Goal: Transaction & Acquisition: Purchase product/service

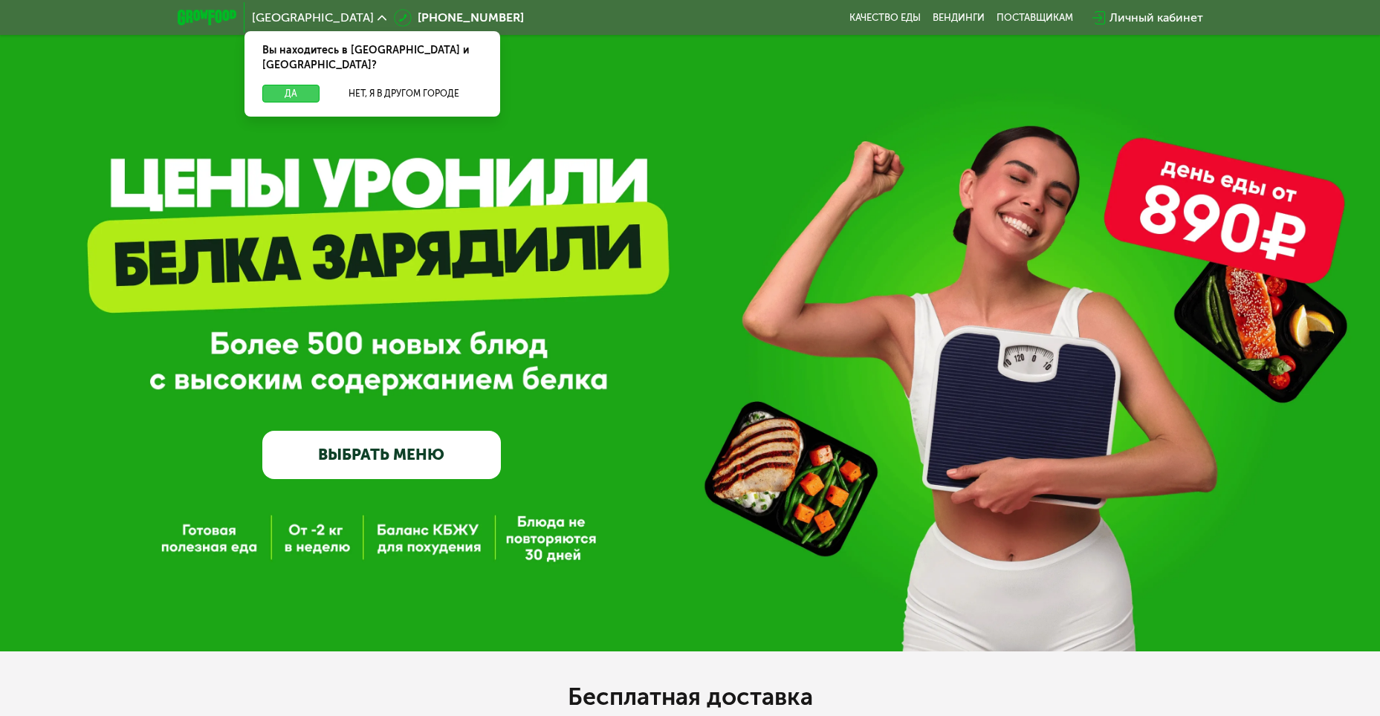
click at [288, 86] on button "Да" at bounding box center [290, 94] width 57 height 18
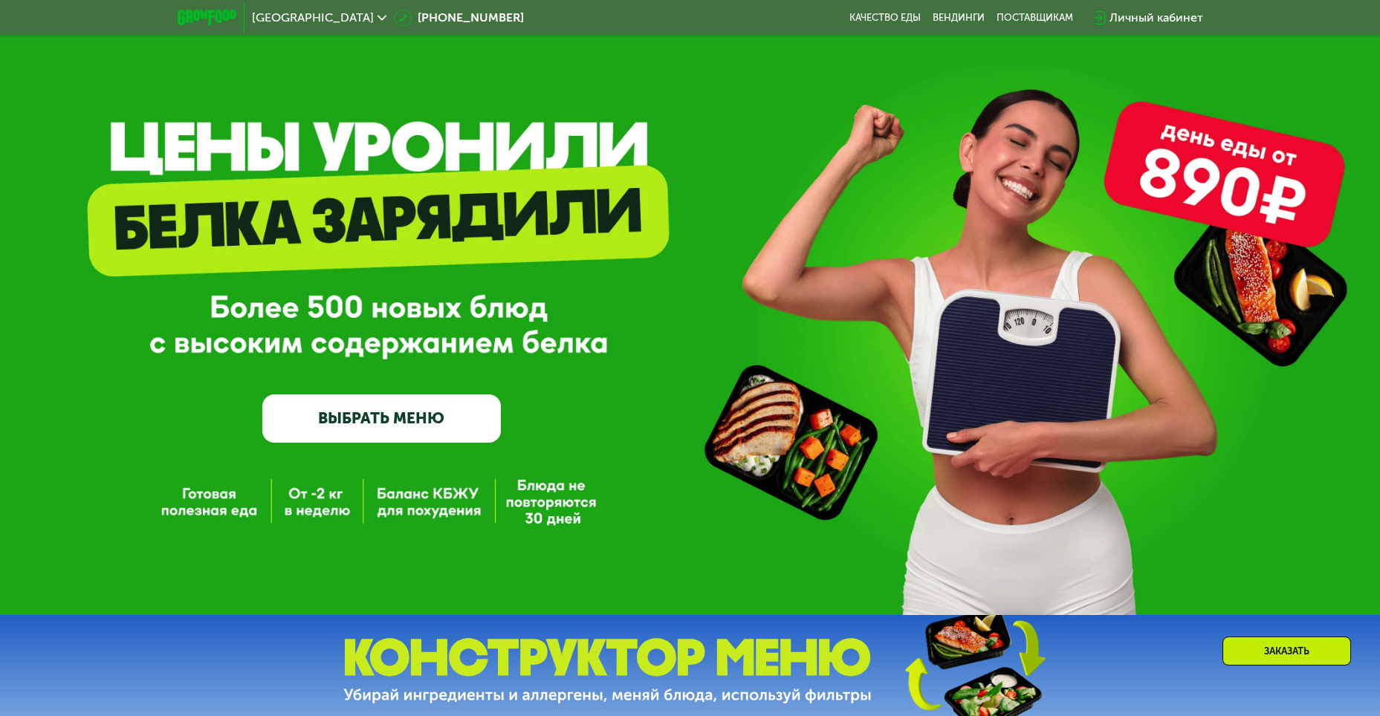
scroll to position [149, 0]
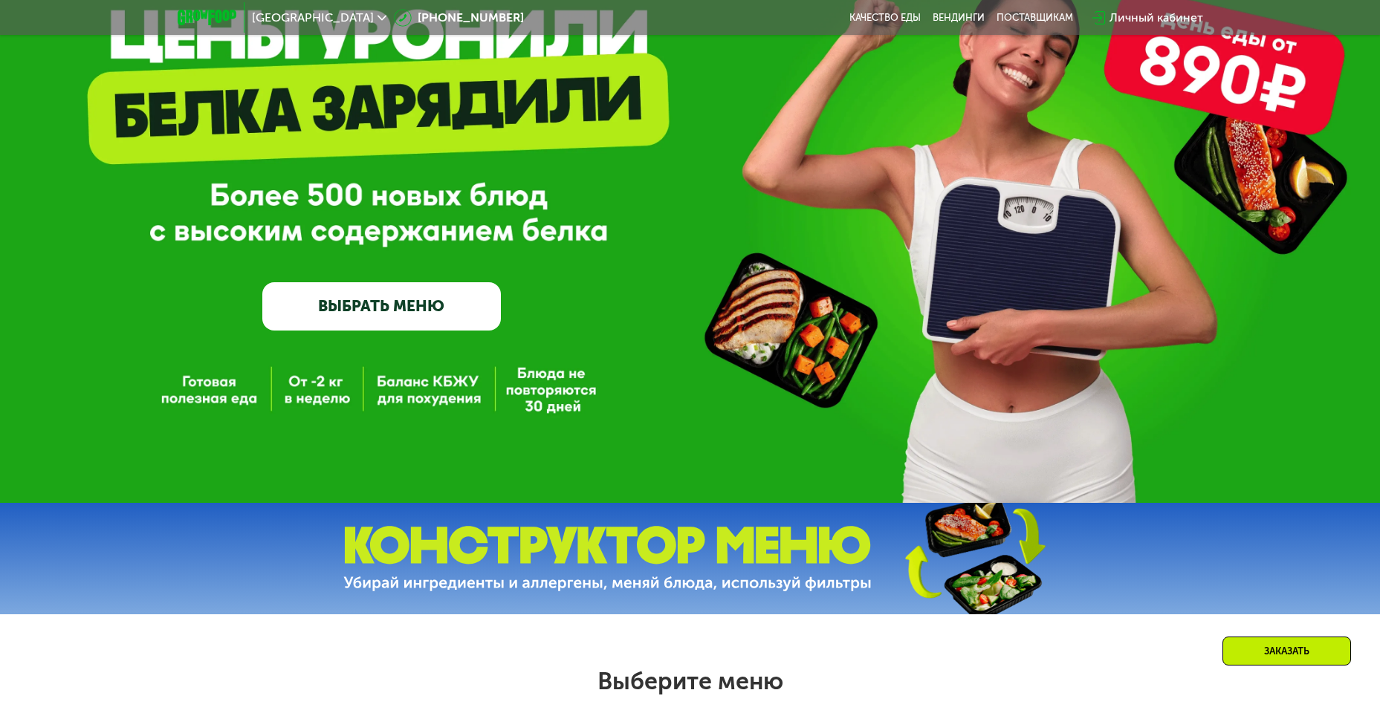
click at [392, 308] on link "ВЫБРАТЬ МЕНЮ" at bounding box center [381, 306] width 239 height 48
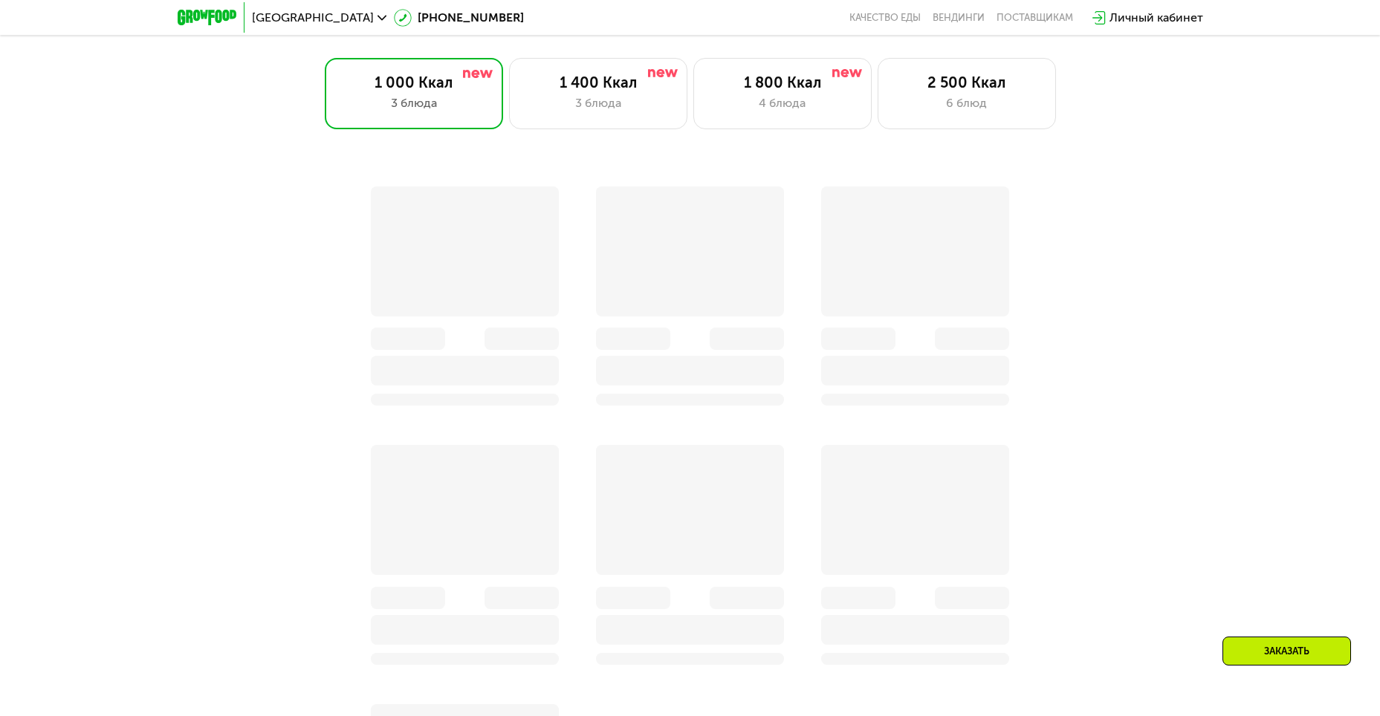
scroll to position [674, 0]
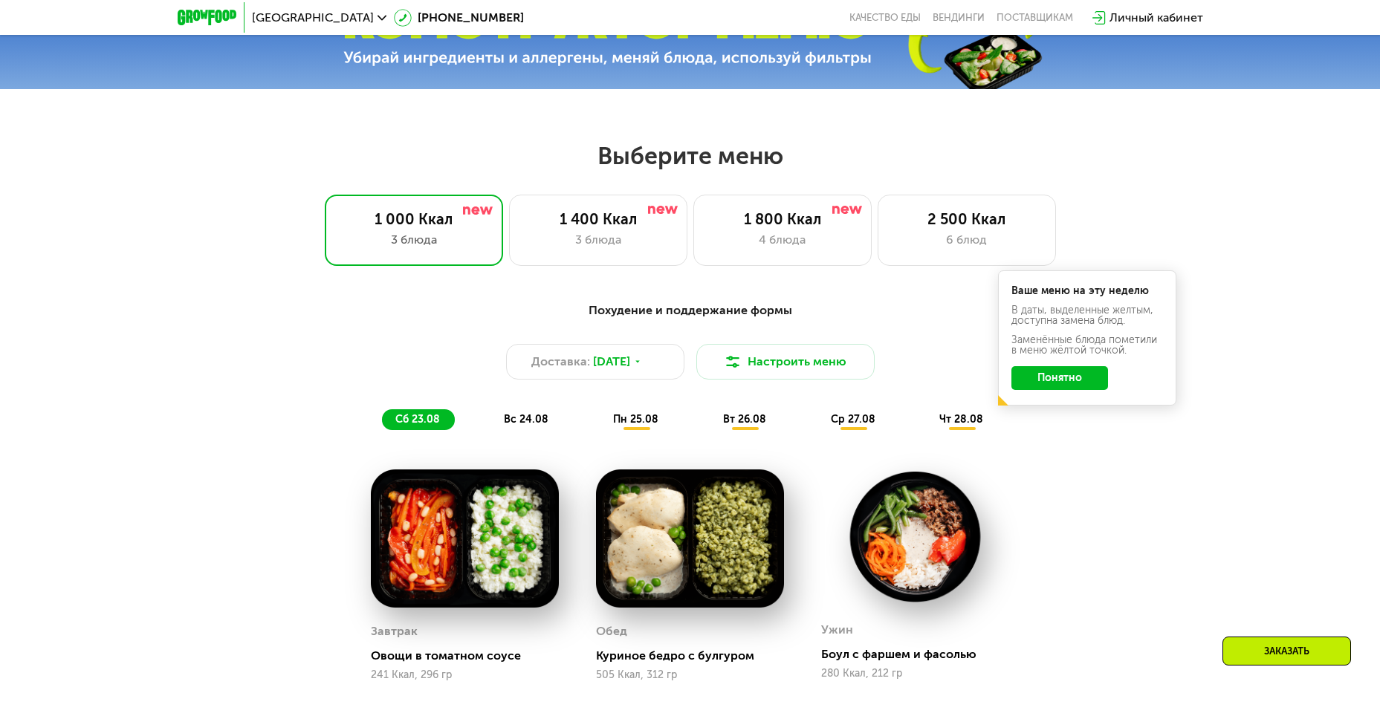
click at [1101, 382] on button "Понятно" at bounding box center [1059, 378] width 97 height 24
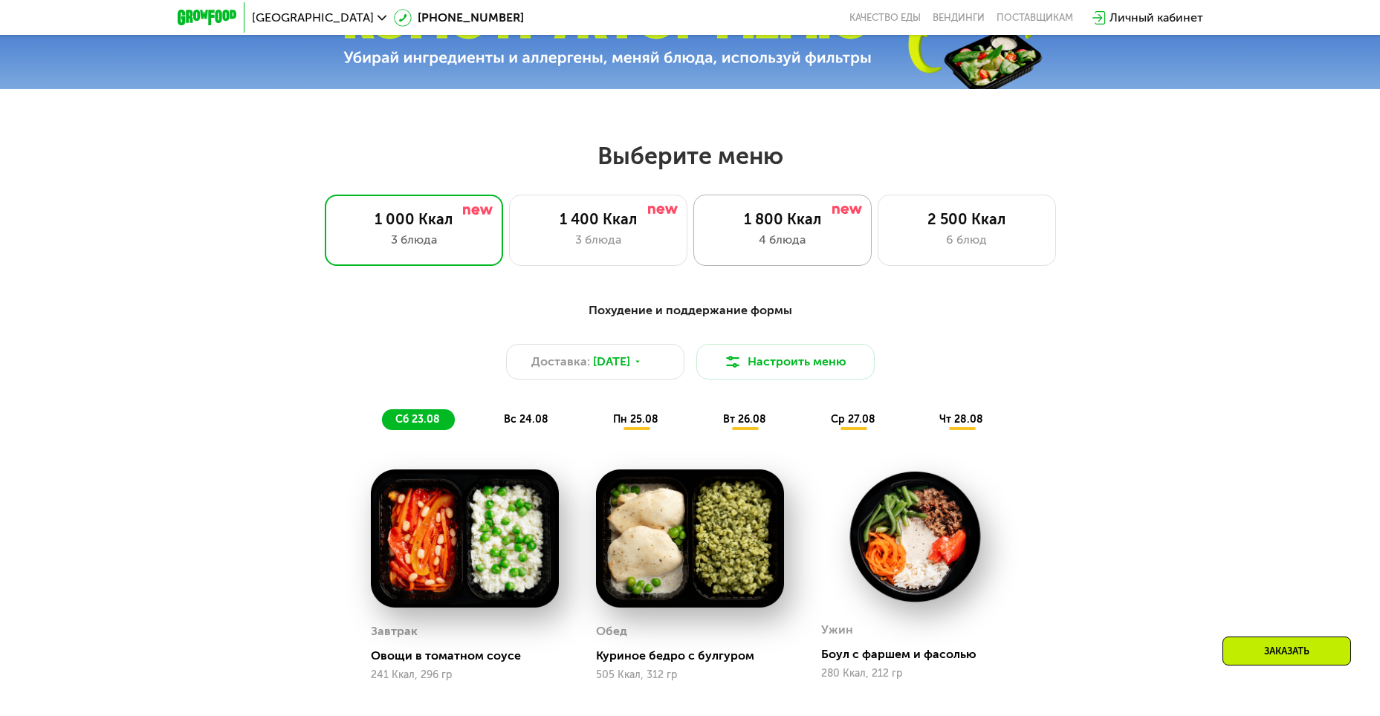
click at [731, 249] on div "4 блюда" at bounding box center [782, 240] width 147 height 18
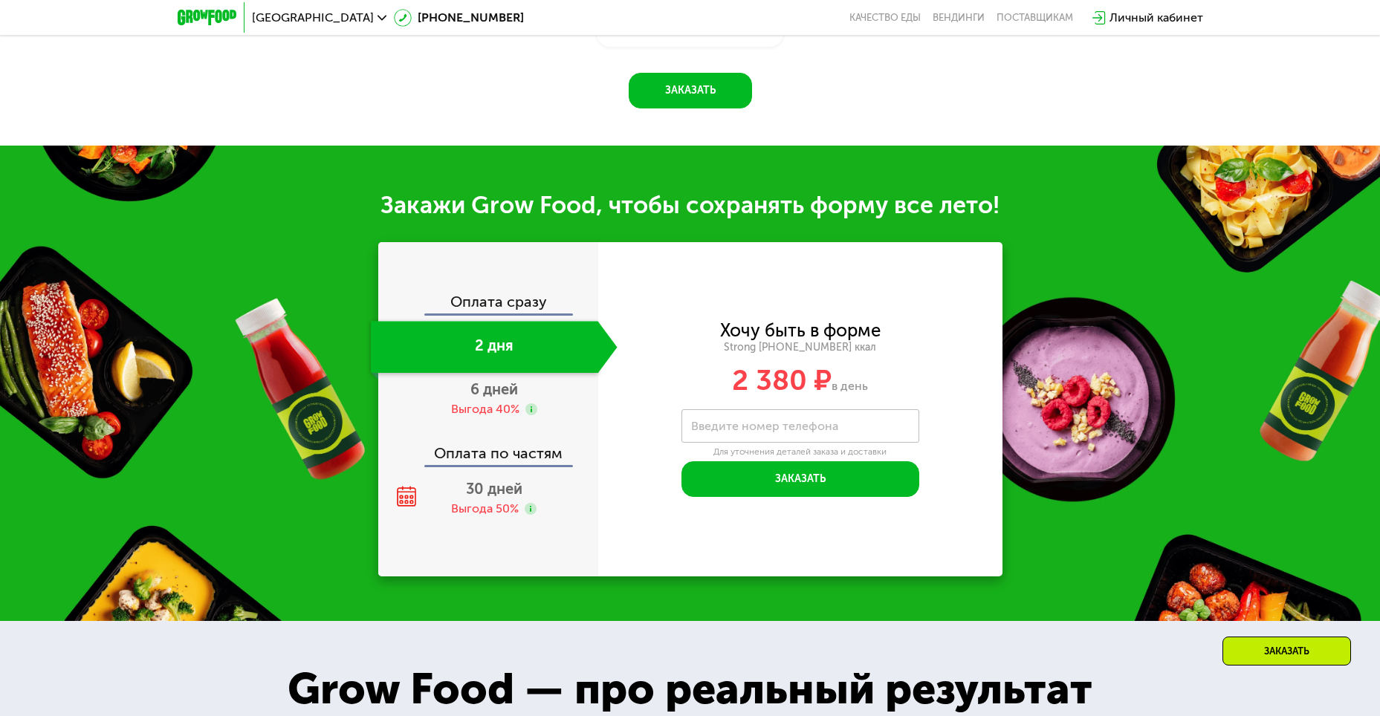
scroll to position [1492, 0]
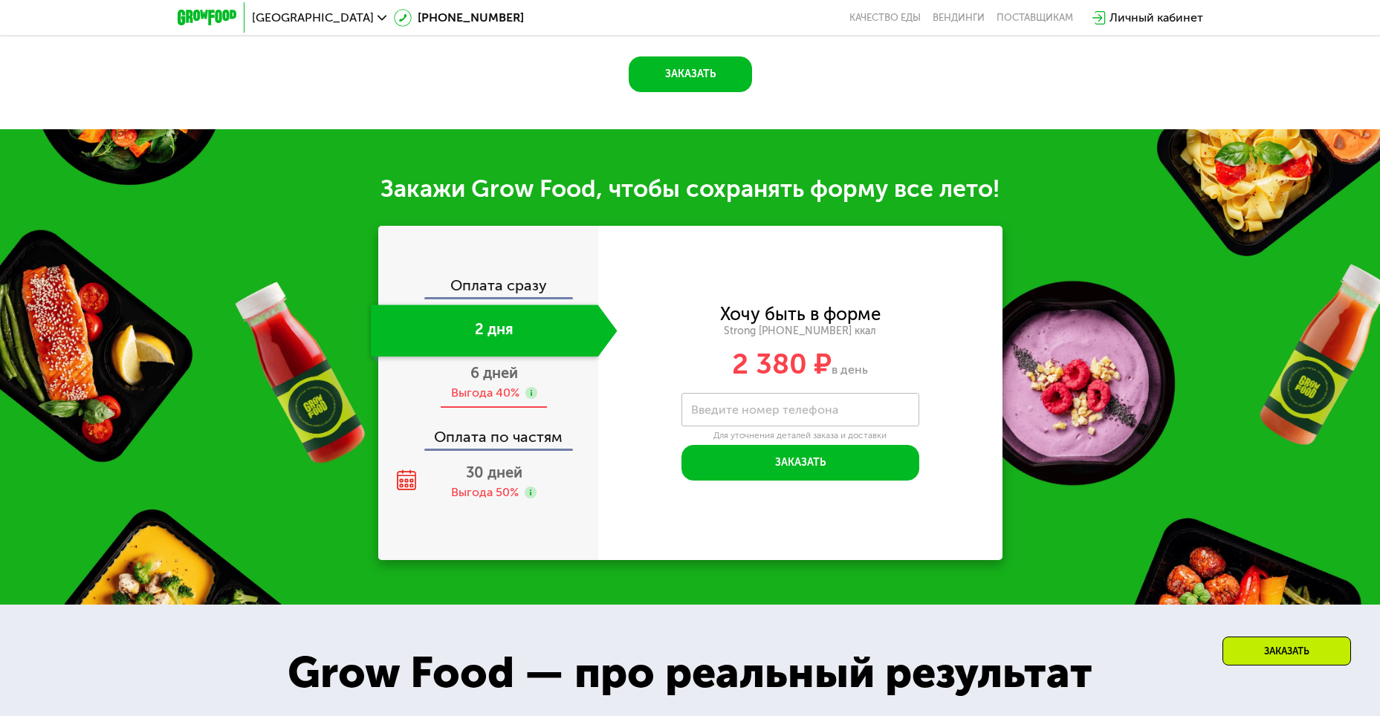
click at [503, 382] on span "6 дней" at bounding box center [494, 373] width 48 height 18
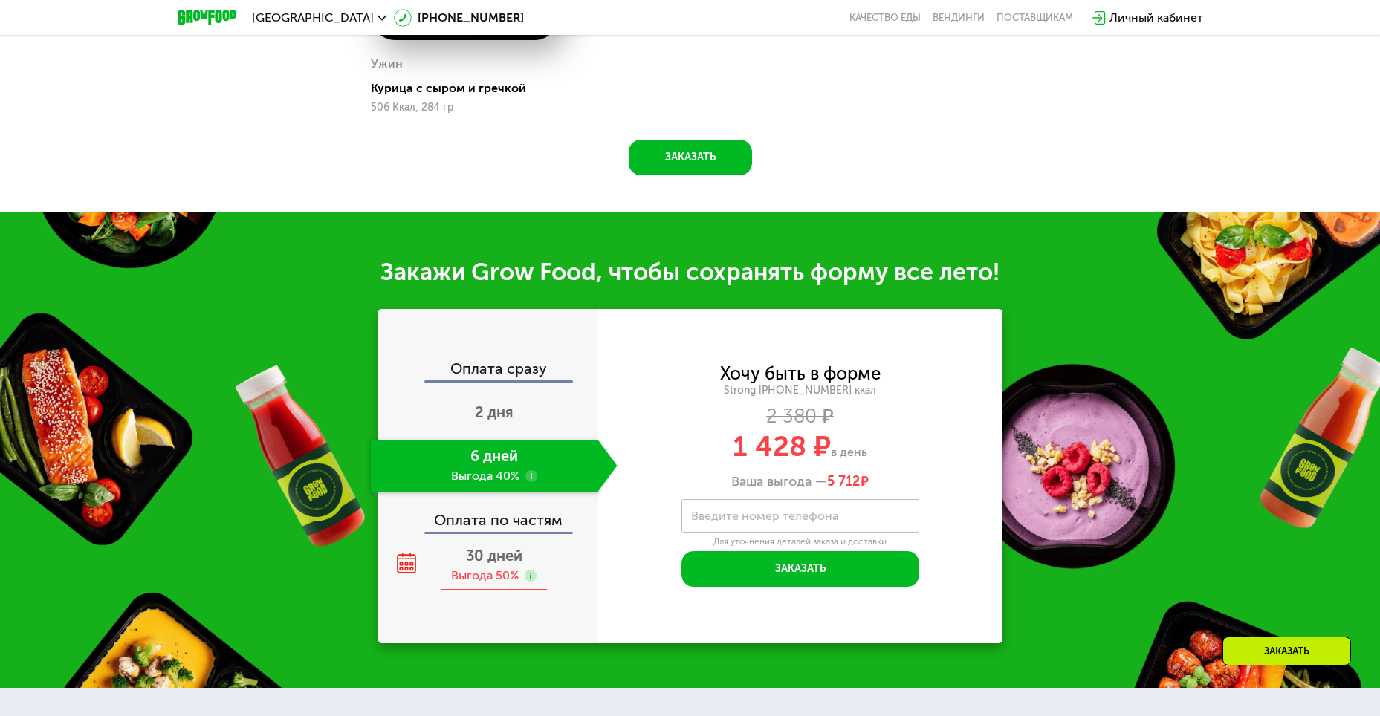
click at [482, 560] on span "30 дней" at bounding box center [494, 556] width 56 height 18
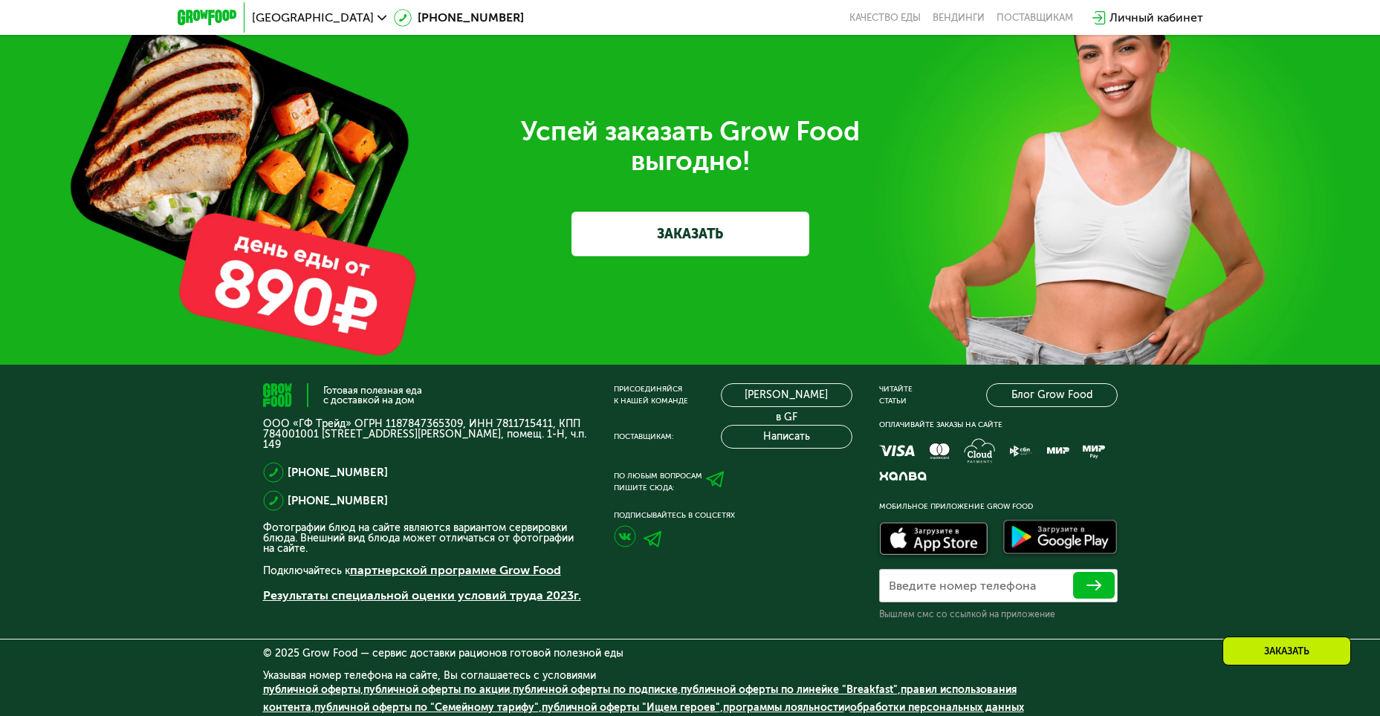
scroll to position [4686, 0]
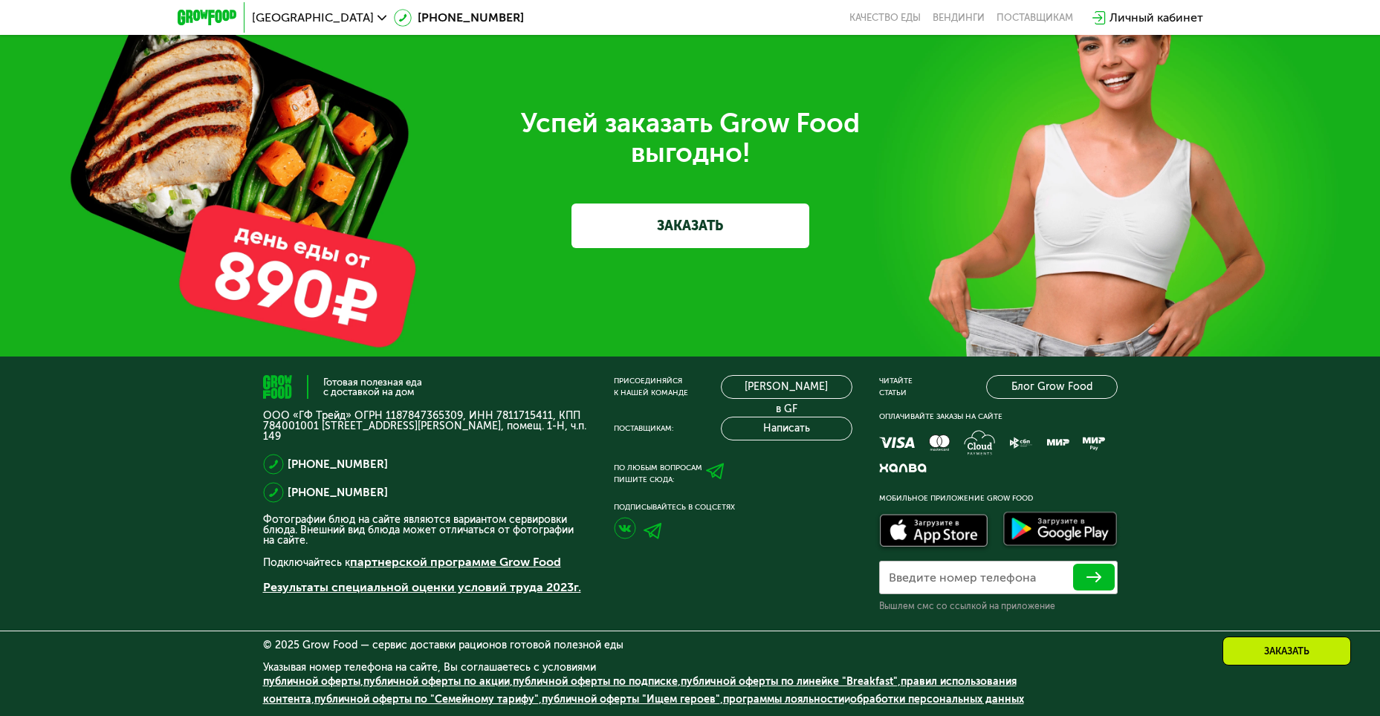
click at [296, 259] on div "Успей заказать Grow Food выгодно! ЗАКАЗАТЬ" at bounding box center [690, 178] width 1380 height 357
click at [676, 212] on link "ЗАКАЗАТЬ" at bounding box center [691, 226] width 238 height 45
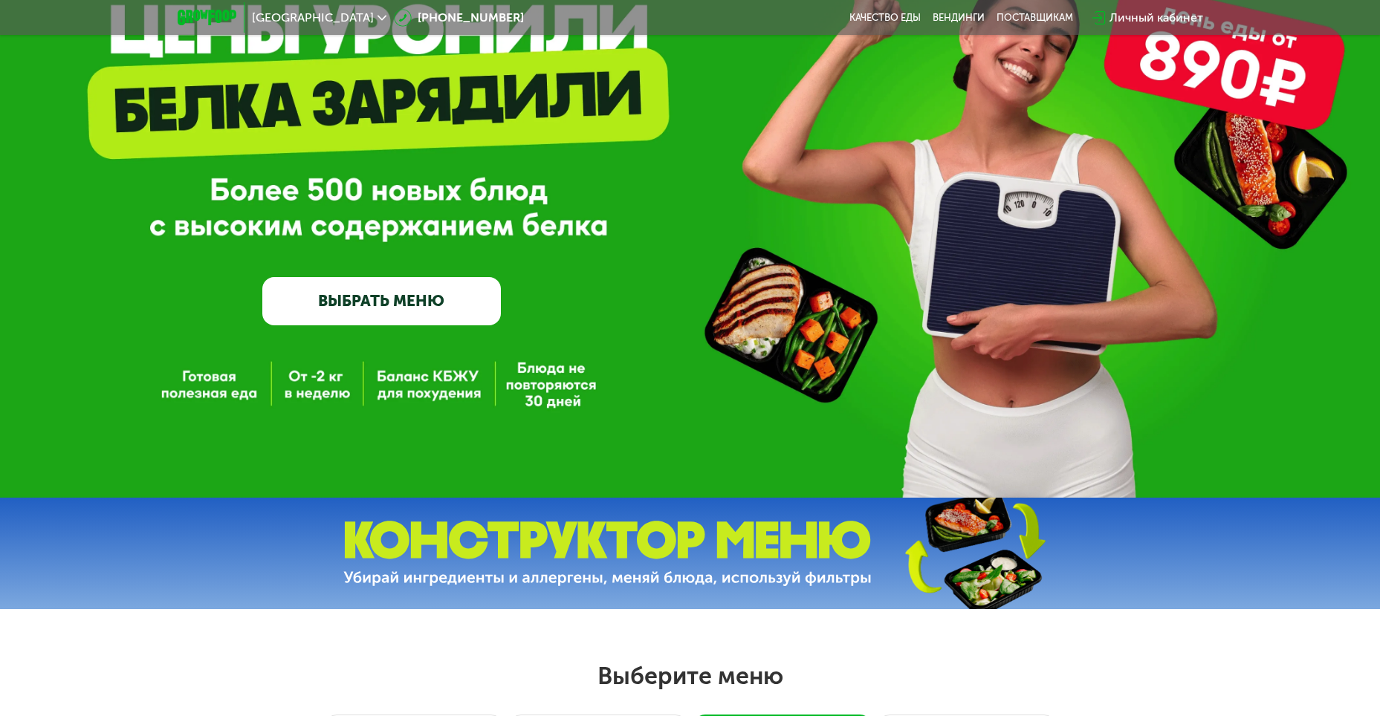
scroll to position [0, 0]
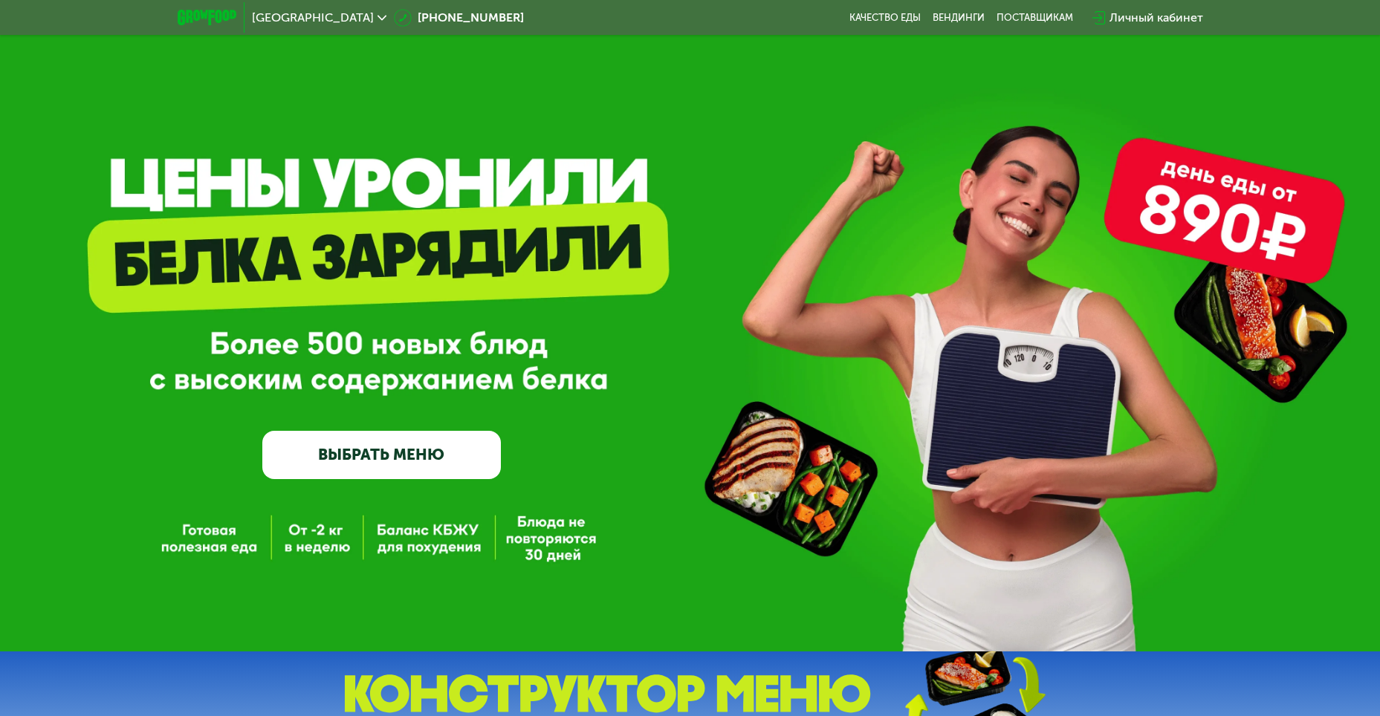
click at [352, 452] on link "ВЫБРАТЬ МЕНЮ" at bounding box center [381, 455] width 239 height 48
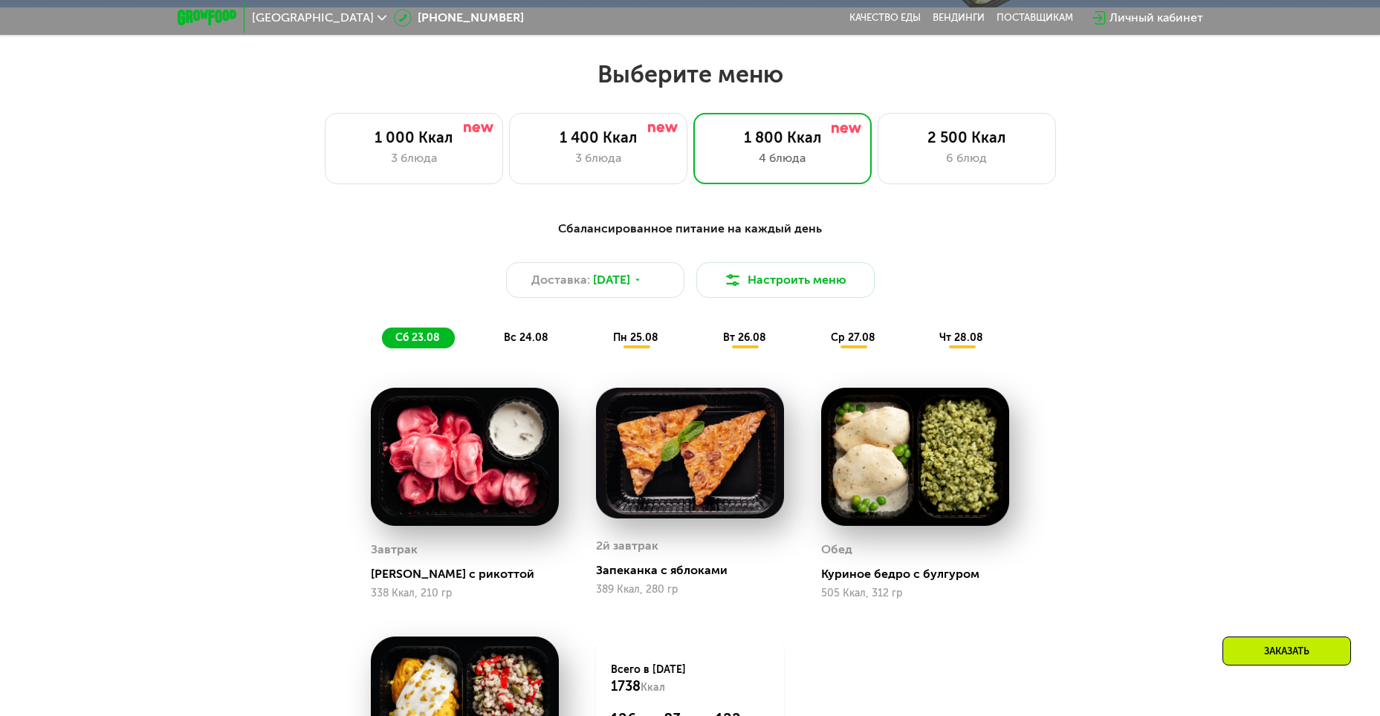
scroll to position [786, 0]
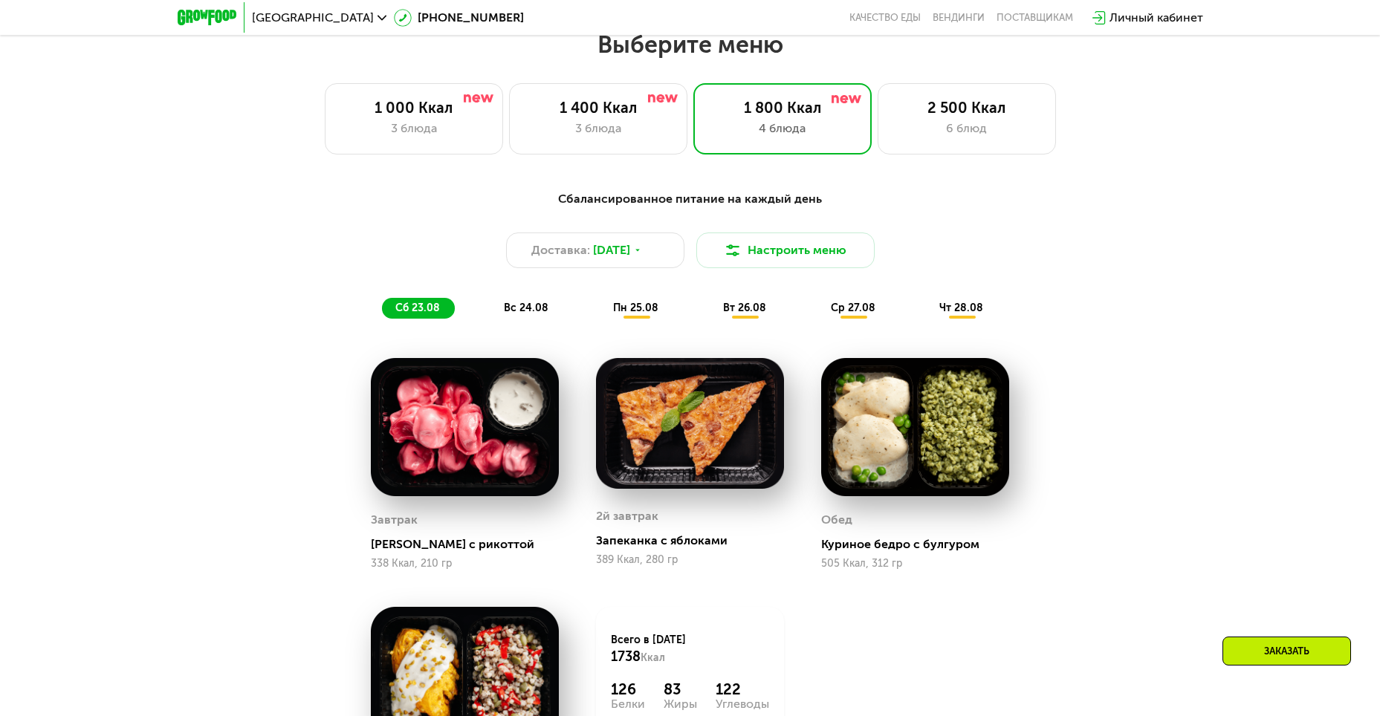
click at [645, 312] on span "пн 25.08" at bounding box center [635, 308] width 45 height 13
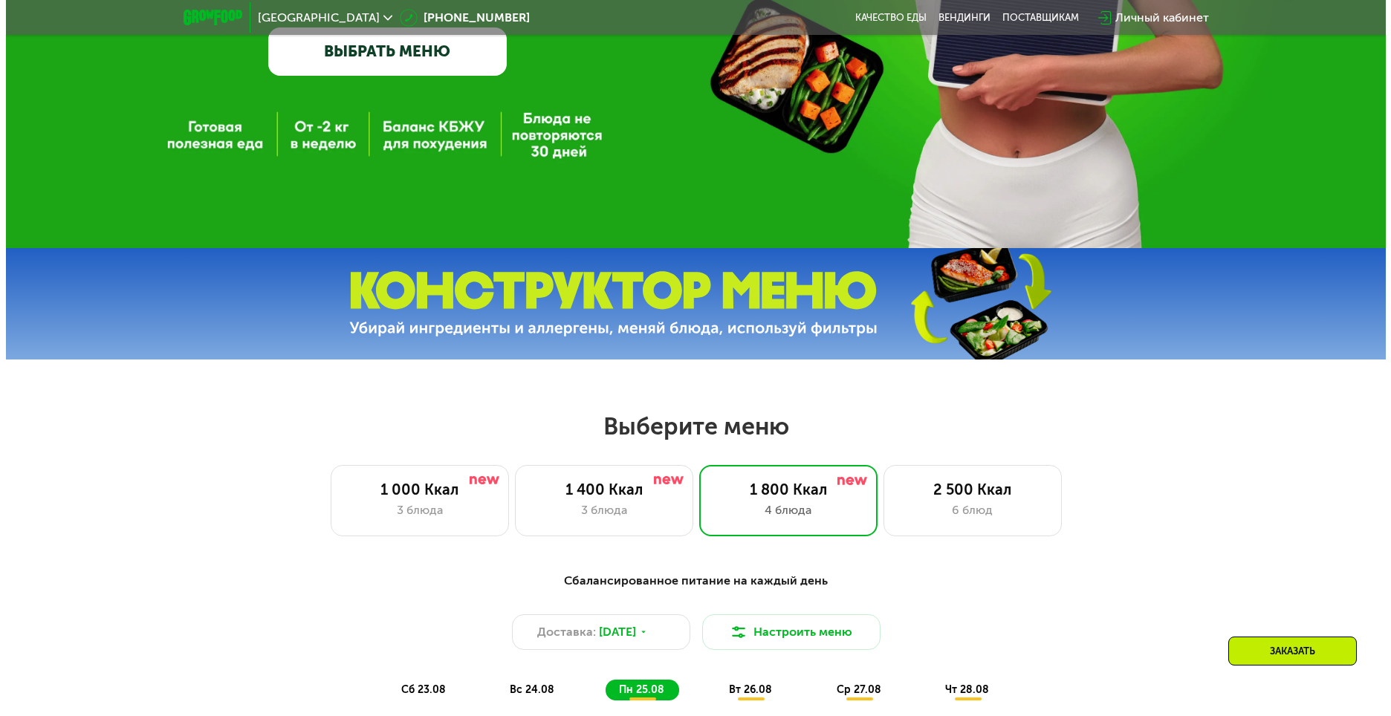
scroll to position [563, 0]
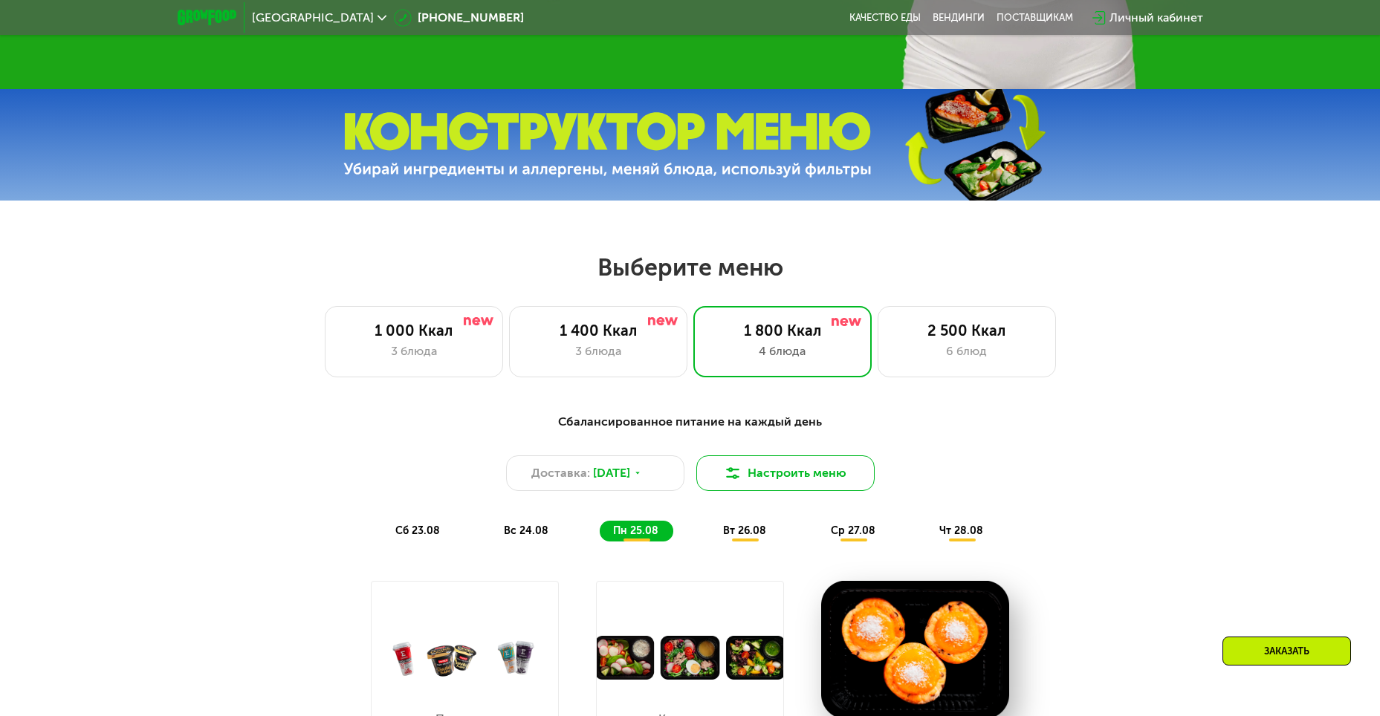
click at [774, 470] on button "Настроить меню" at bounding box center [785, 474] width 178 height 36
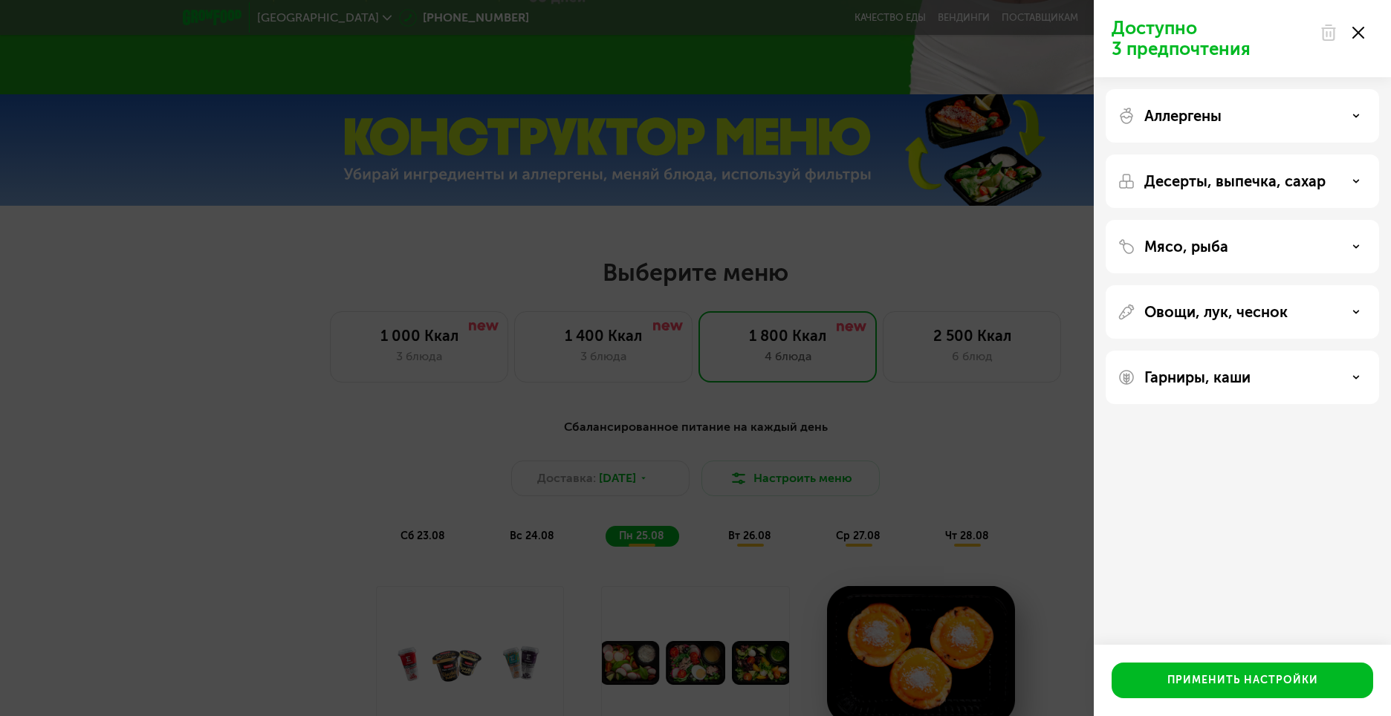
click at [1243, 120] on div "Аллергены" at bounding box center [1243, 116] width 250 height 18
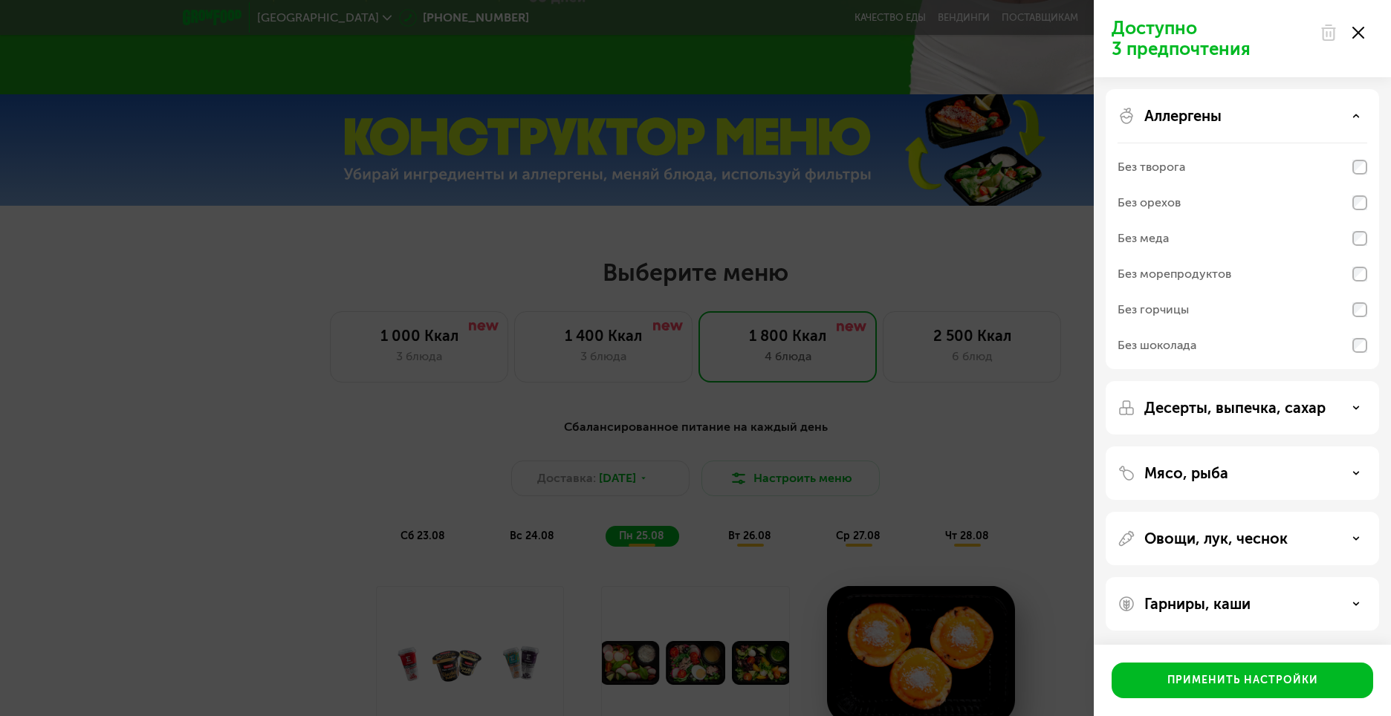
click at [1243, 120] on div "Аллергены" at bounding box center [1243, 116] width 250 height 18
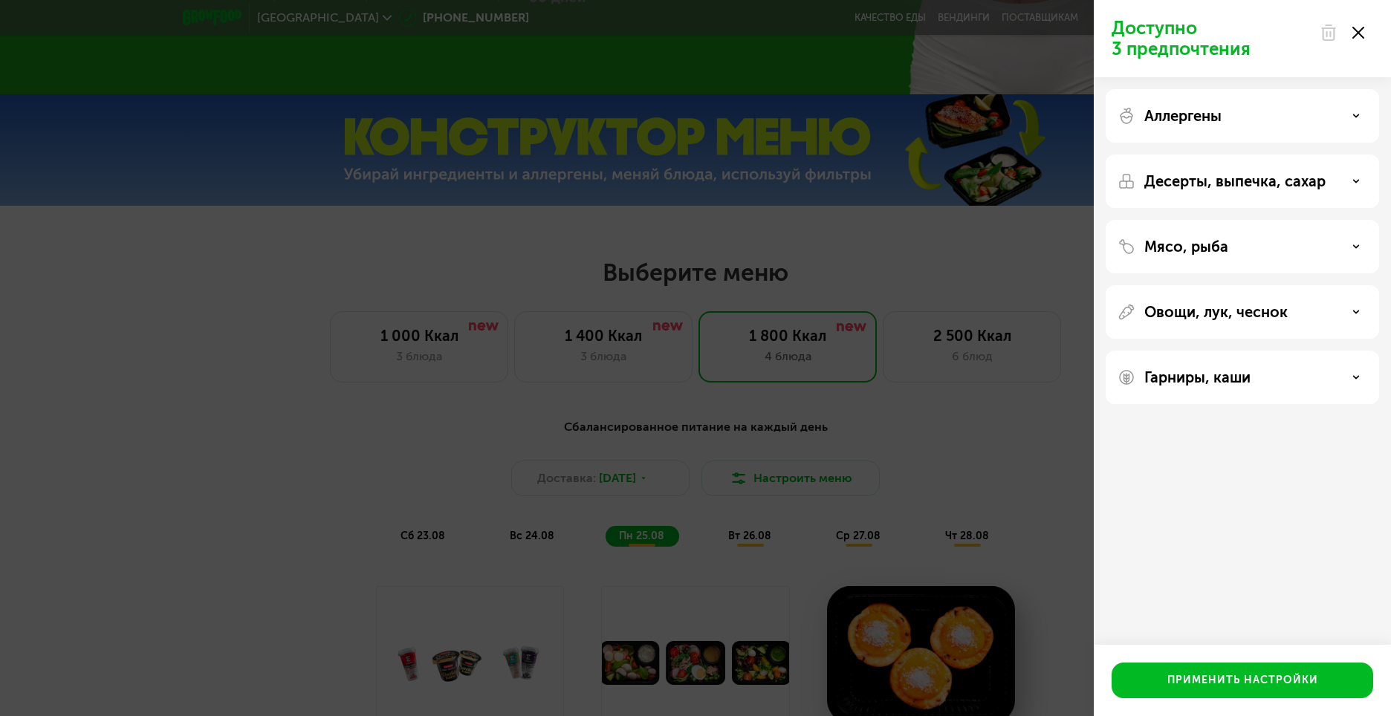
click at [1290, 178] on p "Десерты, выпечка, сахар" at bounding box center [1234, 181] width 181 height 18
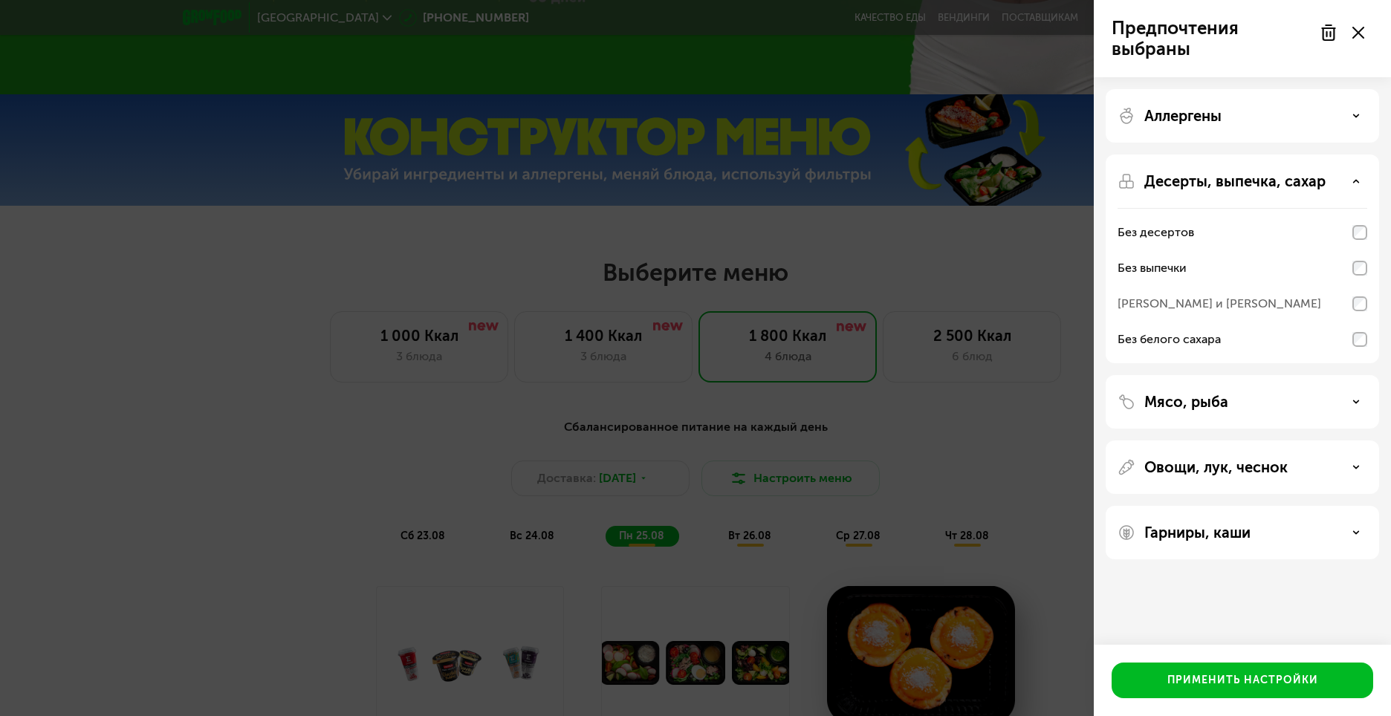
click at [1306, 403] on div "Мясо, рыба" at bounding box center [1243, 402] width 250 height 18
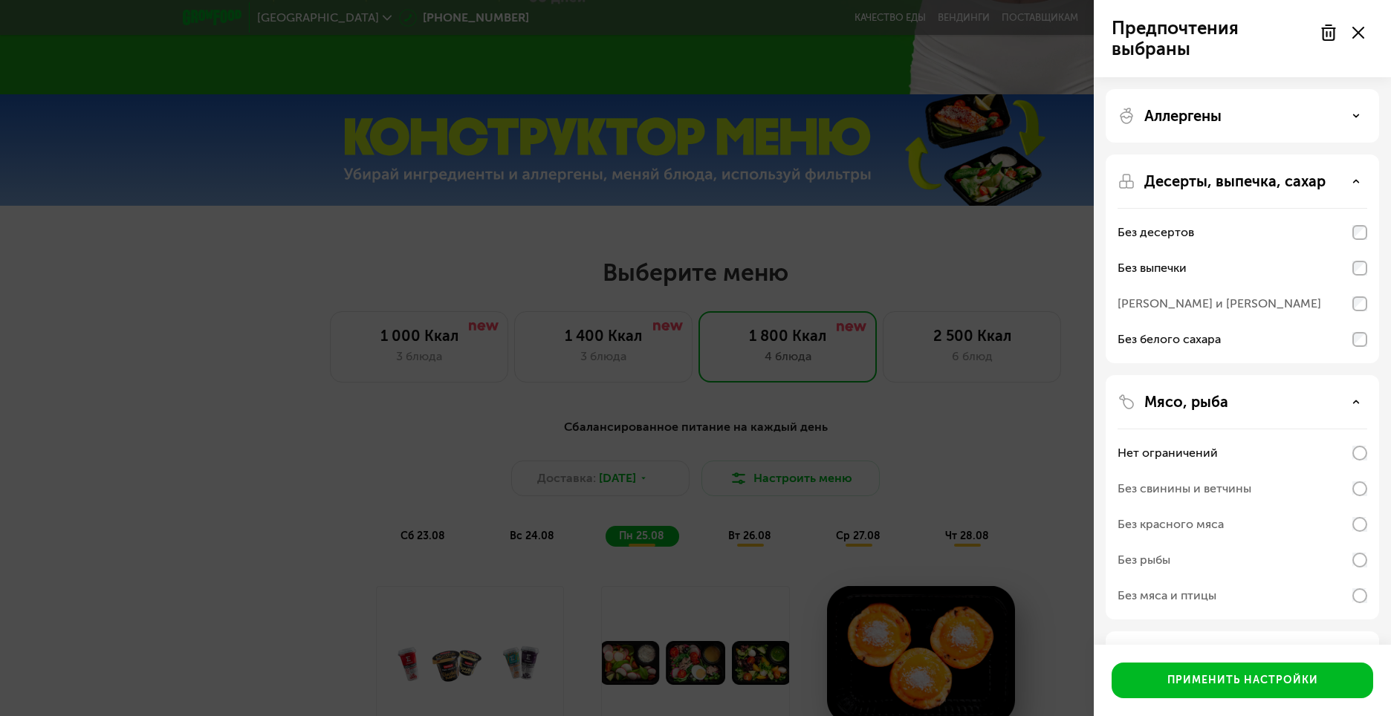
click at [1306, 403] on div "Мясо, рыба" at bounding box center [1243, 402] width 250 height 18
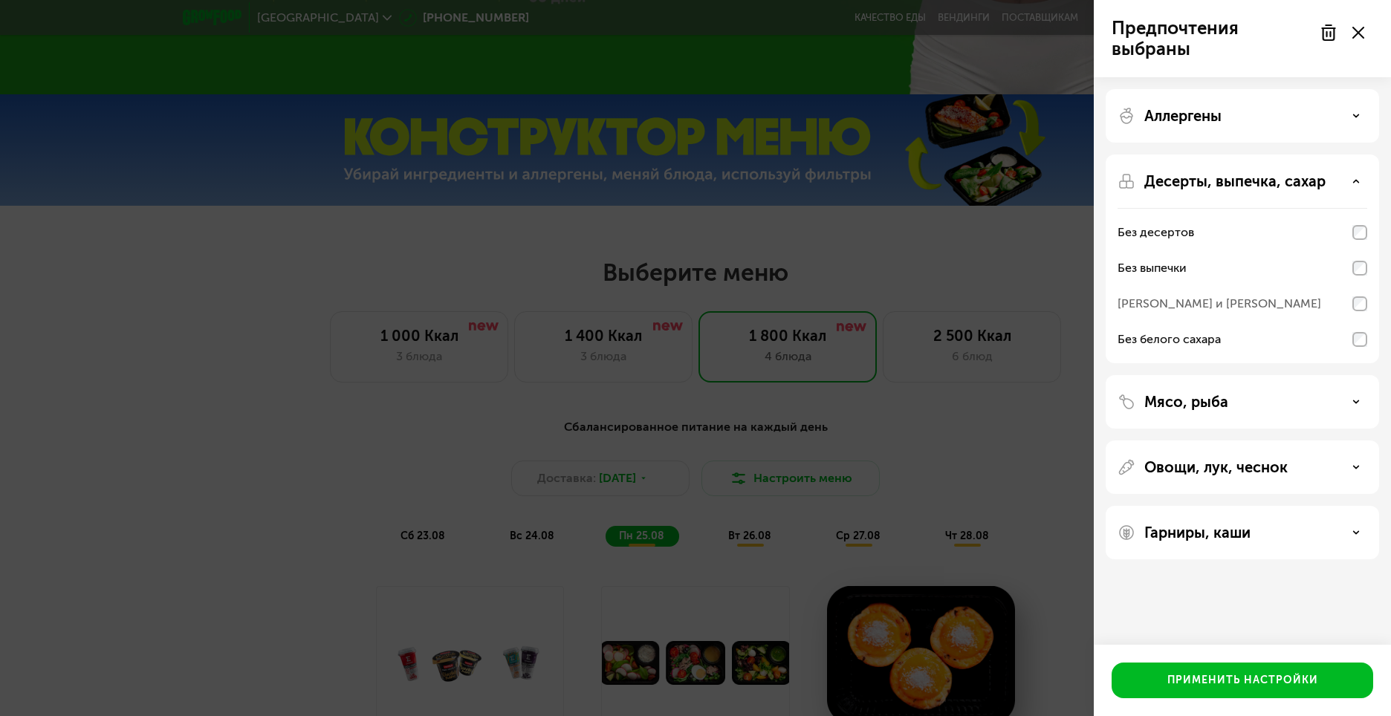
click at [1270, 476] on p "Овощи, лук, чеснок" at bounding box center [1215, 468] width 143 height 18
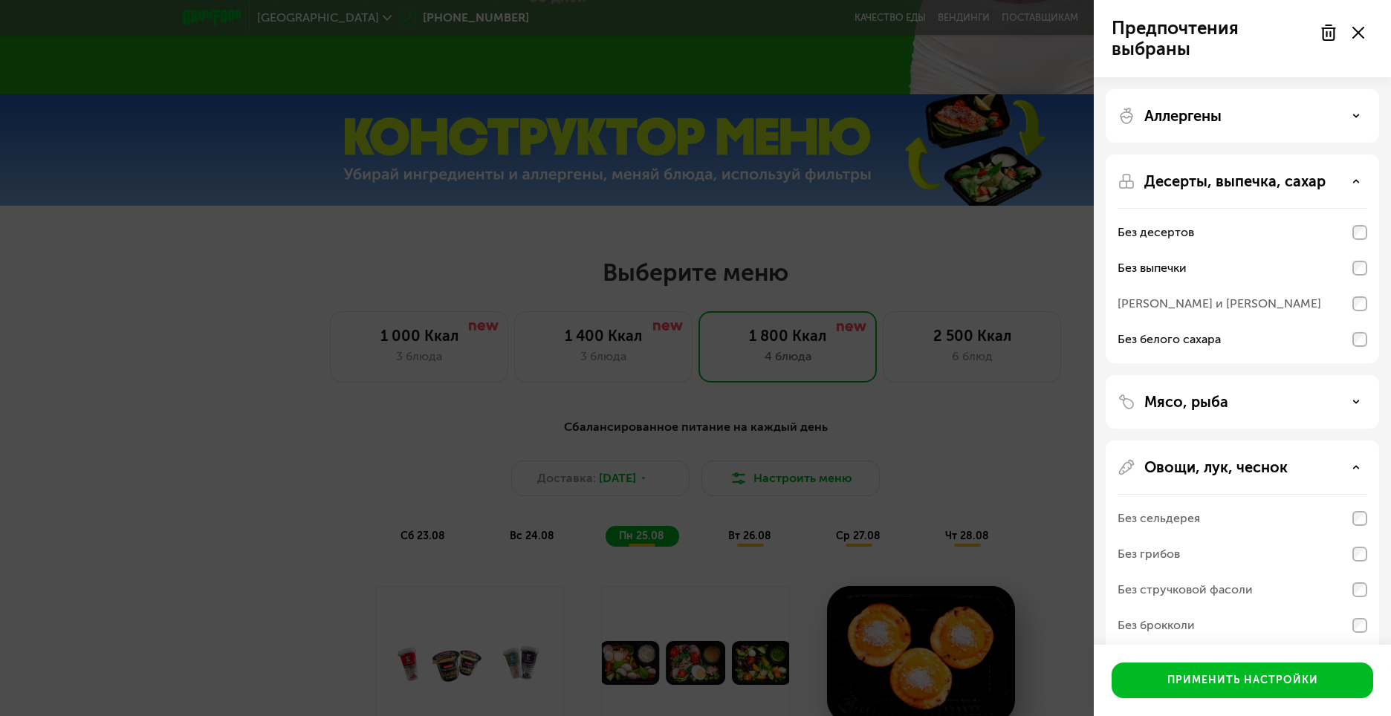
click at [1270, 476] on p "Овощи, лук, чеснок" at bounding box center [1215, 468] width 143 height 18
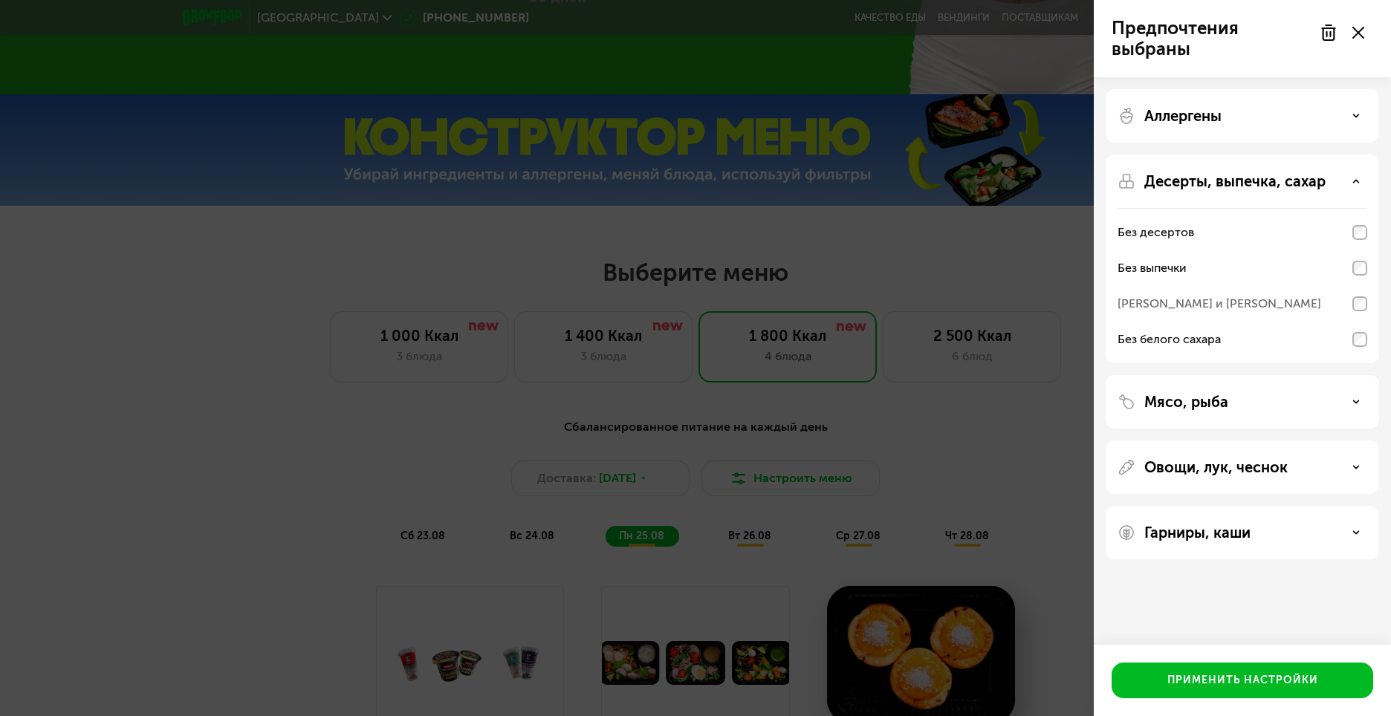
click at [1270, 476] on p "Овощи, лук, чеснок" at bounding box center [1215, 468] width 143 height 18
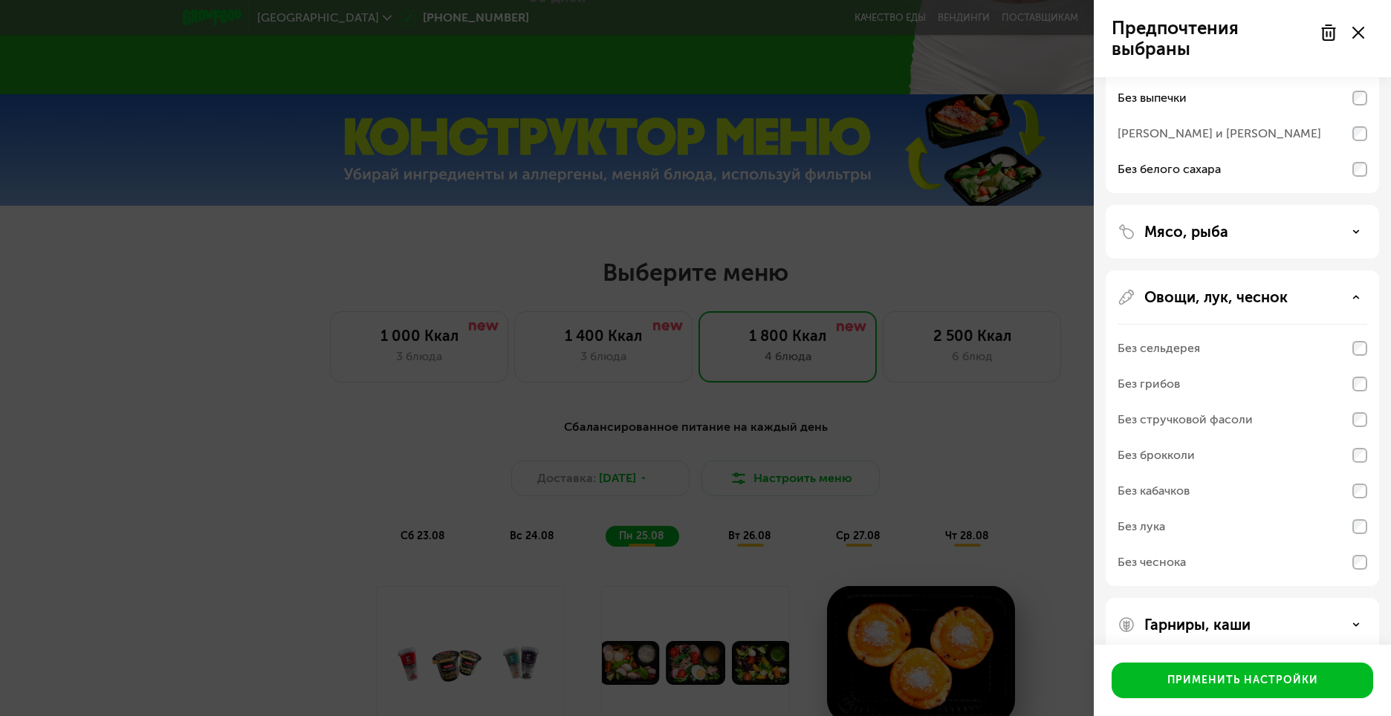
scroll to position [192, 0]
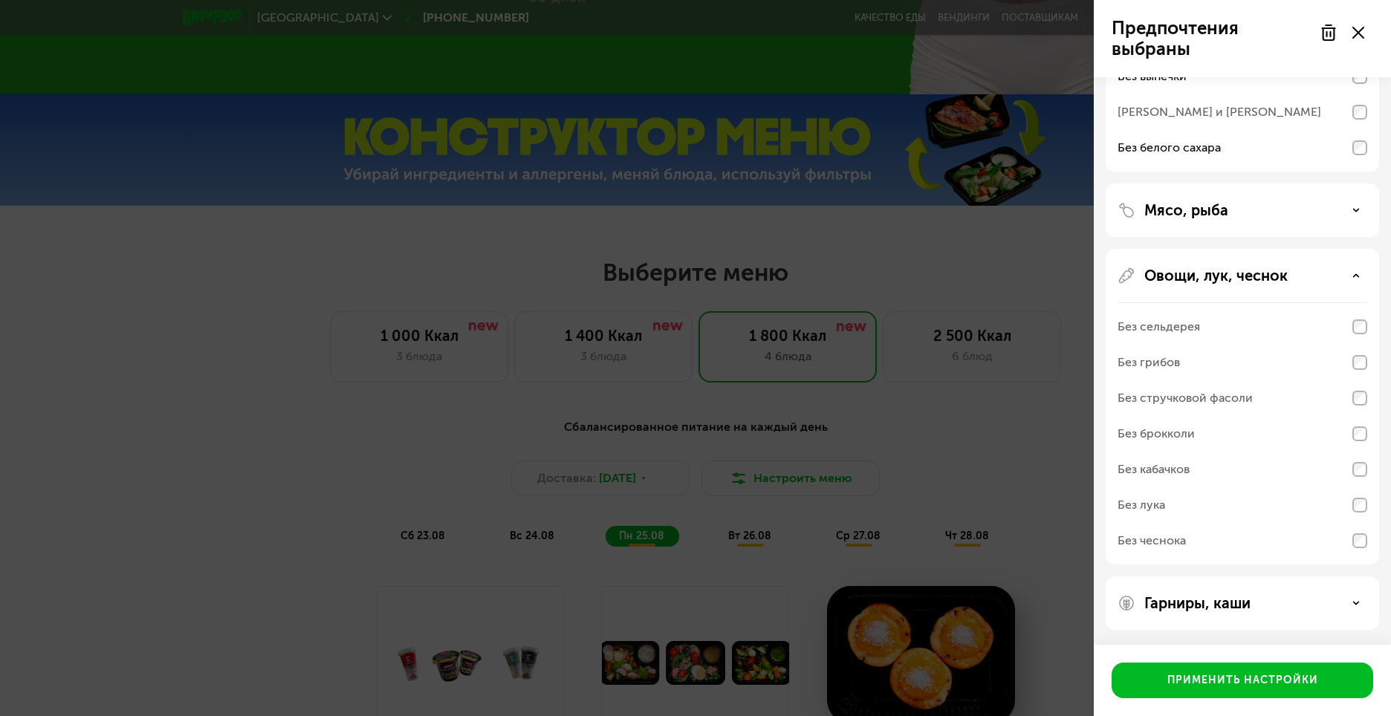
click at [1357, 523] on div "Без лука" at bounding box center [1243, 541] width 250 height 36
click at [1144, 498] on div "Без лука" at bounding box center [1142, 505] width 48 height 18
click at [1352, 323] on div "Без сельдерея" at bounding box center [1243, 327] width 250 height 36
click at [1313, 523] on div "Без лука" at bounding box center [1243, 541] width 250 height 36
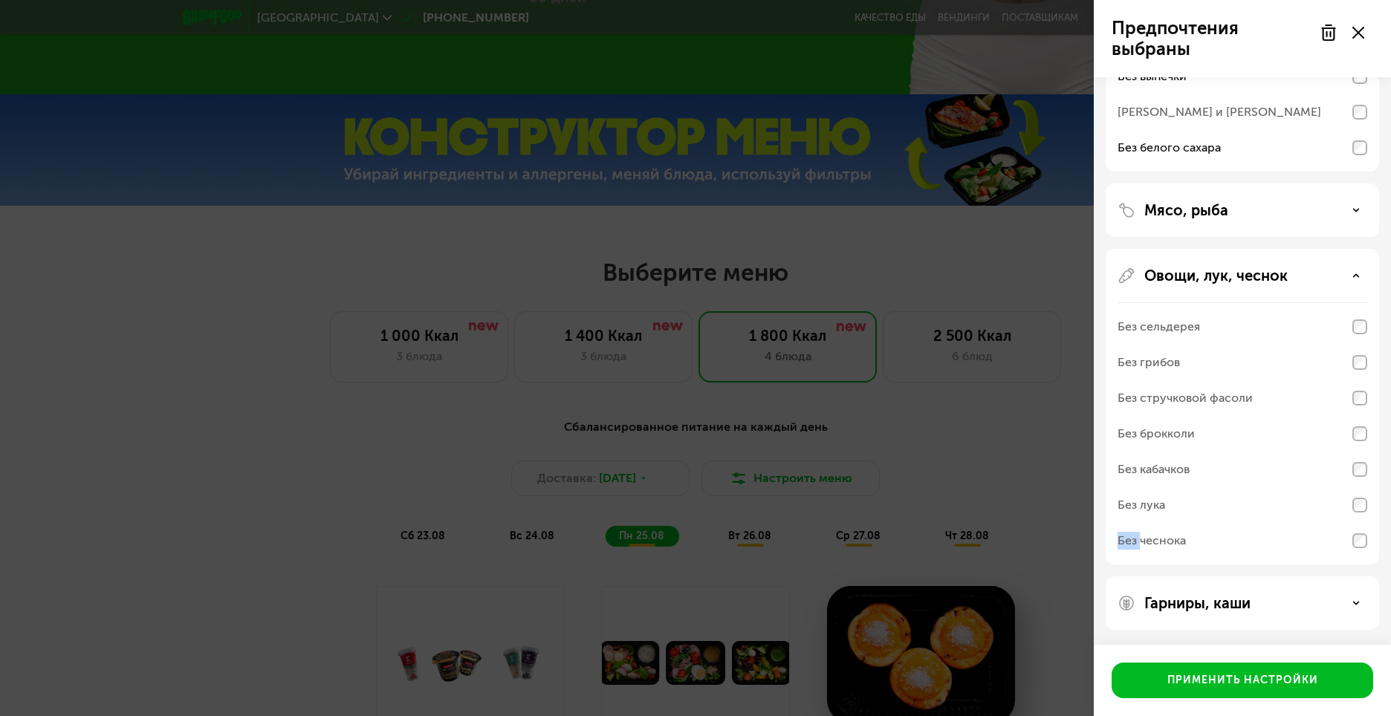
click at [1274, 523] on div "Без лука" at bounding box center [1243, 541] width 250 height 36
click at [1214, 273] on p "Овощи, лук, чеснок" at bounding box center [1215, 276] width 143 height 18
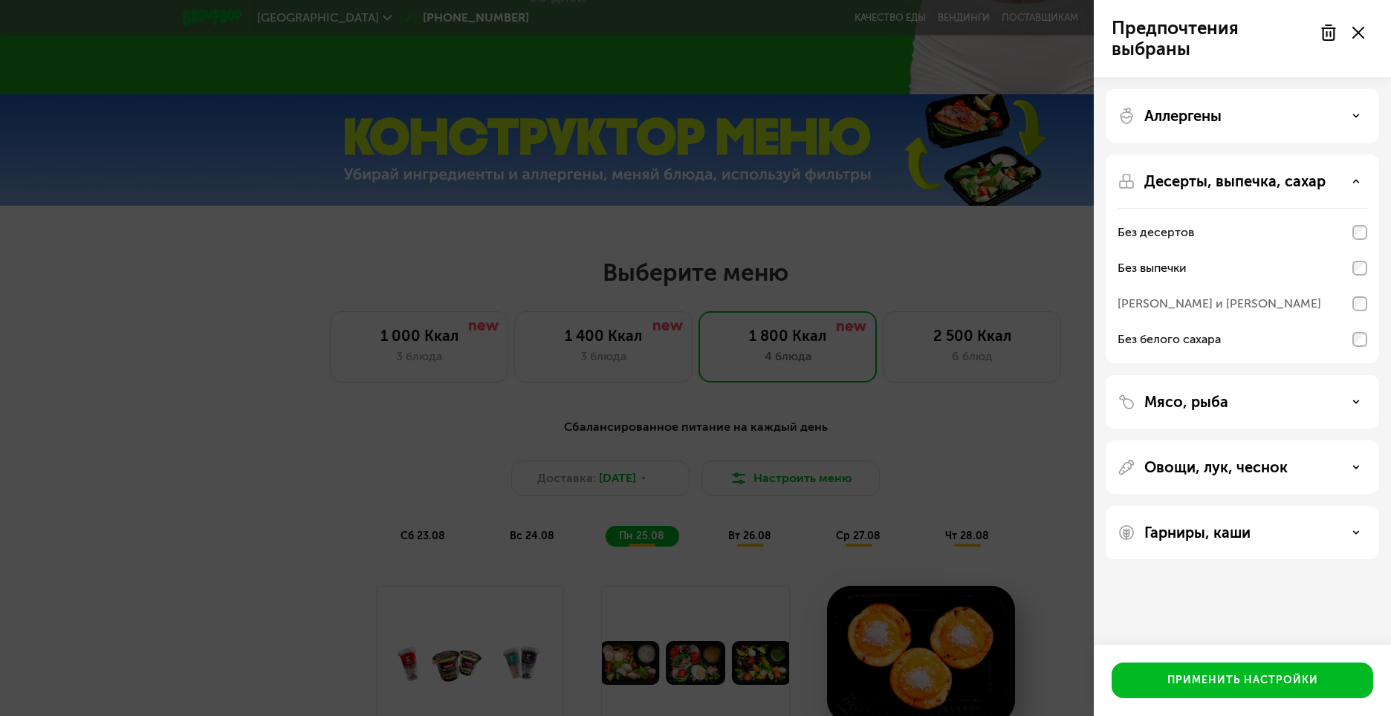
scroll to position [0, 0]
click at [1237, 399] on div "Мясо, рыба" at bounding box center [1243, 402] width 250 height 18
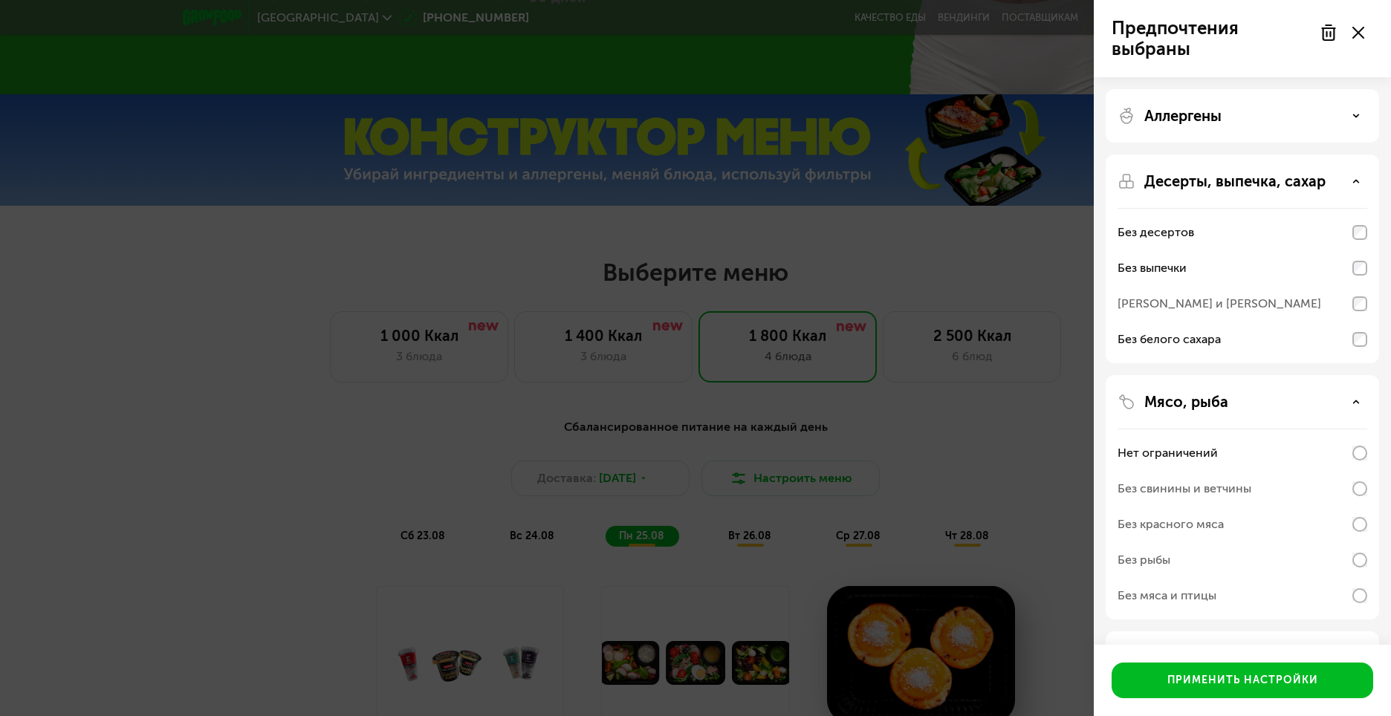
click at [1244, 632] on div "Мясо, рыба Нет ограничений Без свинины и ветчины Без красного мяса Без рыбы Без…" at bounding box center [1242, 659] width 273 height 54
click at [1331, 395] on div "Мясо, рыба" at bounding box center [1243, 402] width 250 height 18
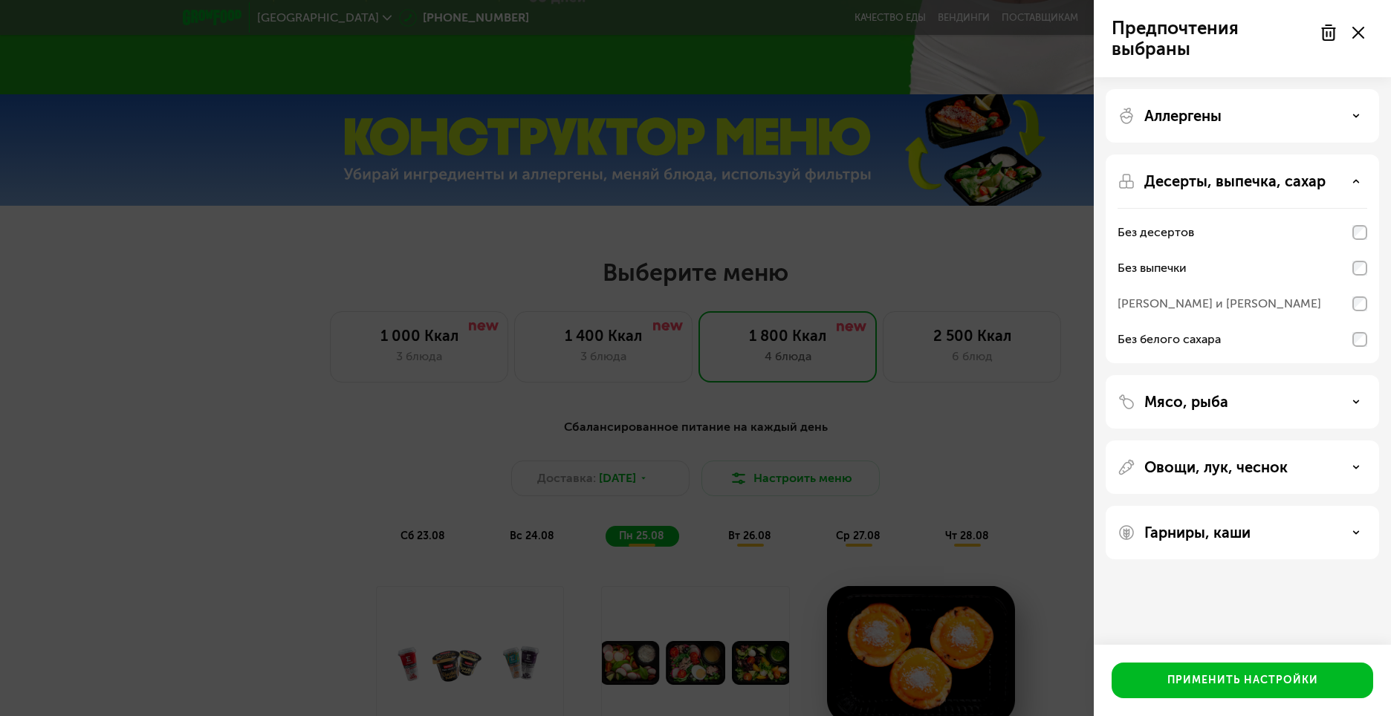
click at [1330, 506] on div "Овощи, лук, чеснок" at bounding box center [1242, 533] width 273 height 54
drag, startPoint x: 1333, startPoint y: 476, endPoint x: 1338, endPoint y: 469, distance: 9.1
click at [1334, 506] on div "Овощи, лук, чеснок" at bounding box center [1242, 533] width 273 height 54
click at [1347, 463] on div "Овощи, лук, чеснок" at bounding box center [1243, 468] width 250 height 18
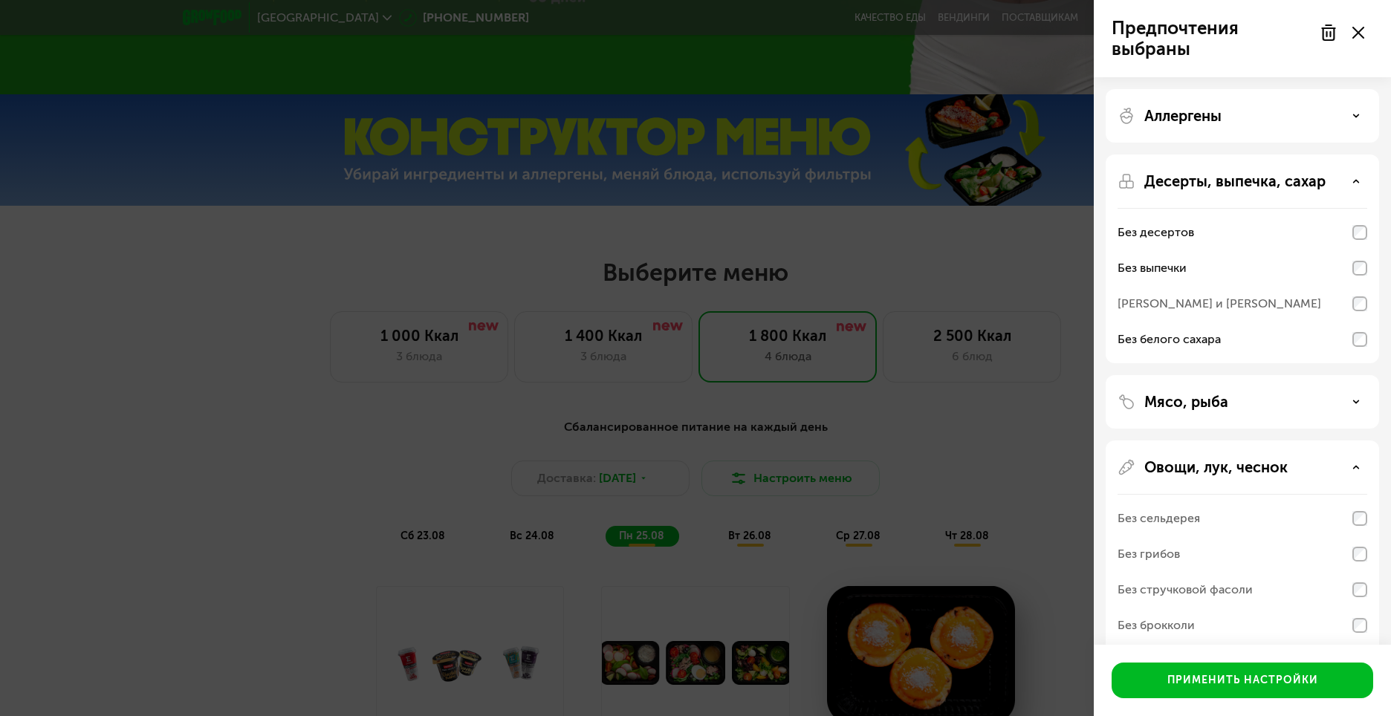
click at [1350, 518] on div "Без сельдерея" at bounding box center [1243, 519] width 250 height 36
click at [1333, 470] on div "Овощи, лук, чеснок" at bounding box center [1243, 468] width 250 height 18
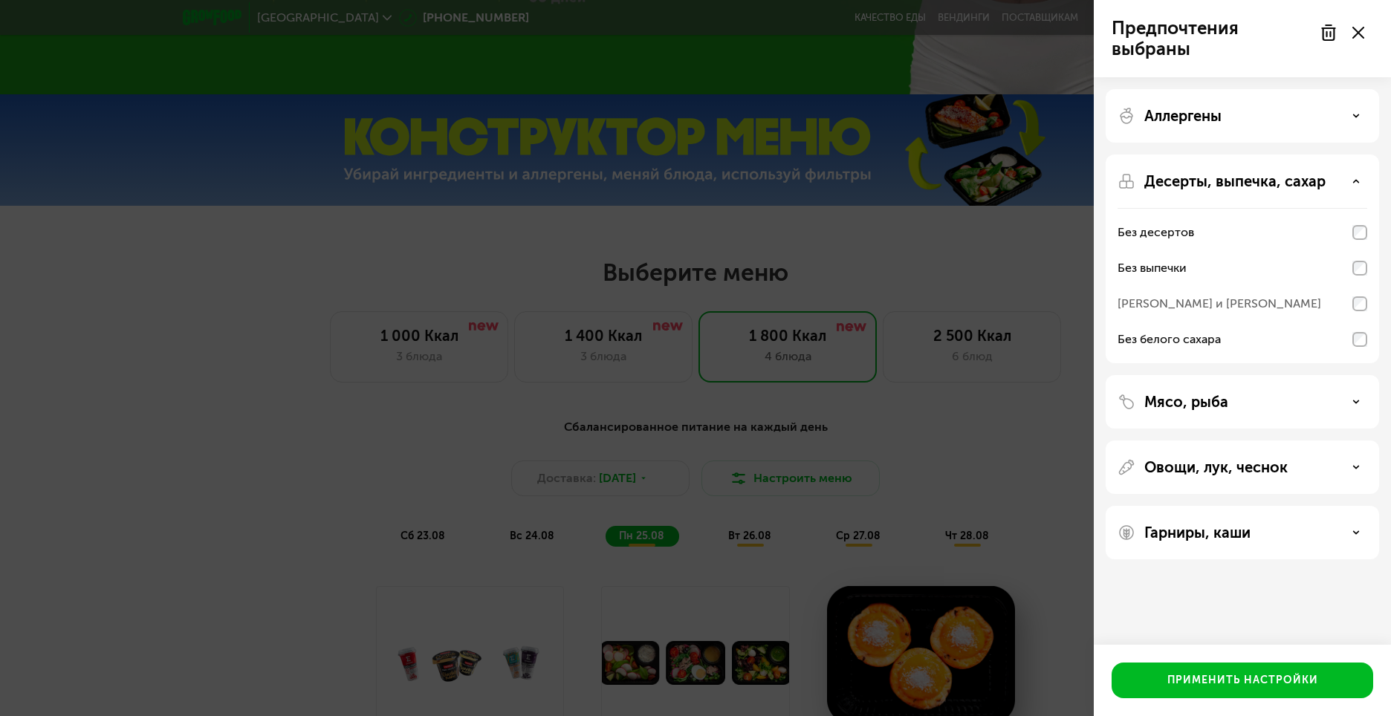
click at [1286, 537] on div "Гарниры, каши" at bounding box center [1243, 533] width 250 height 18
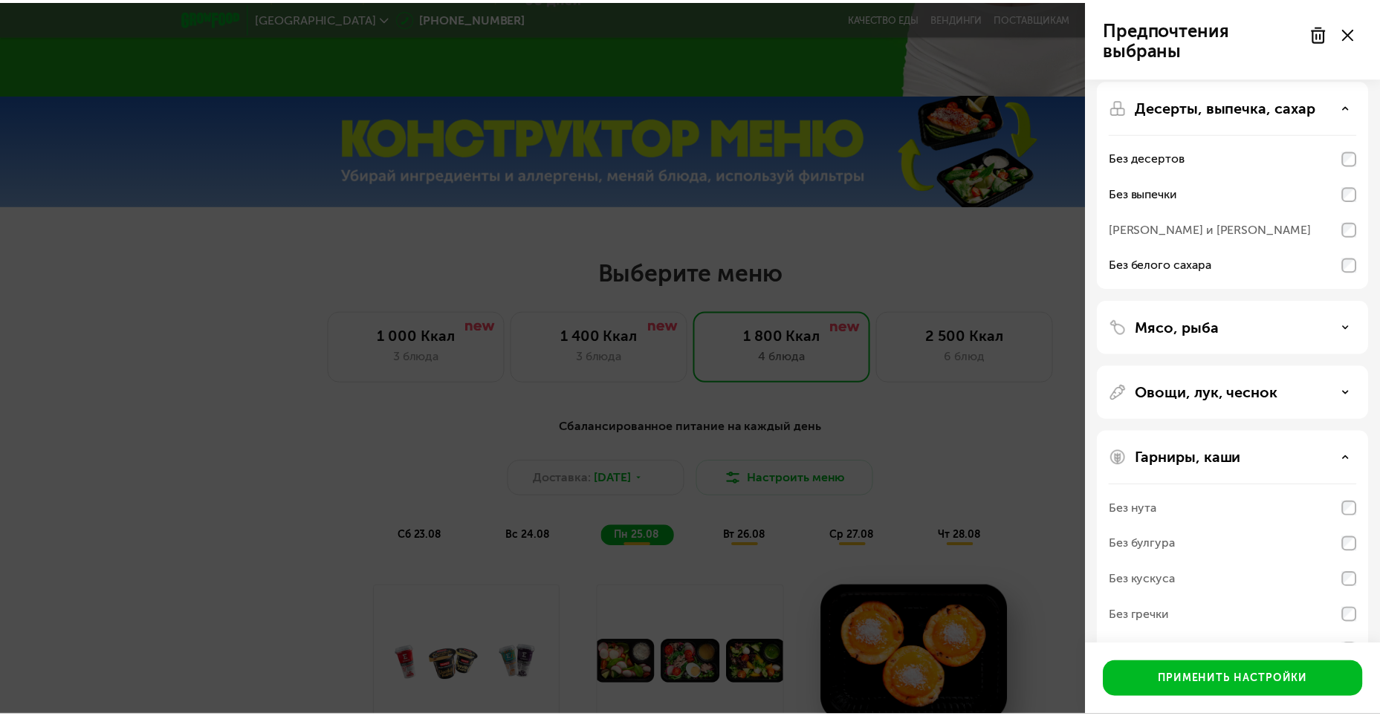
scroll to position [120, 0]
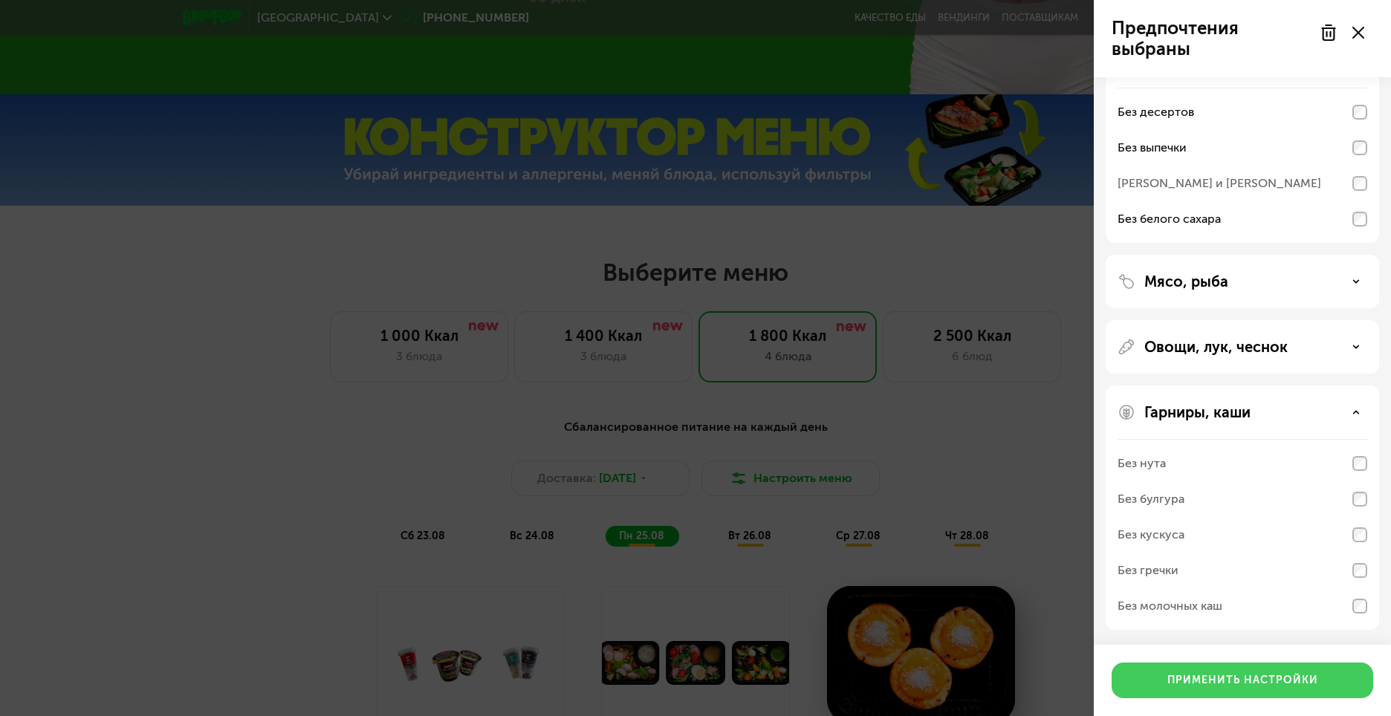
click at [1232, 687] on button "Применить настройки" at bounding box center [1243, 681] width 262 height 36
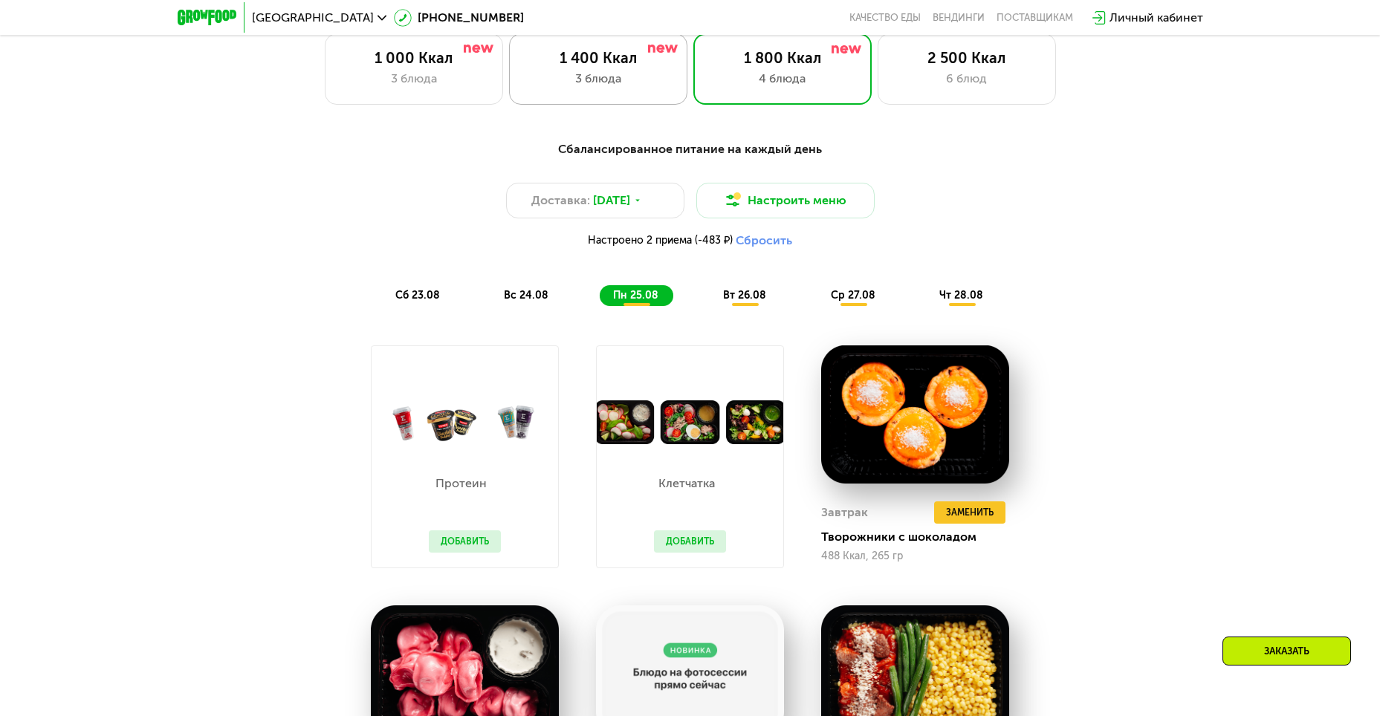
scroll to position [860, 0]
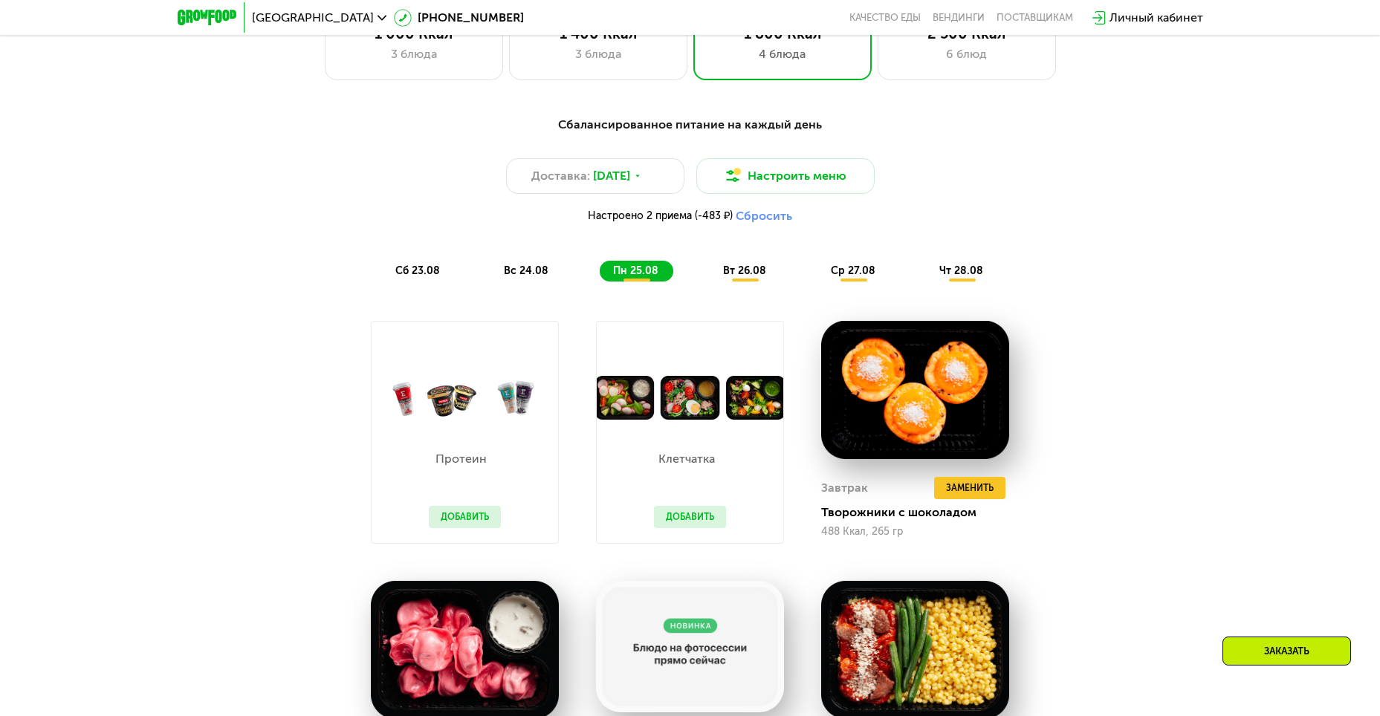
click at [479, 524] on button "Добавить" at bounding box center [465, 517] width 72 height 22
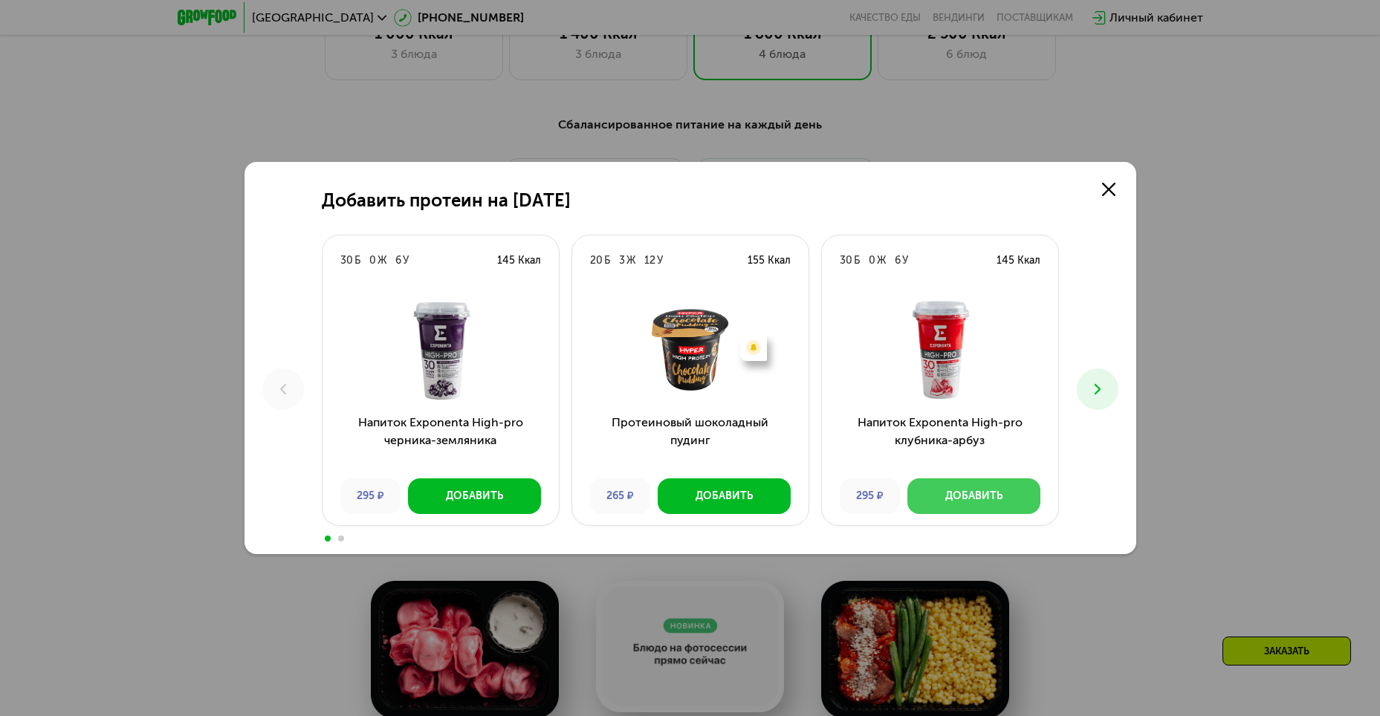
click at [954, 494] on div "Добавить" at bounding box center [973, 496] width 57 height 15
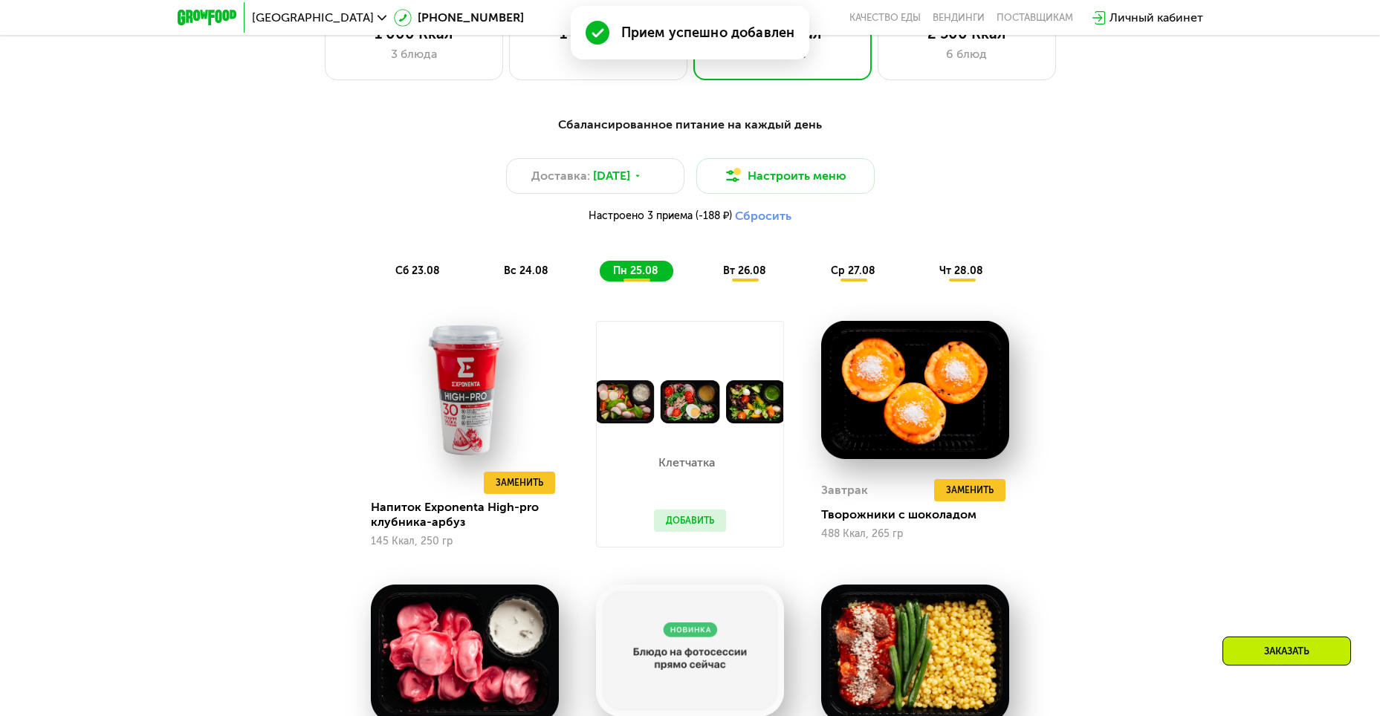
click at [707, 517] on button "Добавить" at bounding box center [690, 521] width 72 height 22
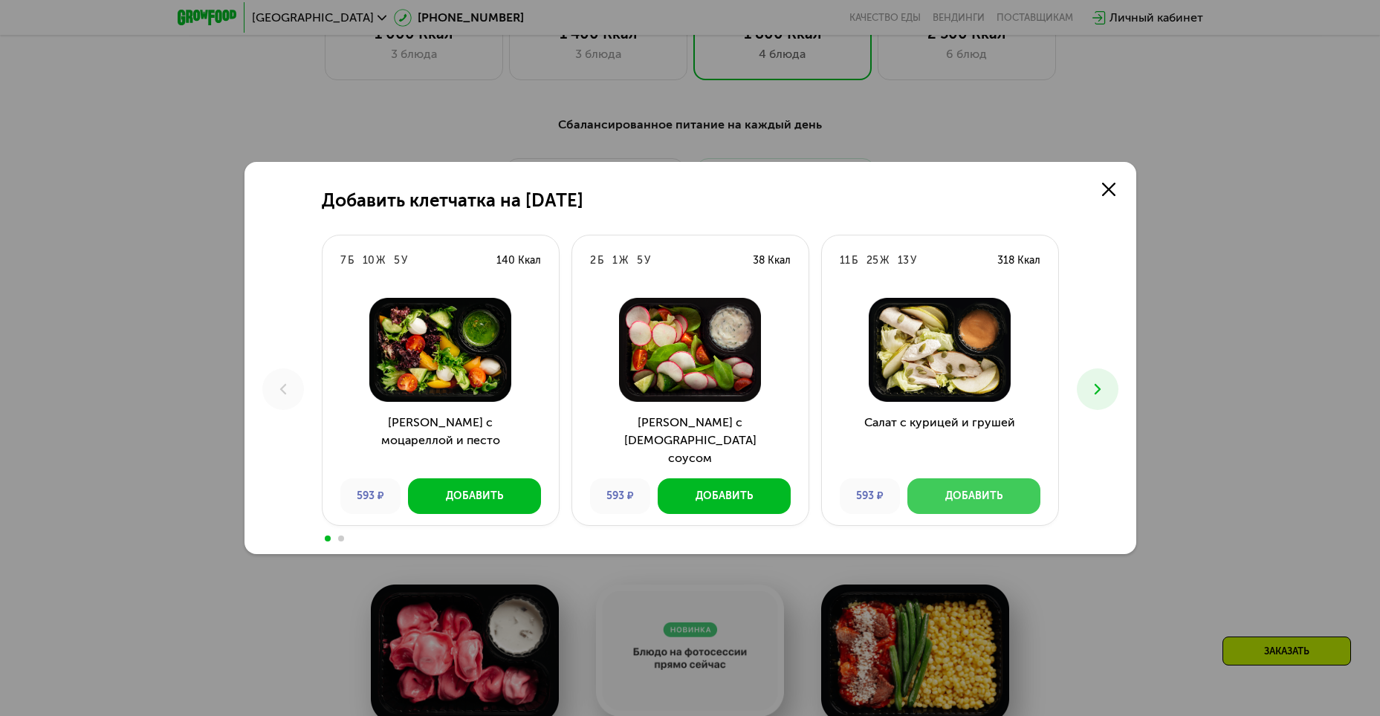
click at [1007, 488] on button "Добавить" at bounding box center [973, 497] width 133 height 36
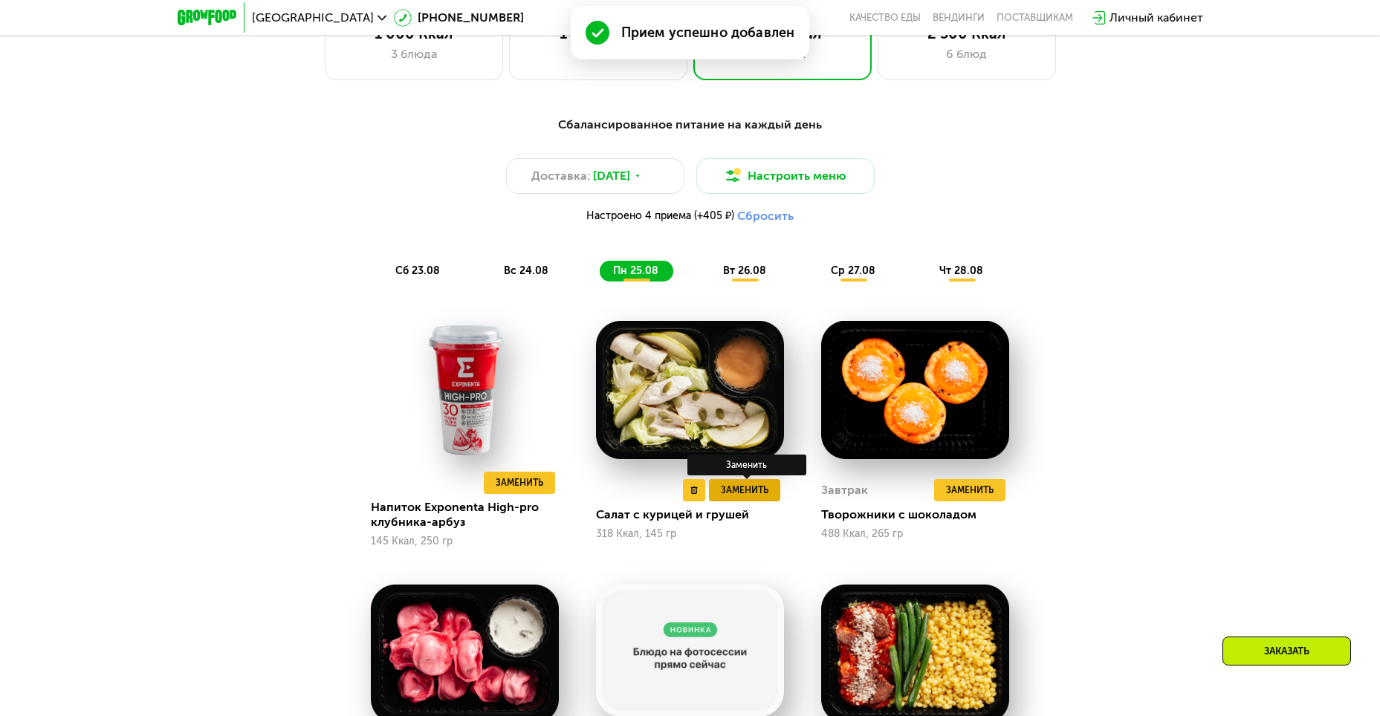
click at [747, 498] on span "Заменить" at bounding box center [745, 490] width 48 height 15
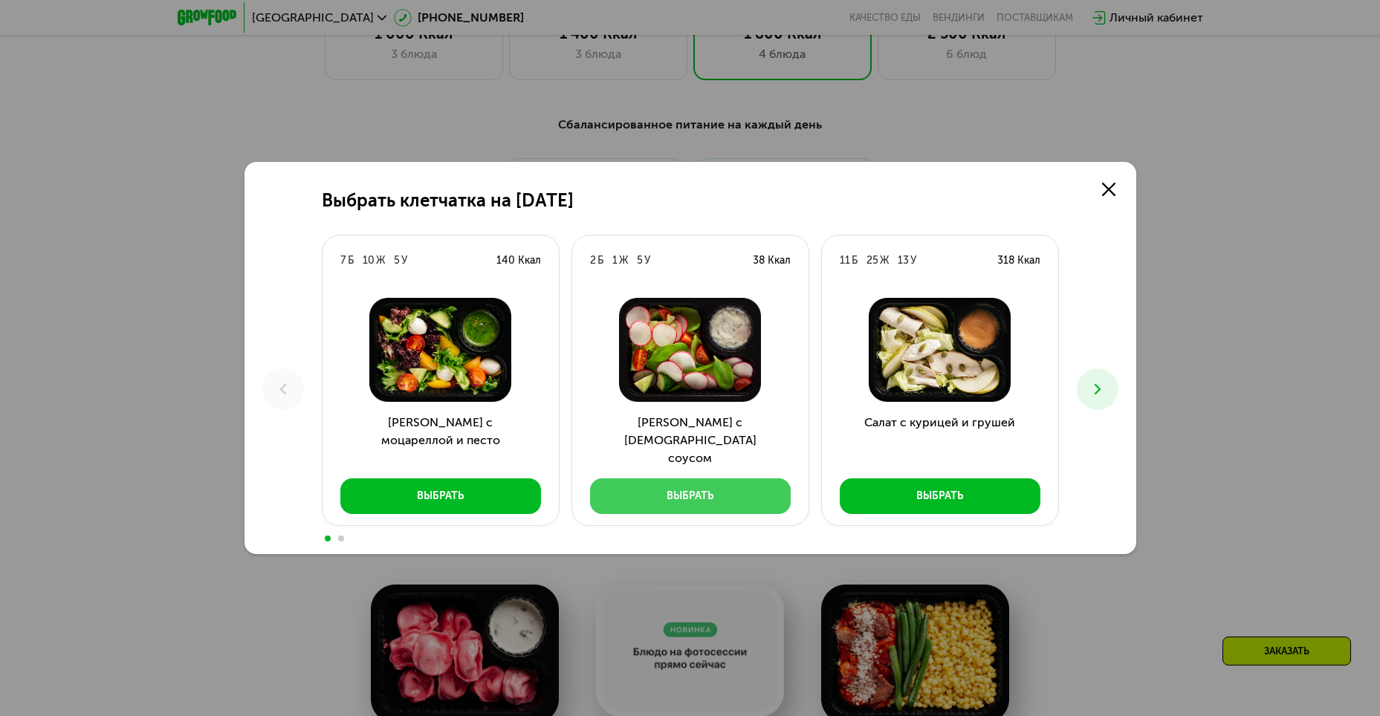
click at [709, 502] on div "Выбрать" at bounding box center [690, 496] width 47 height 15
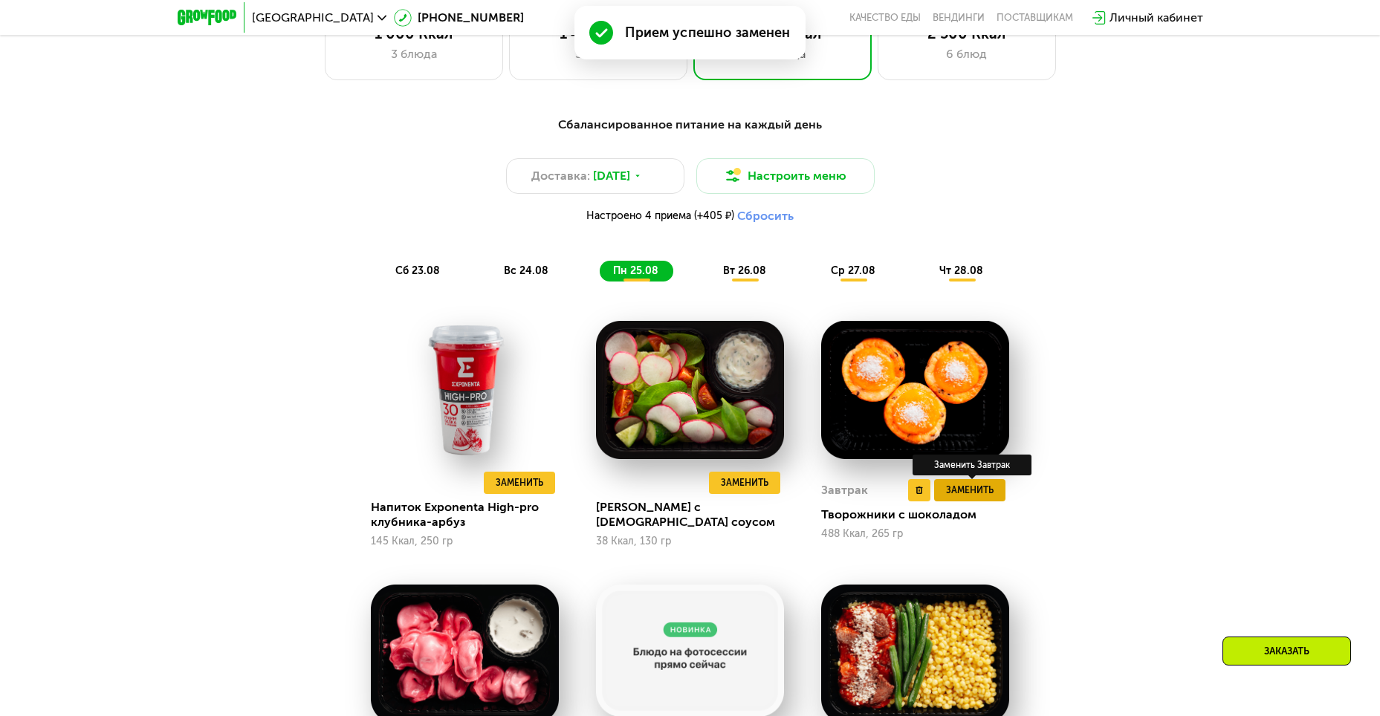
click at [985, 493] on span "Заменить" at bounding box center [970, 490] width 48 height 15
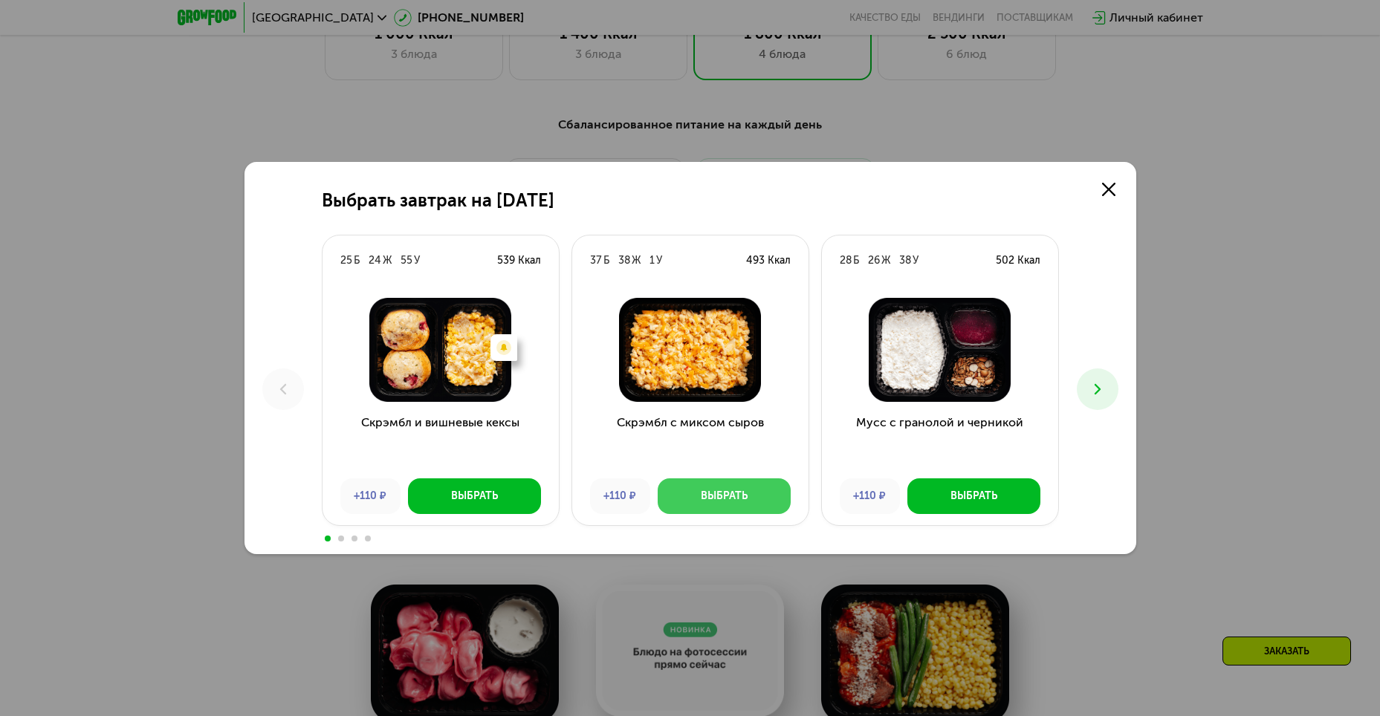
click at [692, 485] on button "Выбрать" at bounding box center [724, 497] width 133 height 36
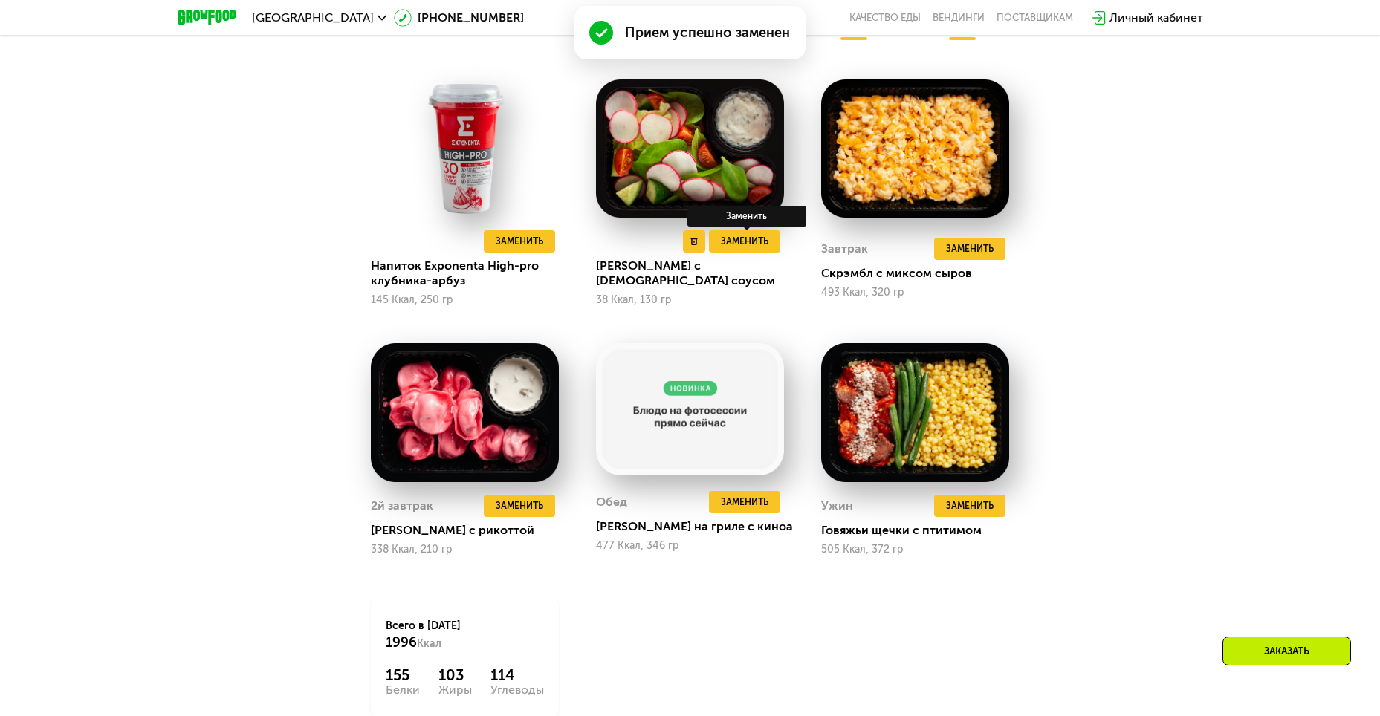
scroll to position [1157, 0]
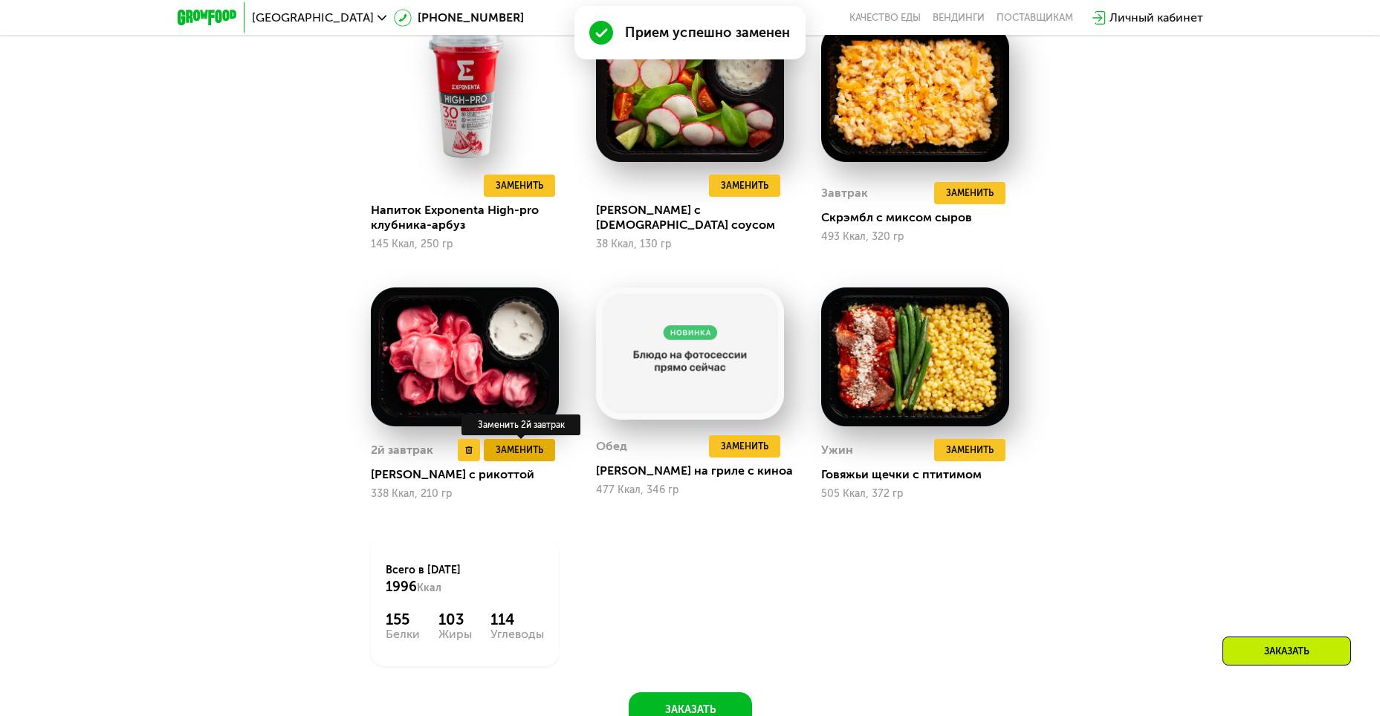
click at [526, 449] on span "Заменить" at bounding box center [520, 450] width 48 height 15
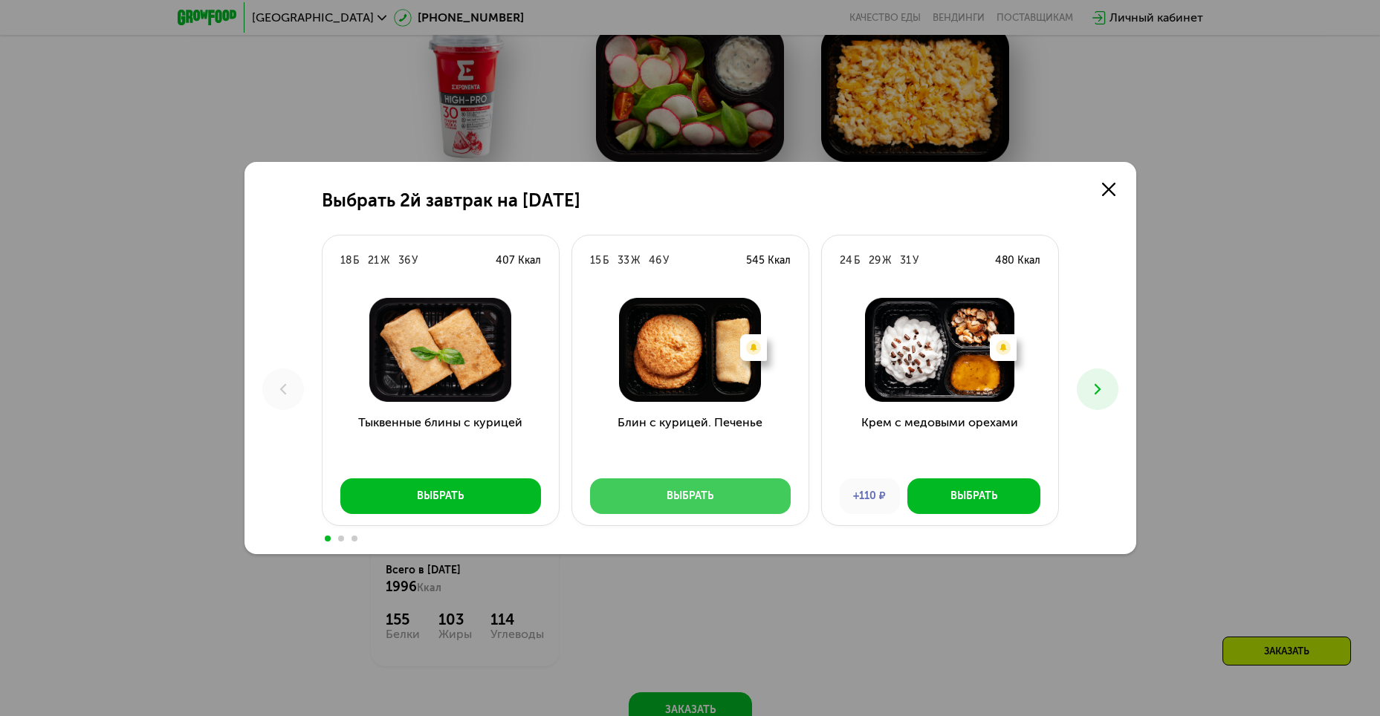
click at [650, 487] on button "Выбрать" at bounding box center [690, 497] width 201 height 36
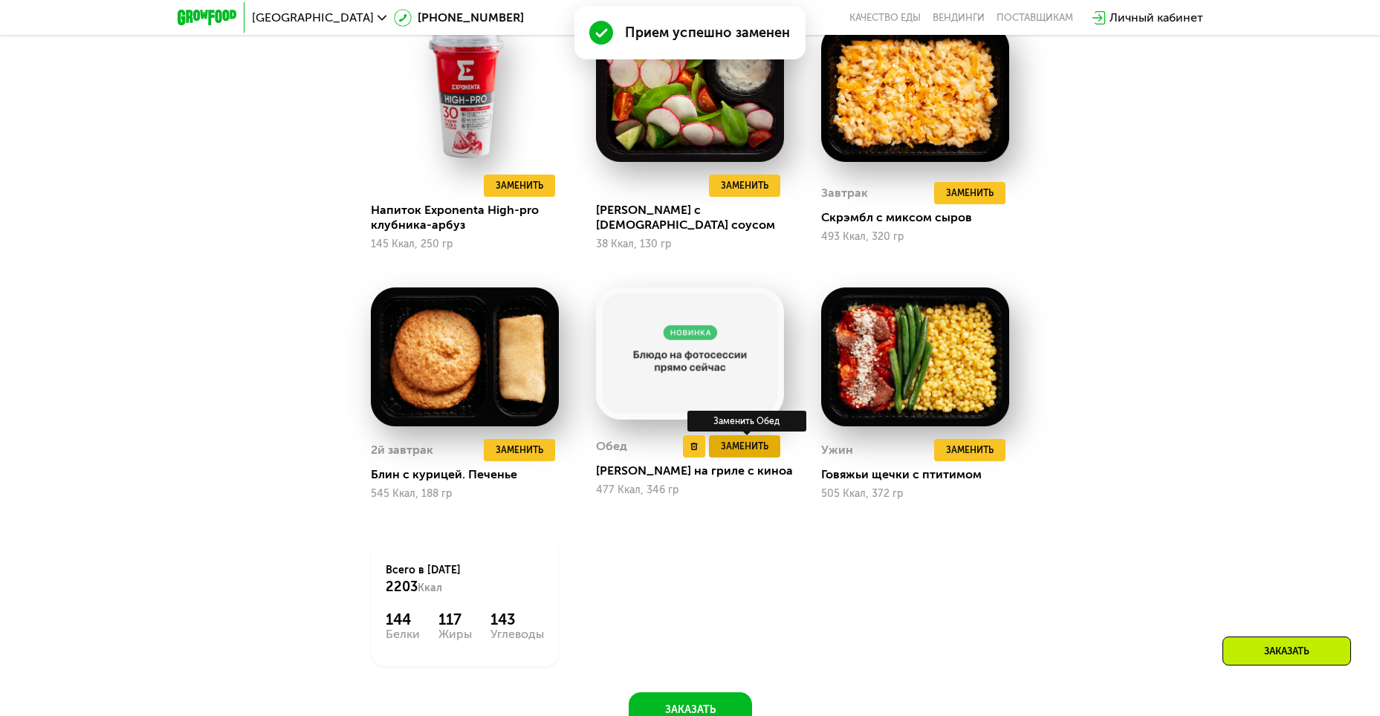
click at [745, 447] on span "Заменить" at bounding box center [745, 446] width 48 height 15
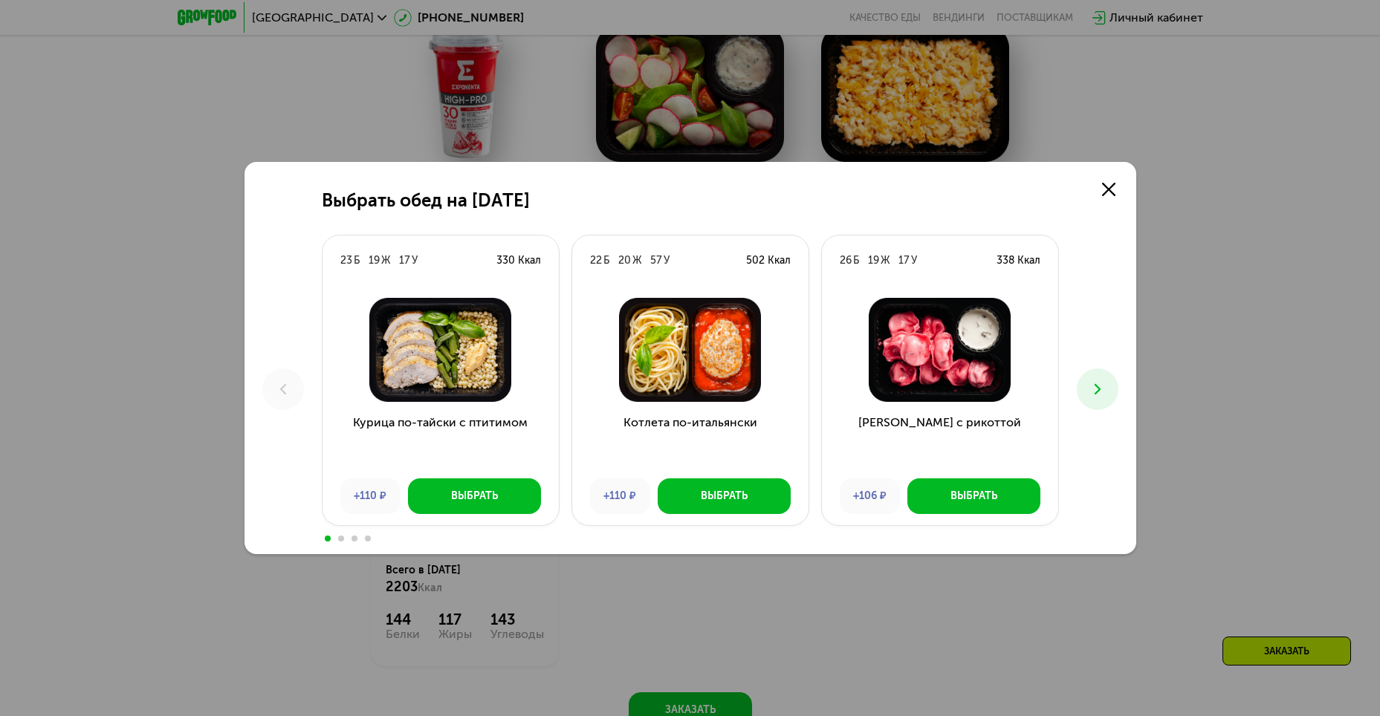
click at [1097, 386] on use at bounding box center [1097, 389] width 6 height 10
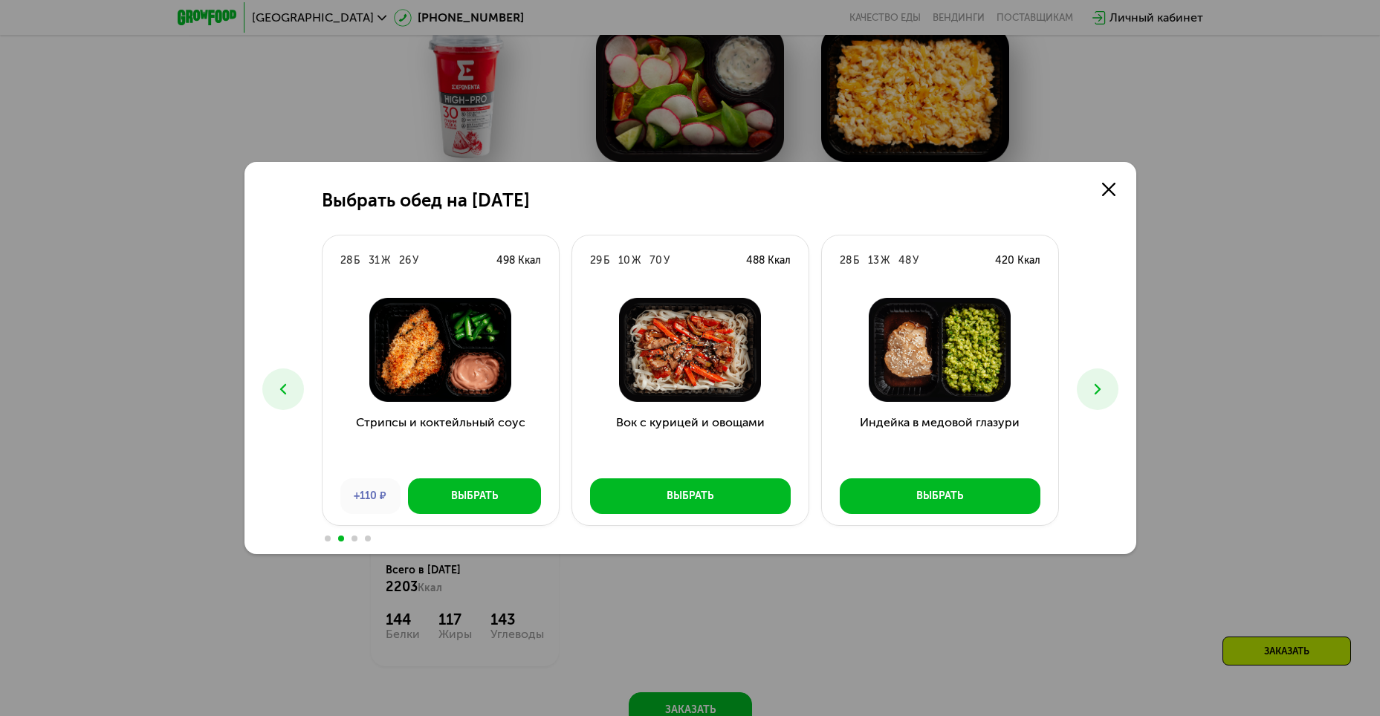
click at [1098, 385] on icon at bounding box center [1098, 390] width 18 height 18
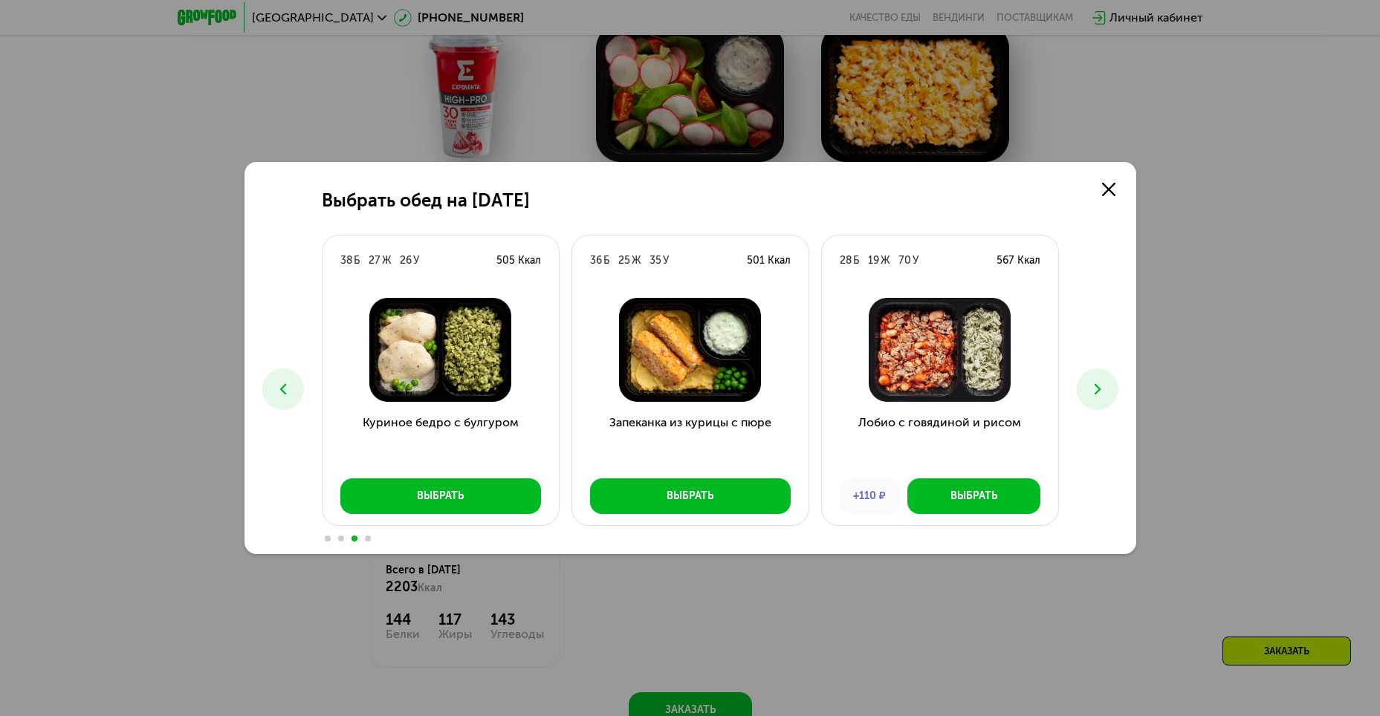
click at [1098, 385] on icon at bounding box center [1098, 390] width 18 height 18
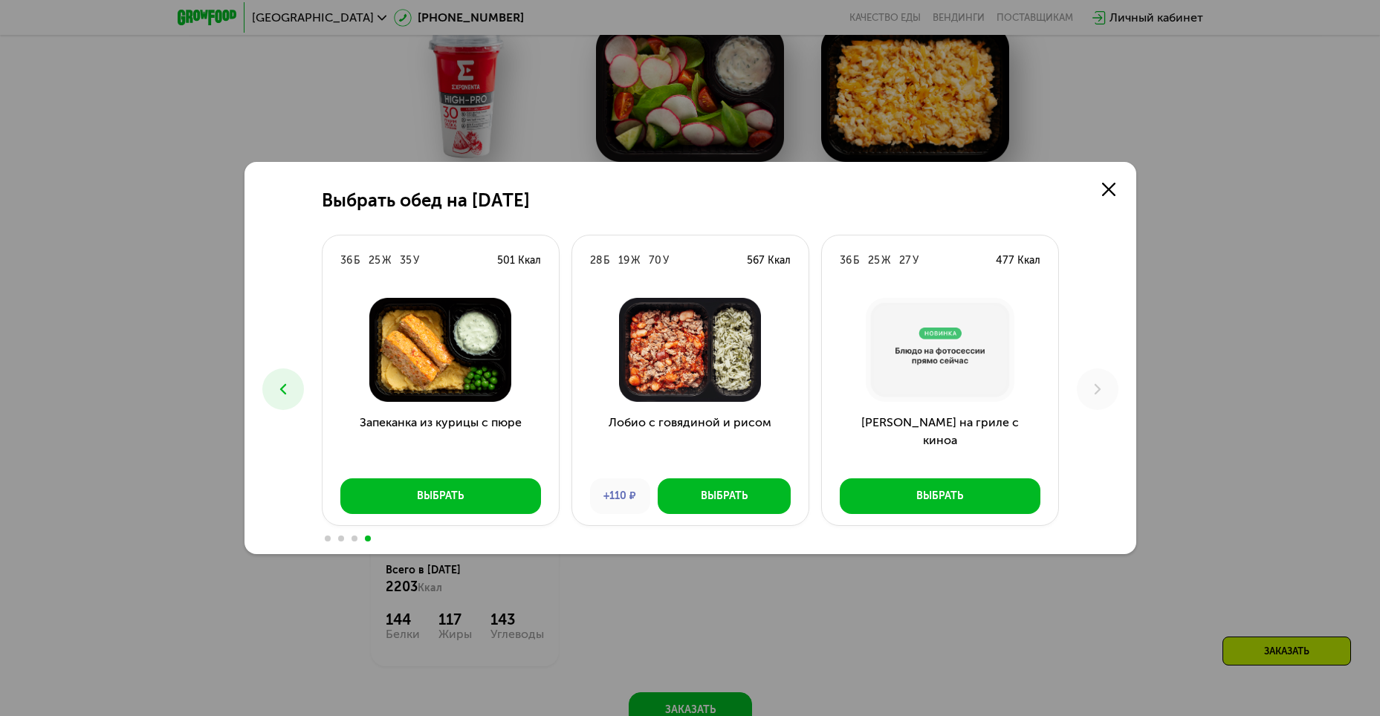
click at [1115, 169] on div "Выбрать обед на [DATE] Б 19 Ж 17 У 330 Ккал Курица по-тайски с птитимом +110 ₽ …" at bounding box center [691, 358] width 892 height 392
click at [1102, 194] on icon at bounding box center [1108, 189] width 13 height 13
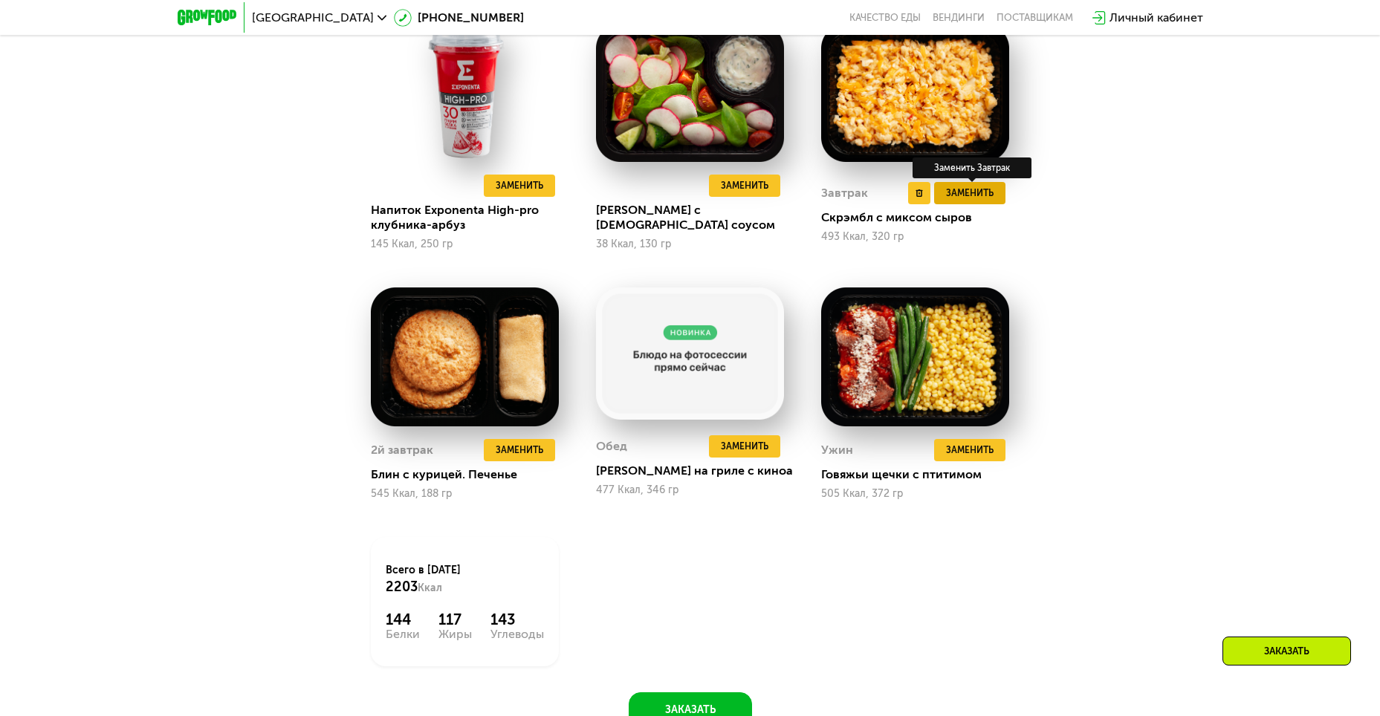
click at [958, 199] on span "Заменить" at bounding box center [970, 193] width 48 height 15
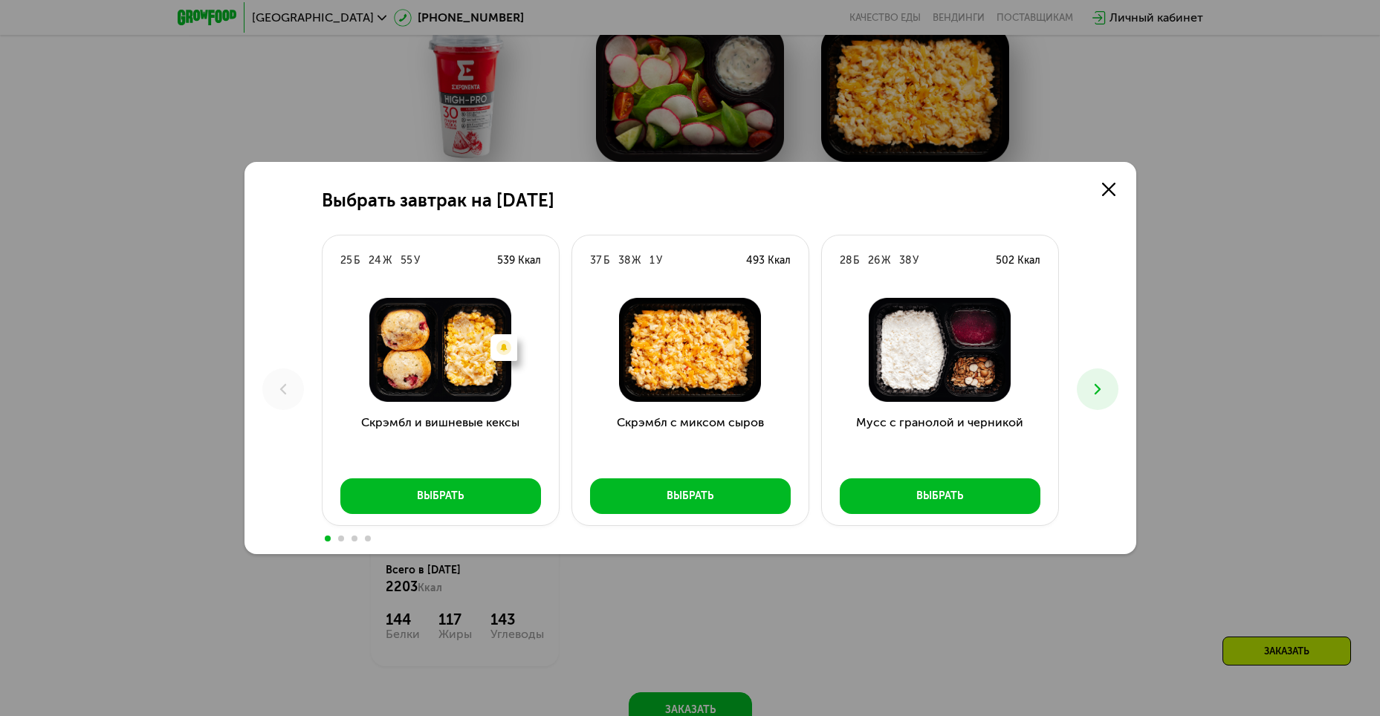
click at [1089, 384] on icon at bounding box center [1098, 390] width 18 height 18
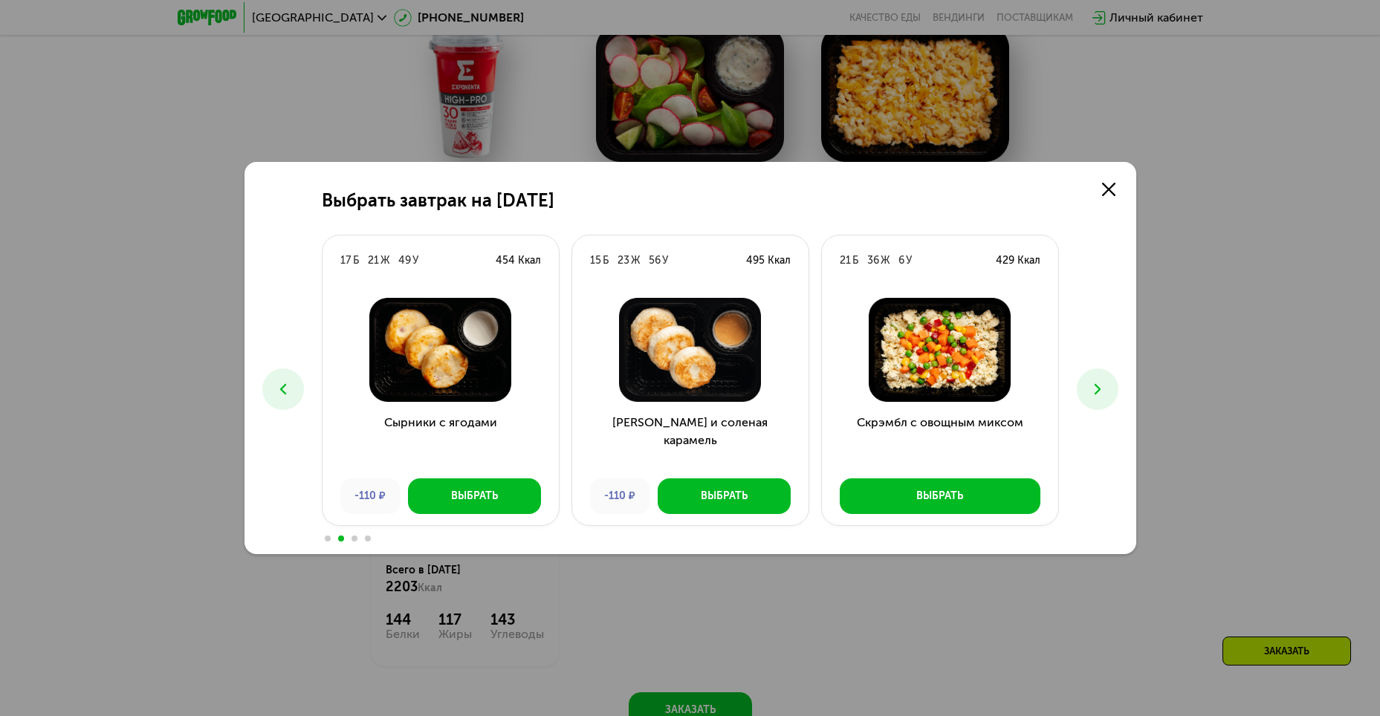
click at [1238, 263] on div "Выбрать завтрак на [DATE] Б 24 Ж 55 У 539 Ккал Есть нежелательные ингредиенты: …" at bounding box center [690, 358] width 1380 height 716
click at [1058, 175] on div "Выбрать завтрак на [DATE] Б 24 Ж 55 У 539 Ккал Есть нежелательные ингредиенты: …" at bounding box center [691, 358] width 892 height 392
click at [1113, 187] on icon at bounding box center [1108, 189] width 13 height 13
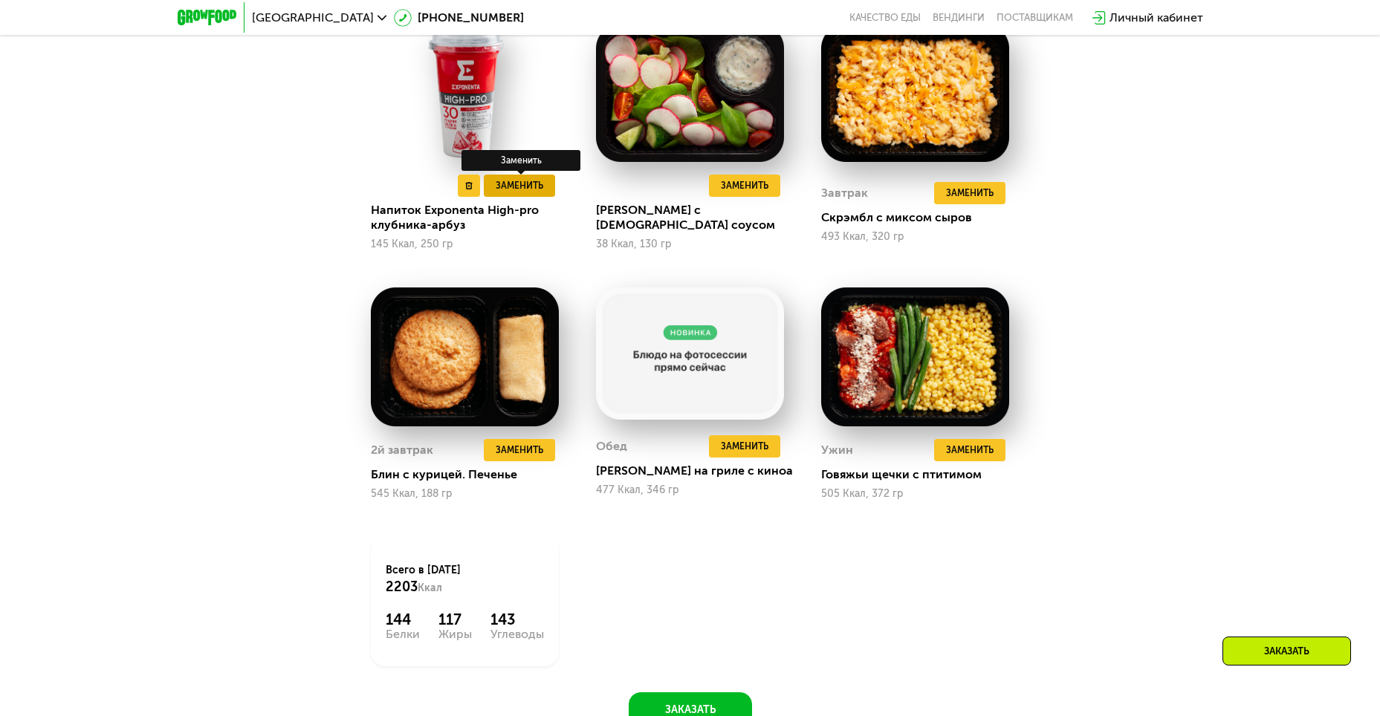
click at [547, 193] on button "Заменить" at bounding box center [519, 186] width 71 height 22
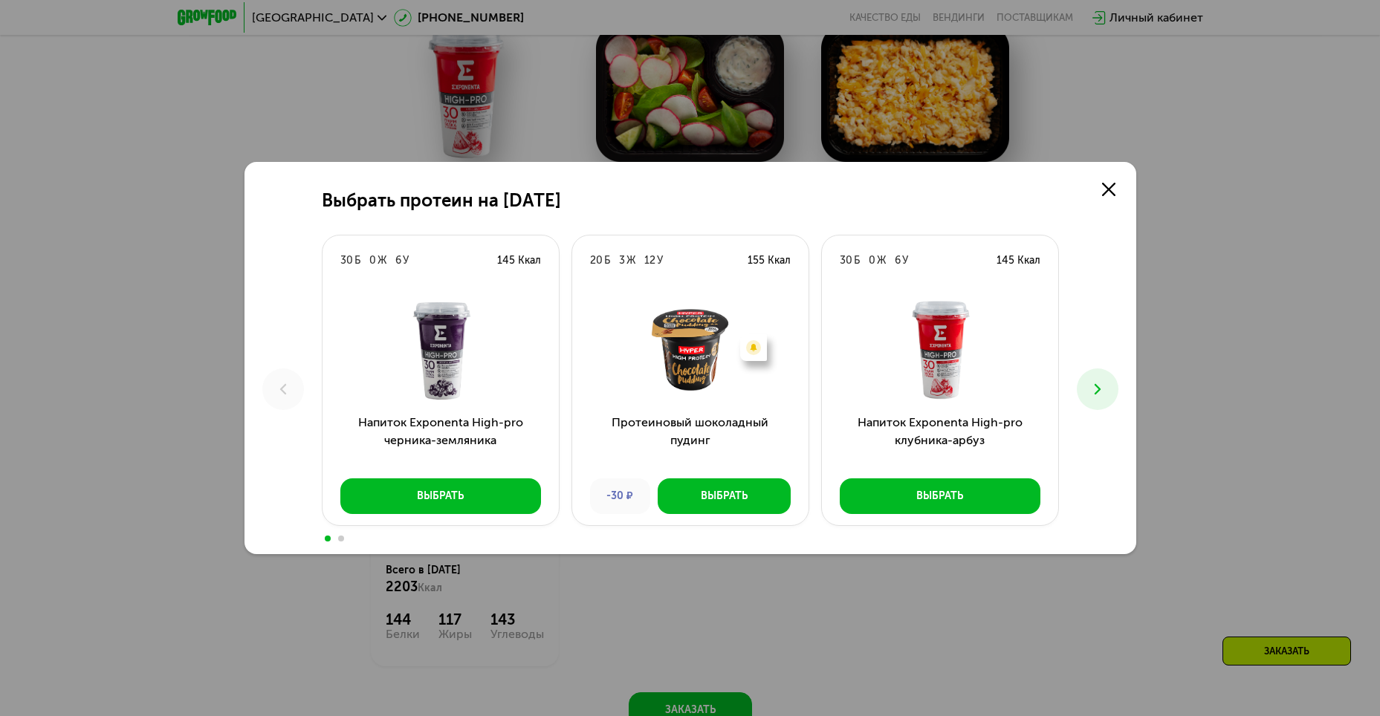
click at [1098, 392] on use at bounding box center [1097, 389] width 6 height 10
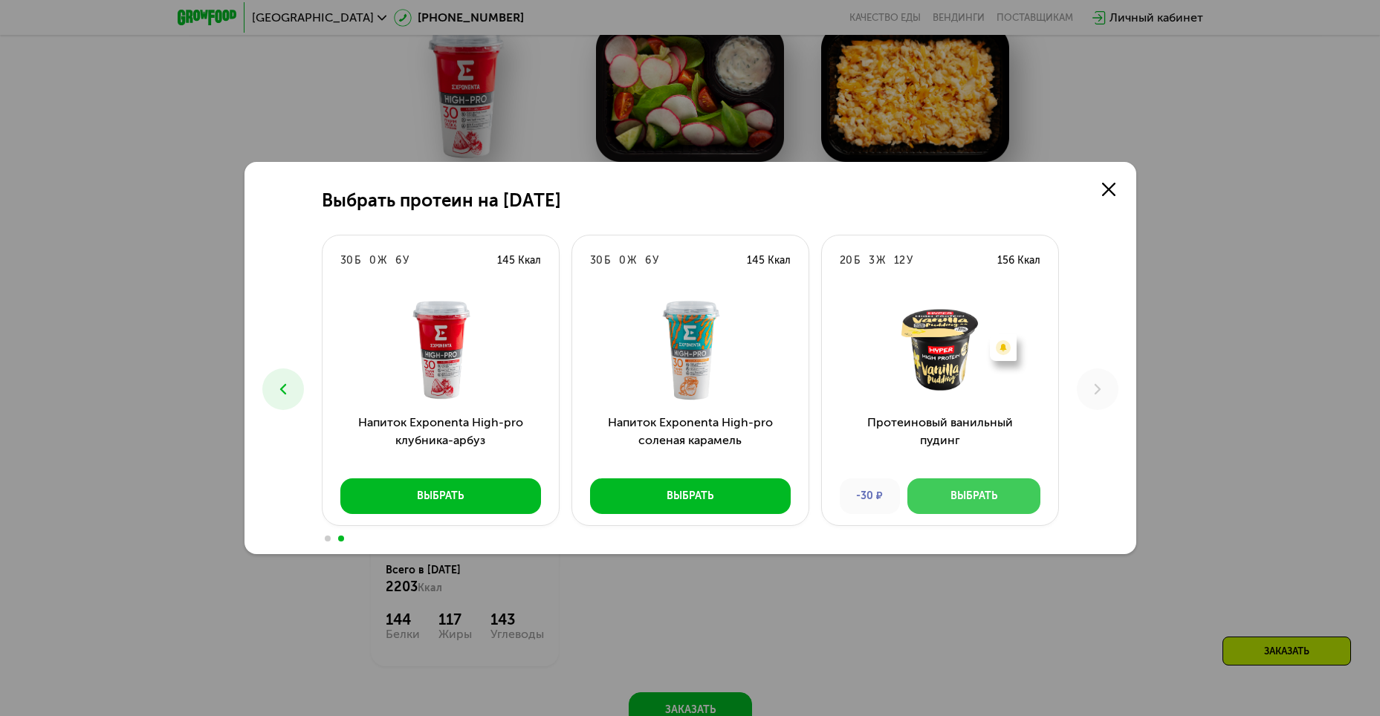
click at [968, 486] on button "Выбрать" at bounding box center [973, 497] width 133 height 36
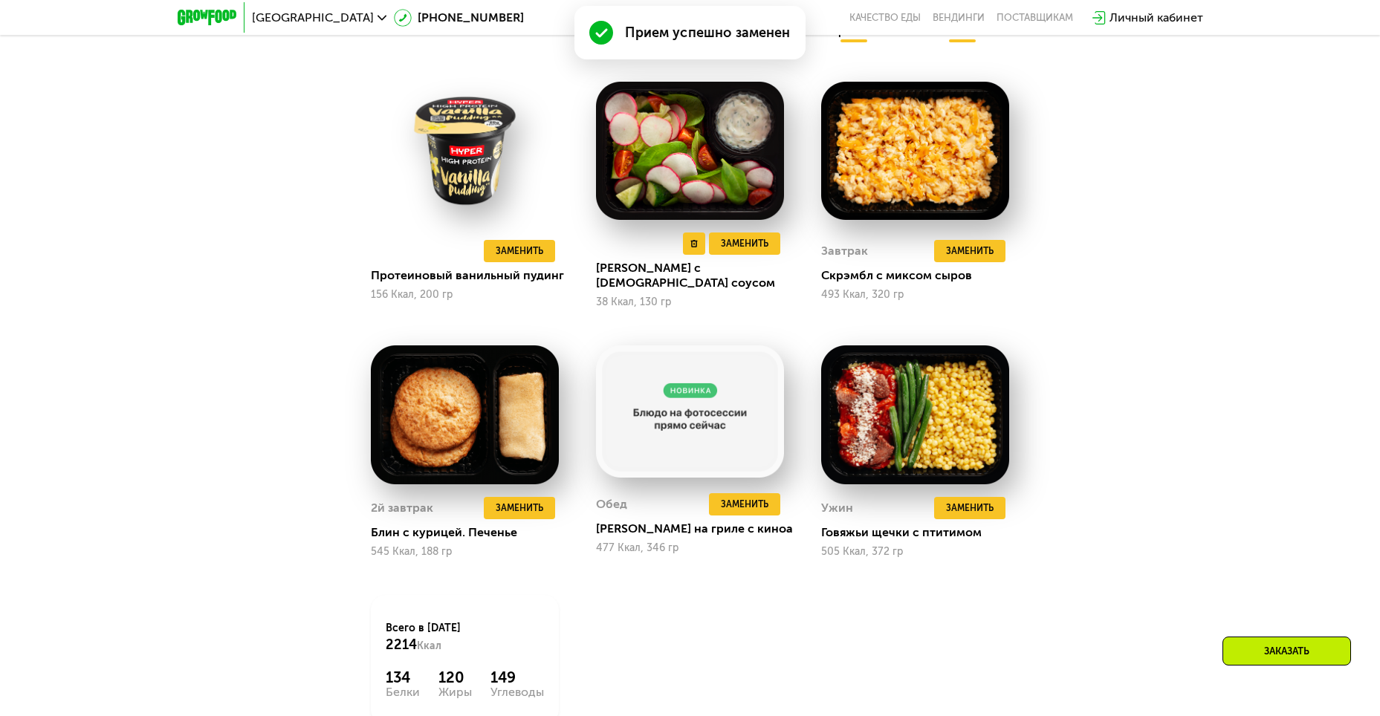
scroll to position [1008, 0]
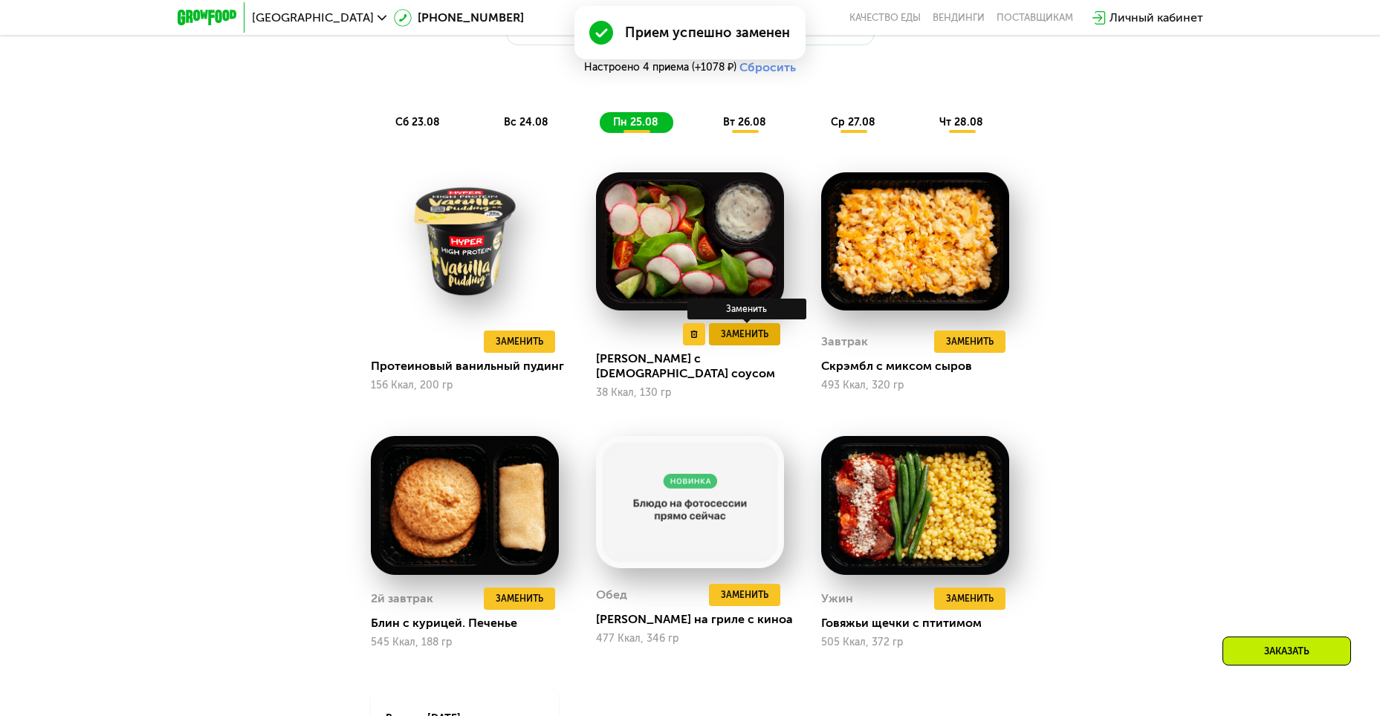
click at [741, 338] on span "Заменить" at bounding box center [745, 334] width 48 height 15
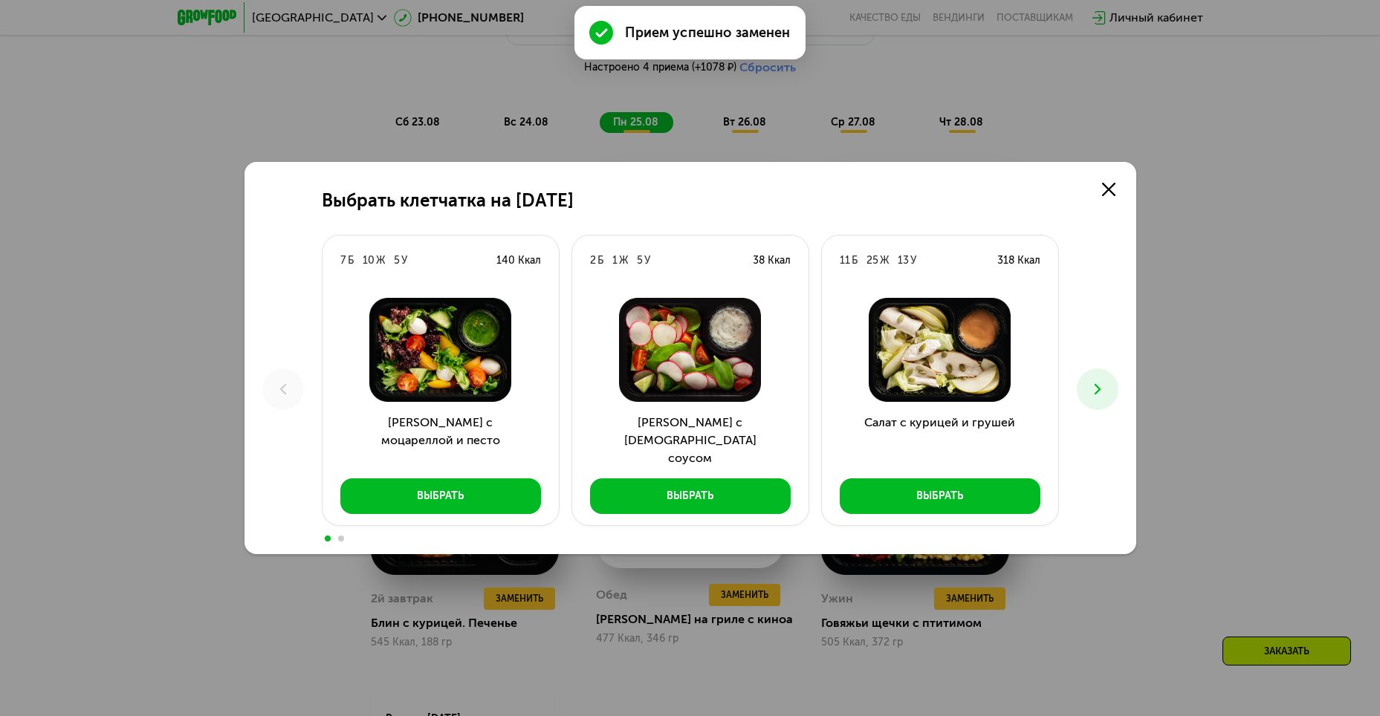
click at [1079, 380] on button at bounding box center [1098, 390] width 42 height 42
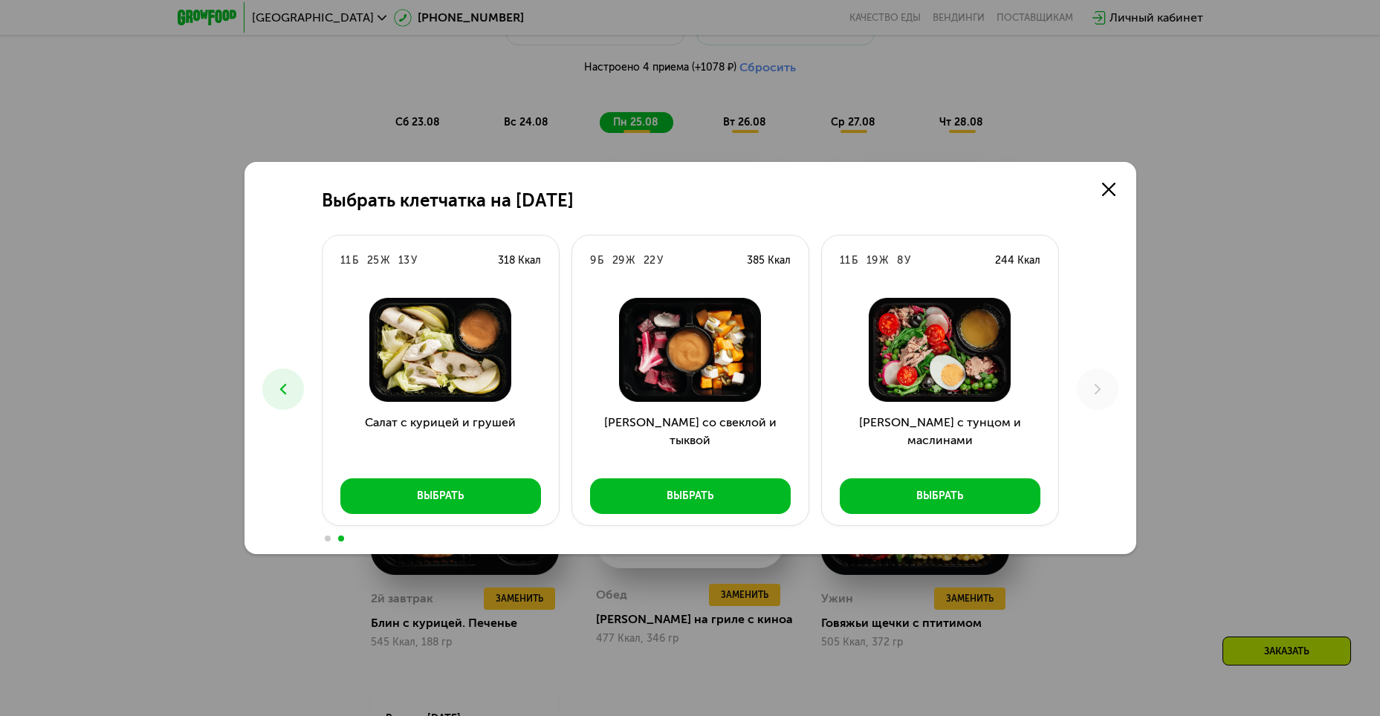
click at [288, 386] on icon at bounding box center [283, 390] width 18 height 18
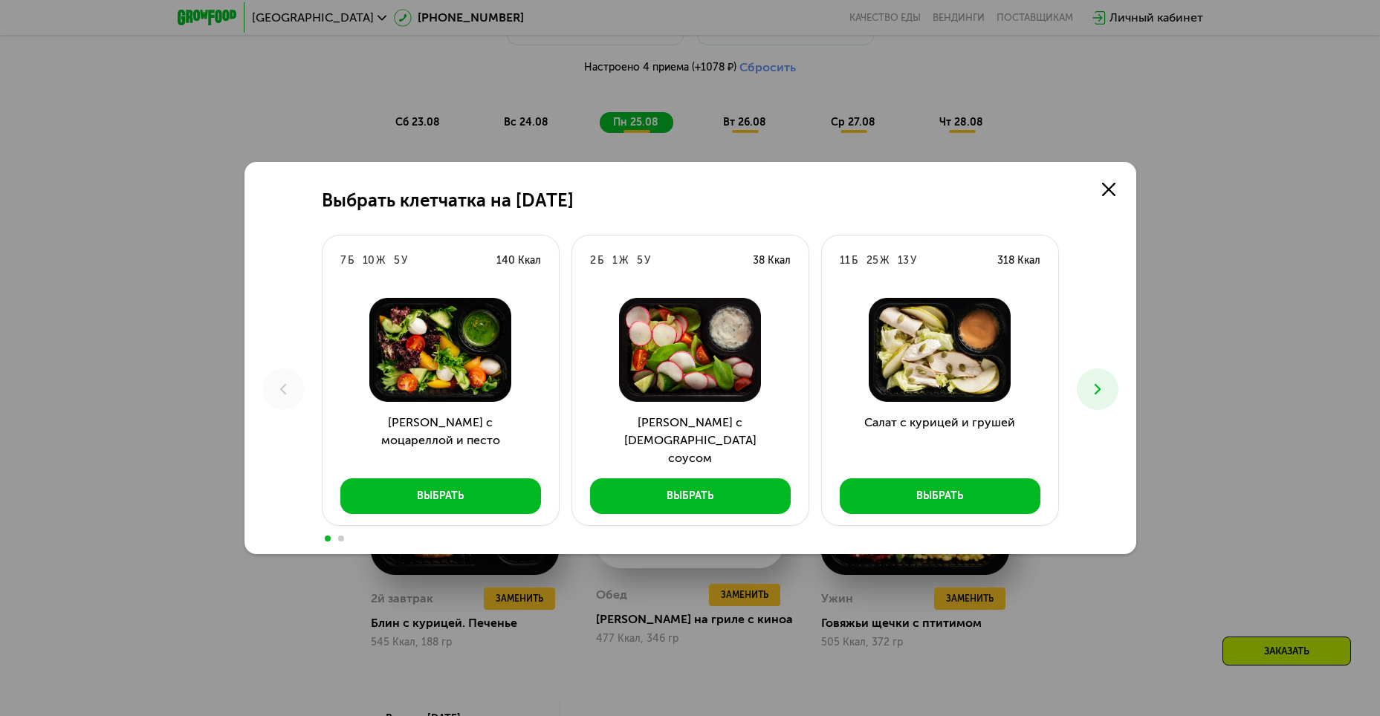
click at [1102, 381] on icon at bounding box center [1098, 390] width 18 height 18
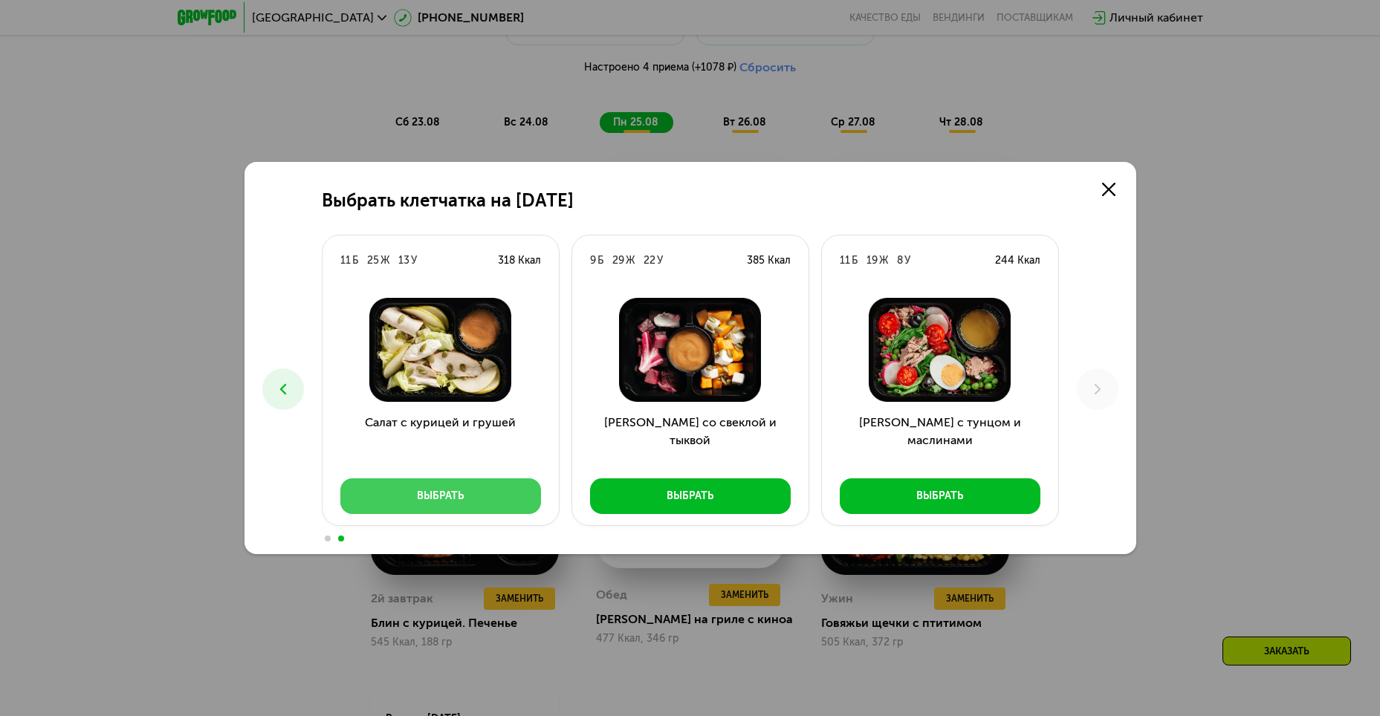
click at [453, 490] on div "Выбрать" at bounding box center [440, 496] width 47 height 15
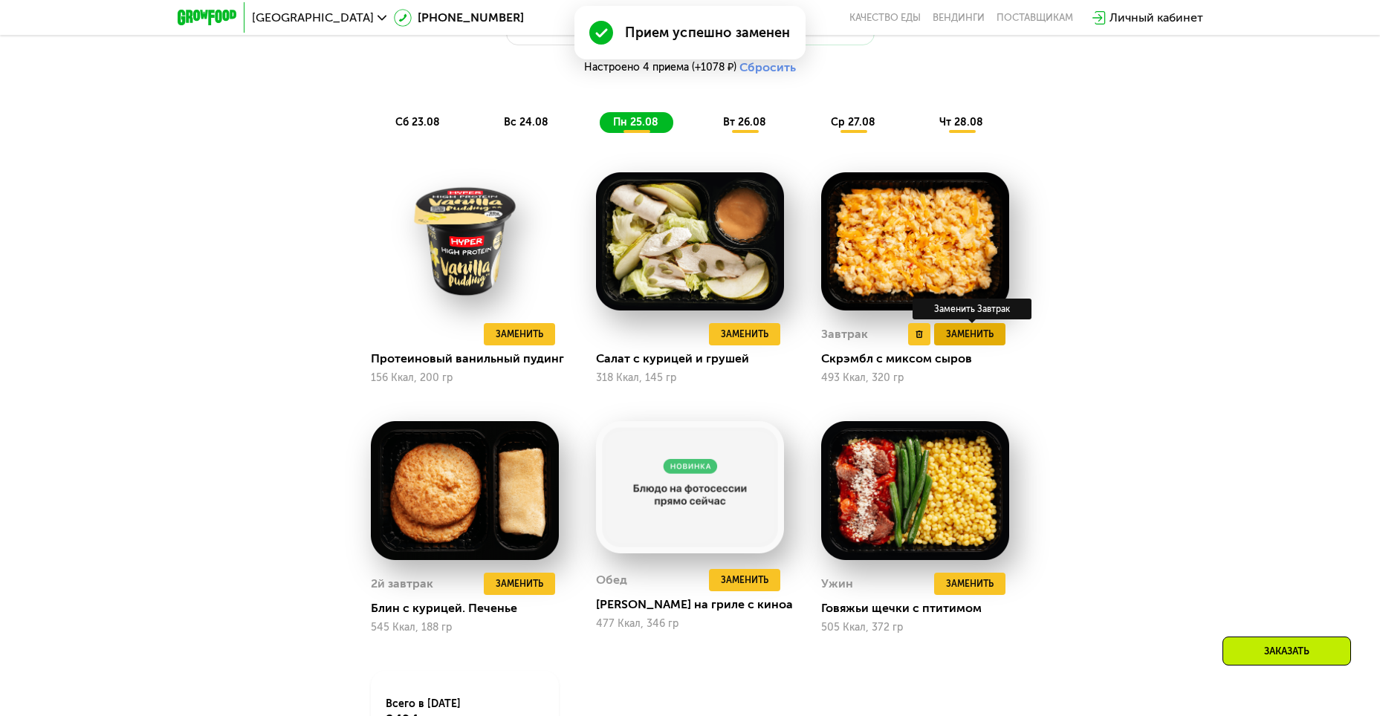
click at [965, 342] on span "Заменить" at bounding box center [970, 334] width 48 height 15
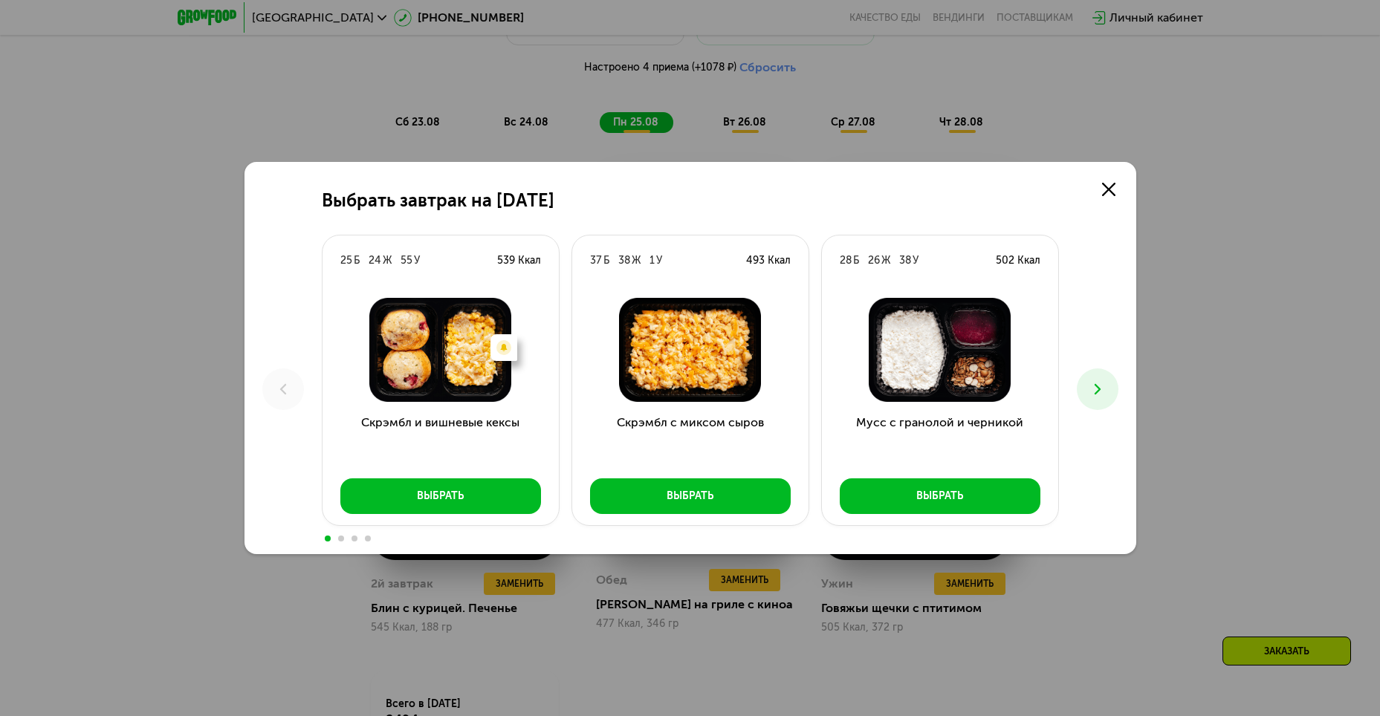
click at [1102, 380] on button at bounding box center [1098, 390] width 42 height 42
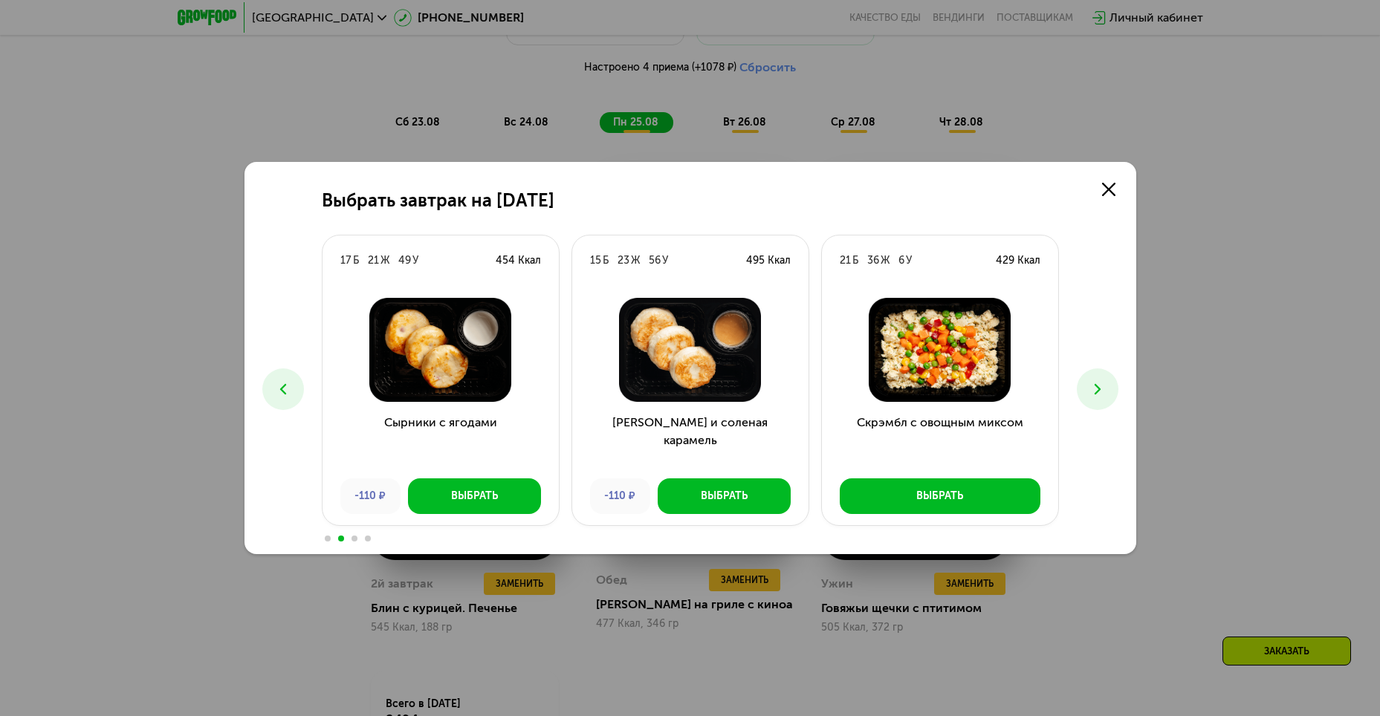
click at [1102, 380] on button at bounding box center [1098, 390] width 42 height 42
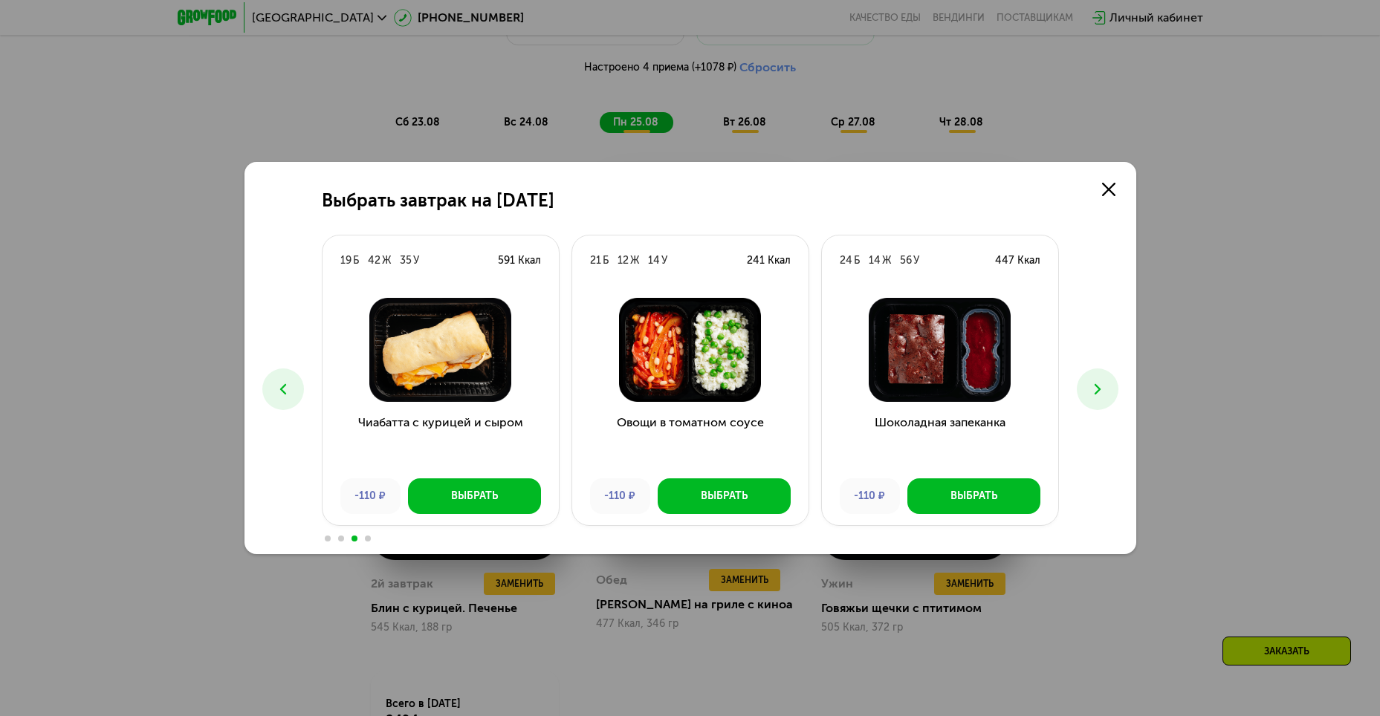
click at [1102, 380] on button at bounding box center [1098, 390] width 42 height 42
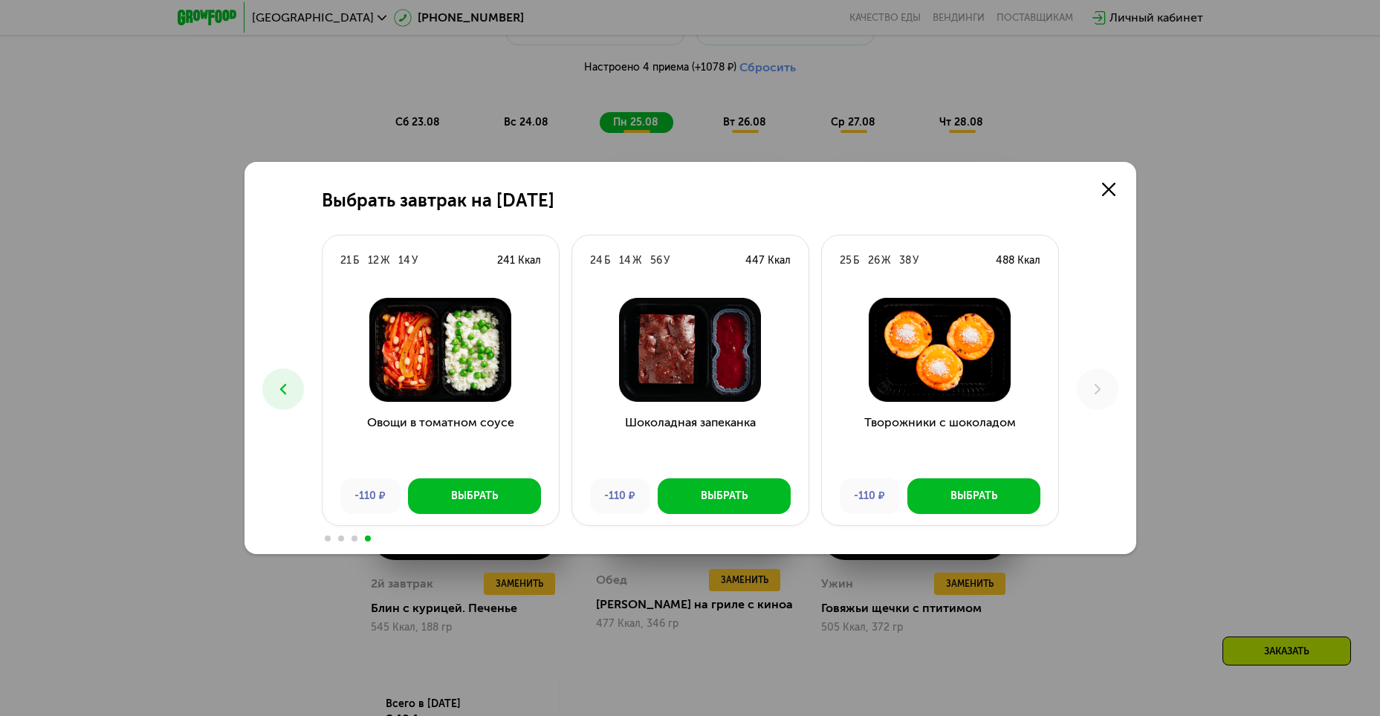
click at [281, 396] on icon at bounding box center [283, 390] width 18 height 18
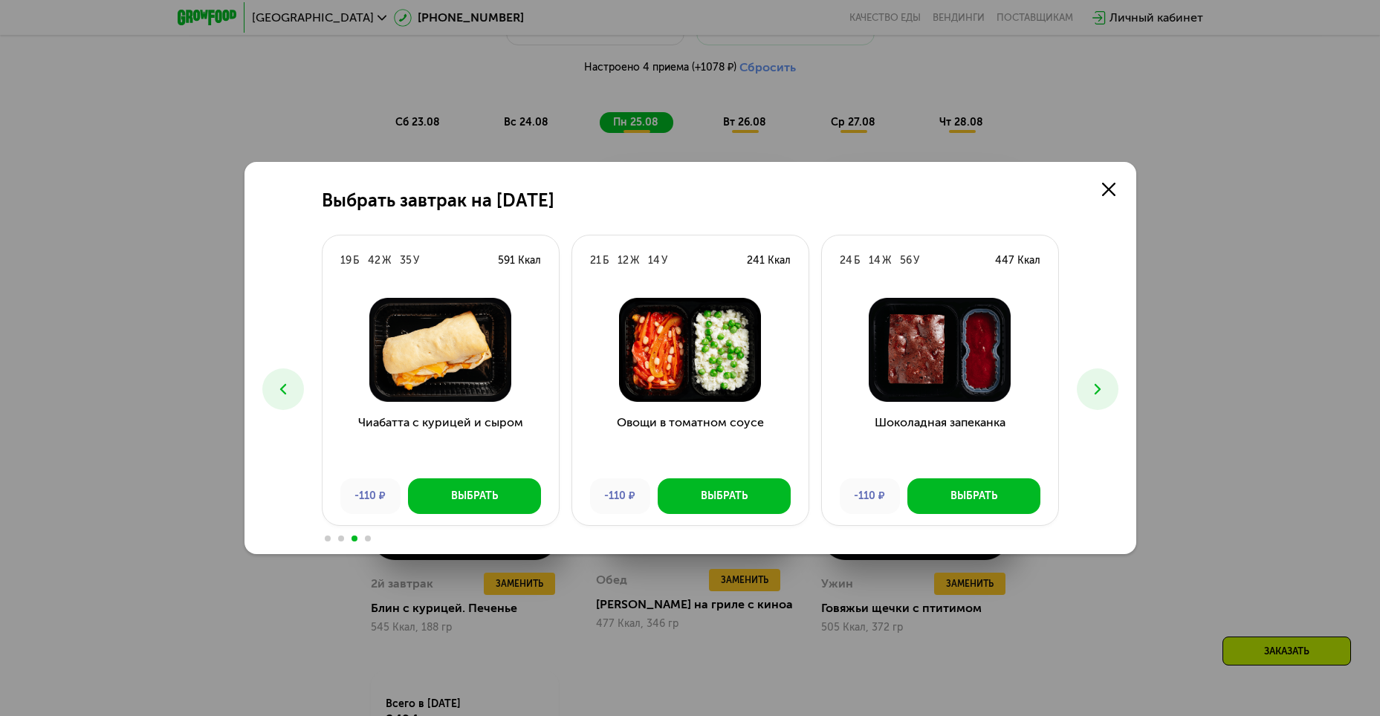
click at [281, 396] on icon at bounding box center [283, 390] width 18 height 18
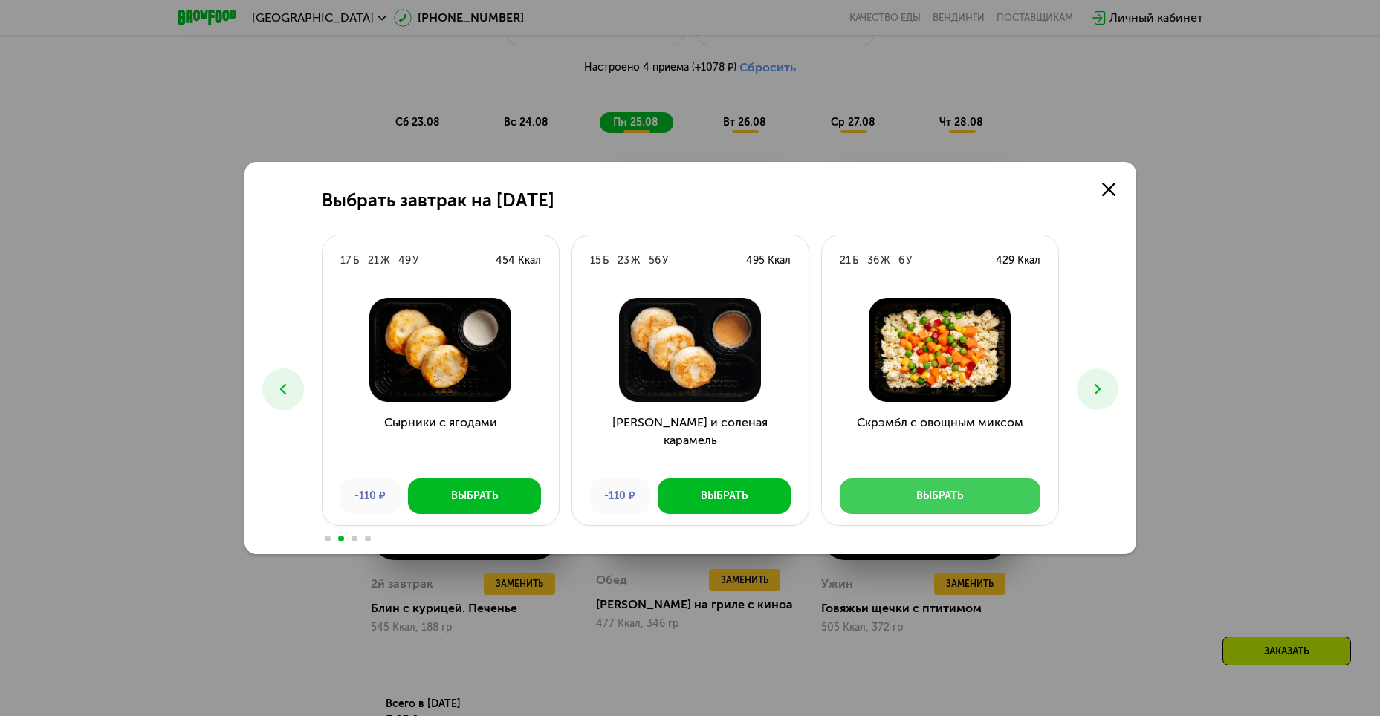
click at [1008, 495] on button "Выбрать" at bounding box center [940, 497] width 201 height 36
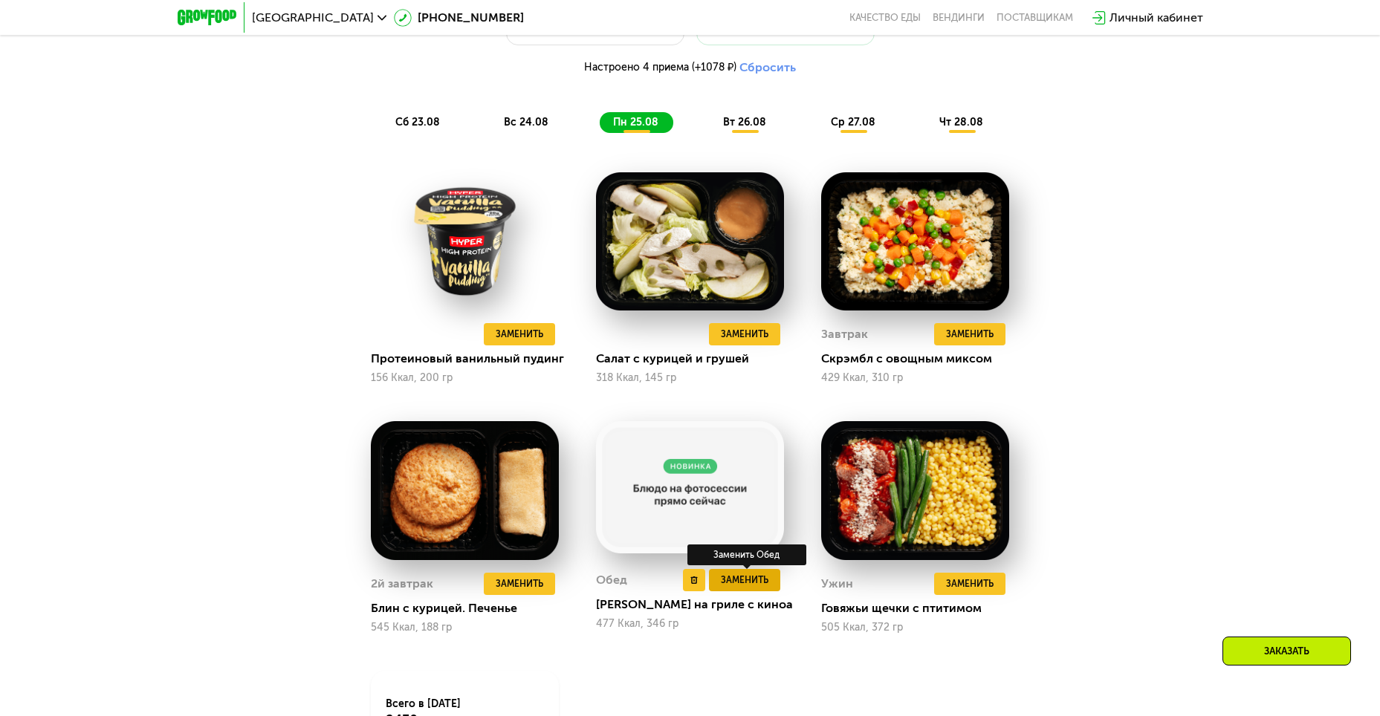
click at [754, 587] on span "Заменить" at bounding box center [745, 580] width 48 height 15
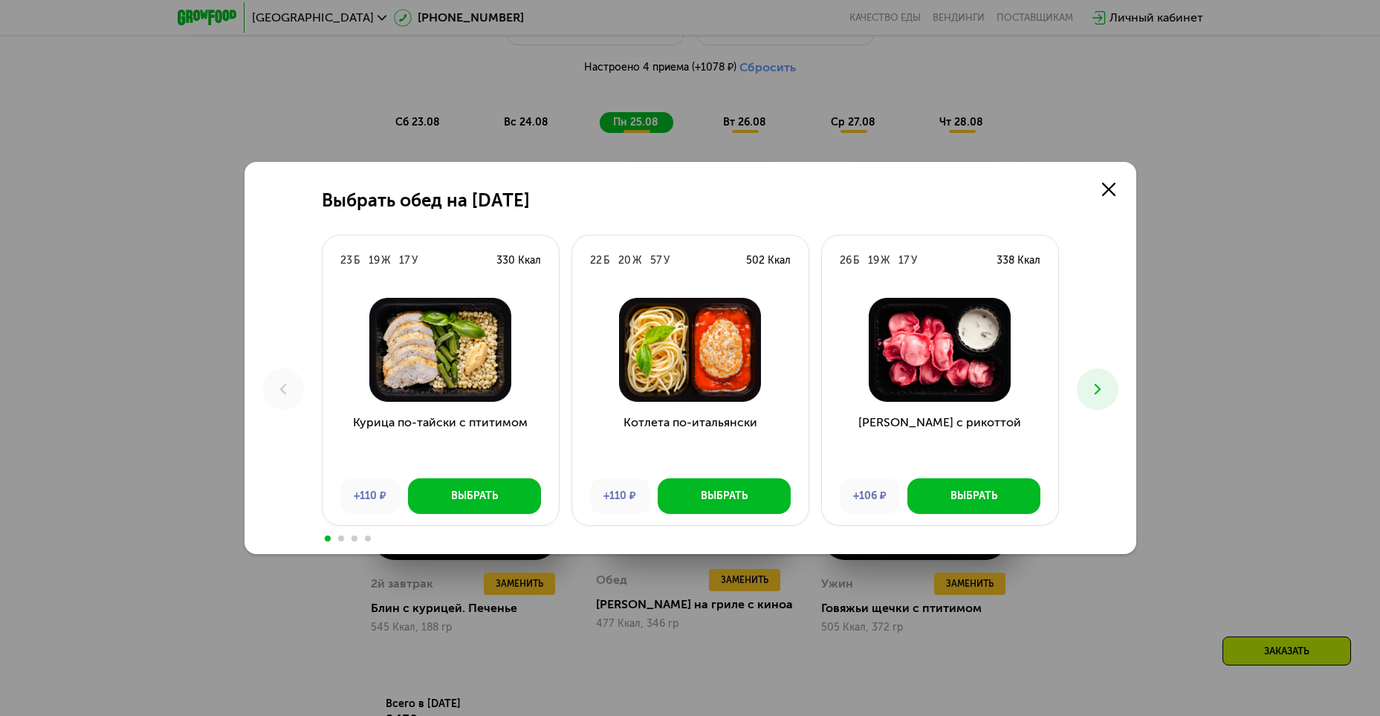
click at [1101, 391] on icon at bounding box center [1098, 390] width 18 height 18
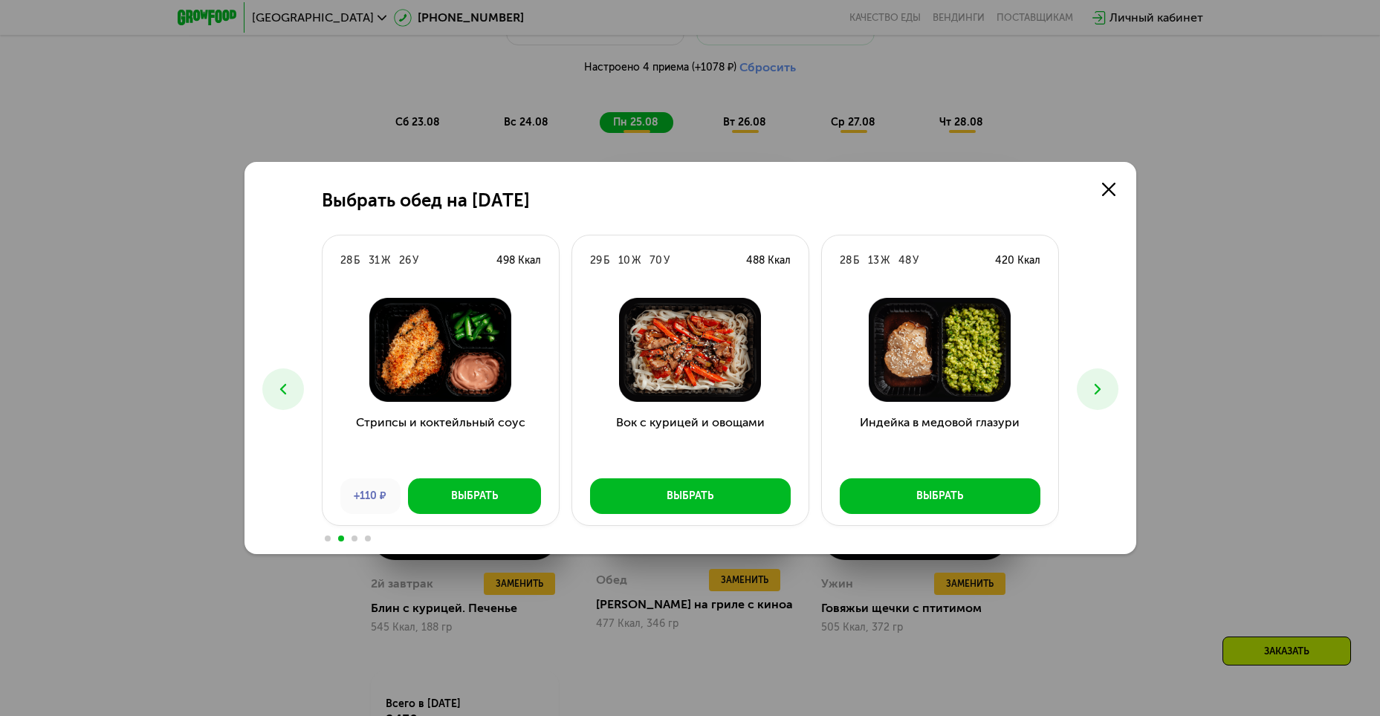
click at [1101, 391] on icon at bounding box center [1098, 390] width 18 height 18
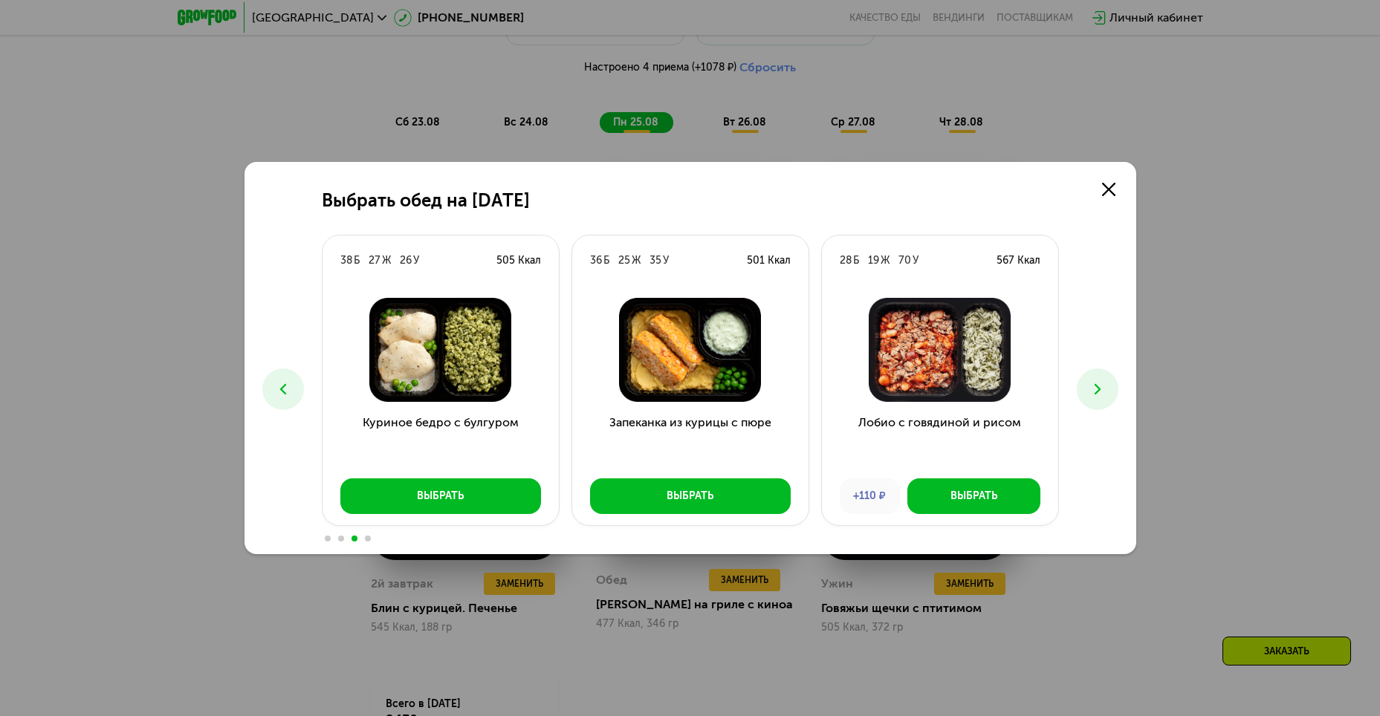
click at [1101, 391] on icon at bounding box center [1098, 390] width 18 height 18
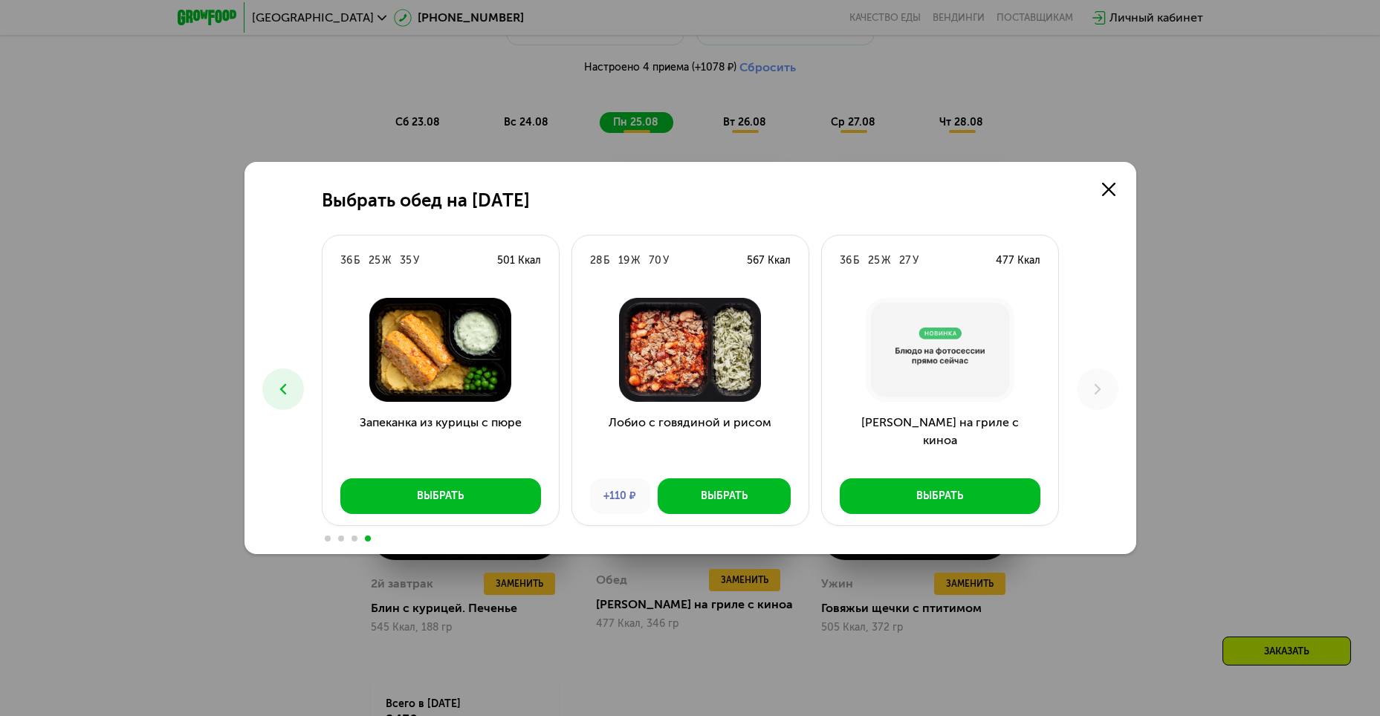
click at [292, 384] on button at bounding box center [283, 390] width 42 height 42
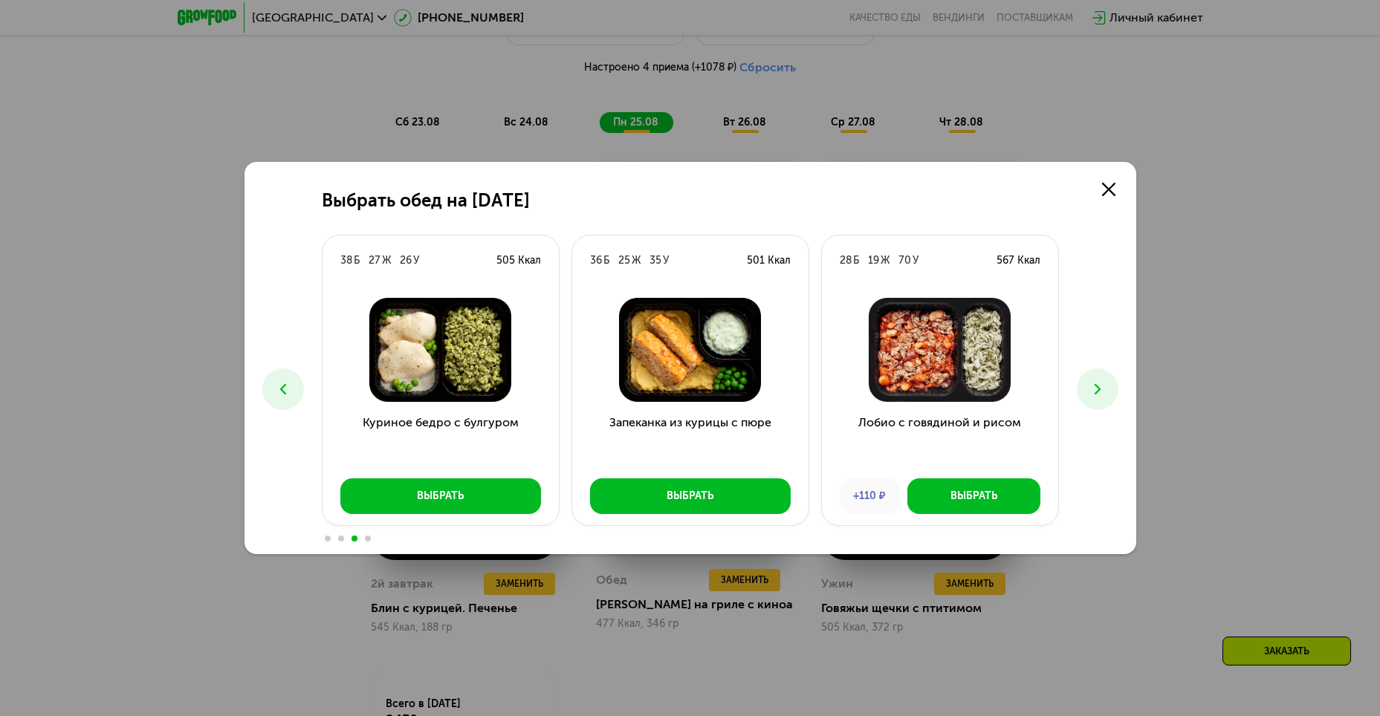
click at [292, 384] on button at bounding box center [283, 390] width 42 height 42
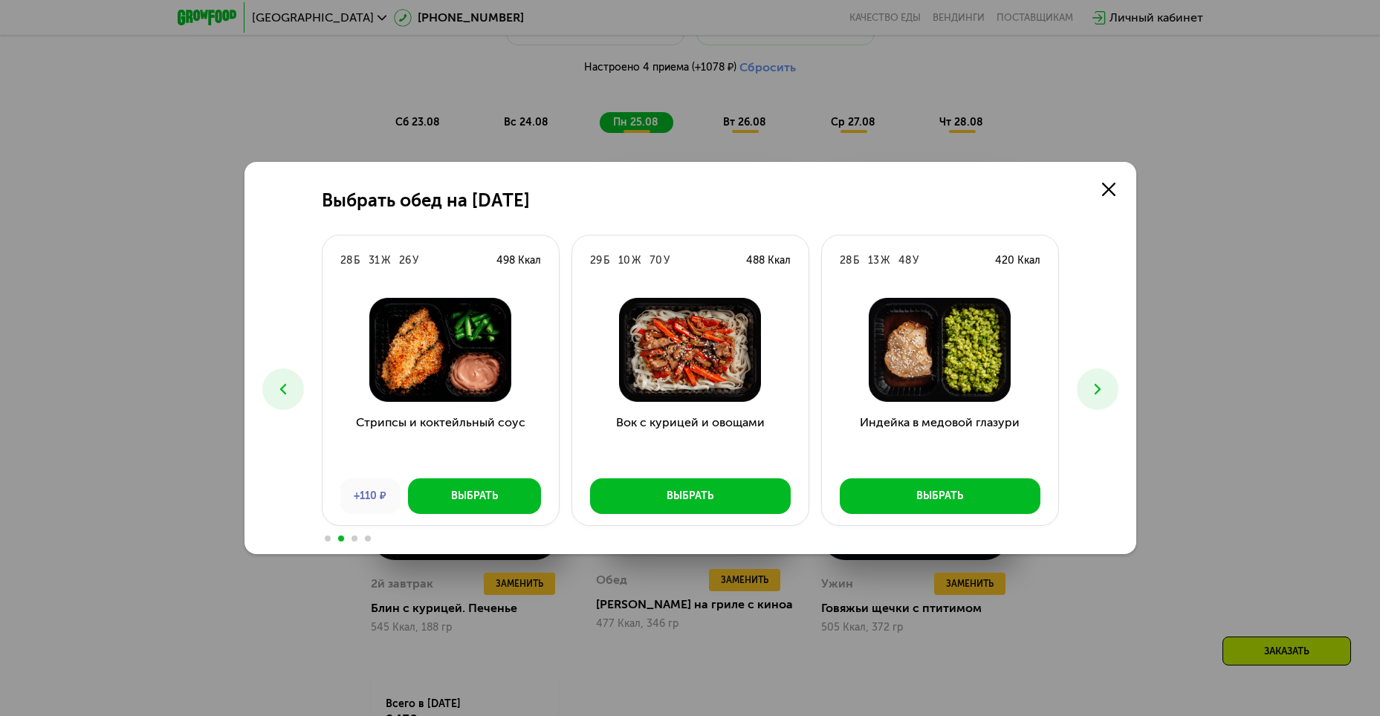
click at [293, 384] on button at bounding box center [283, 390] width 42 height 42
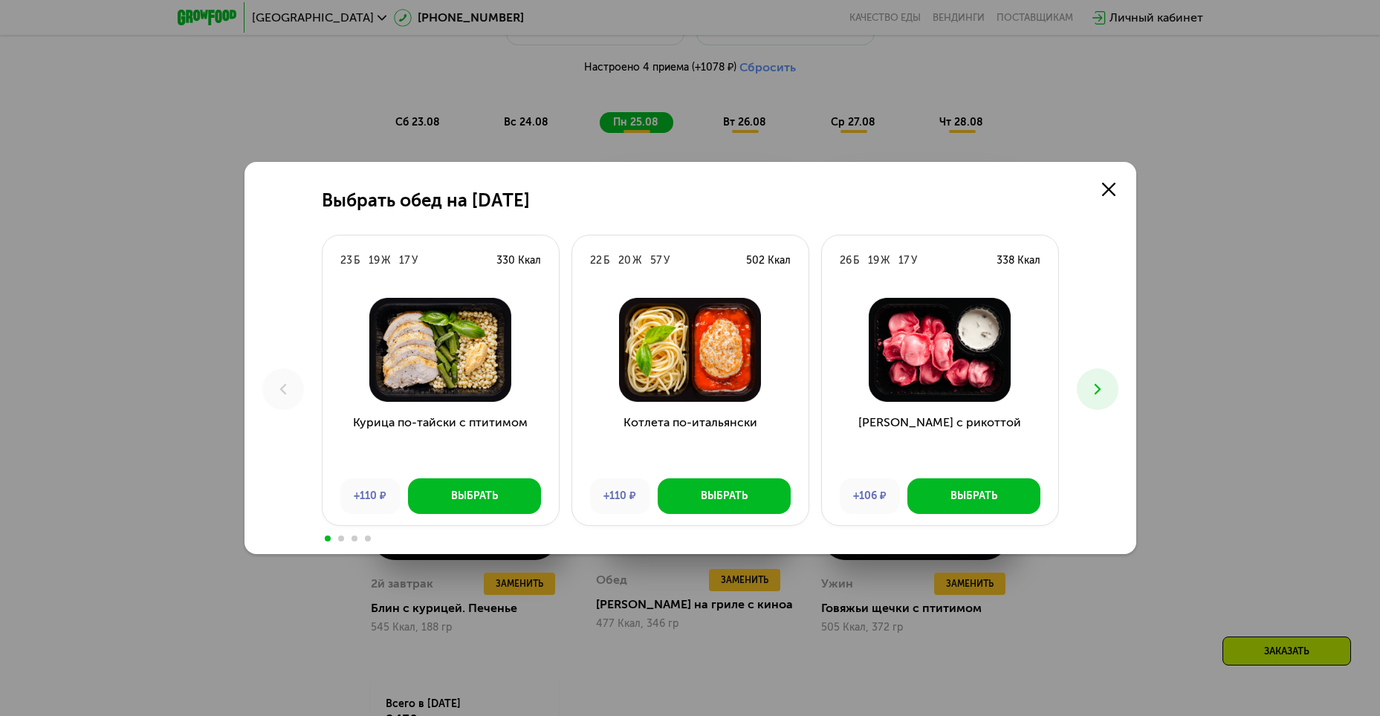
click at [1097, 386] on use at bounding box center [1097, 389] width 6 height 10
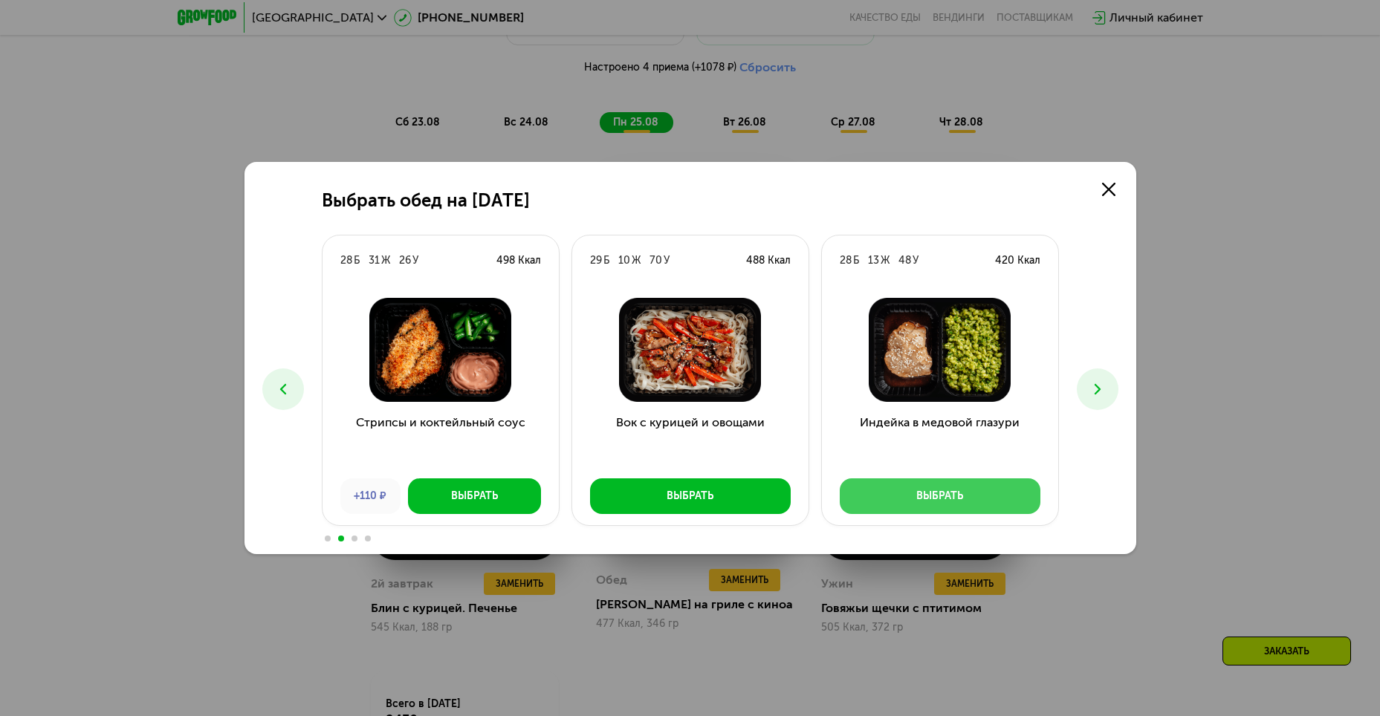
click at [958, 496] on div "Выбрать" at bounding box center [939, 496] width 47 height 15
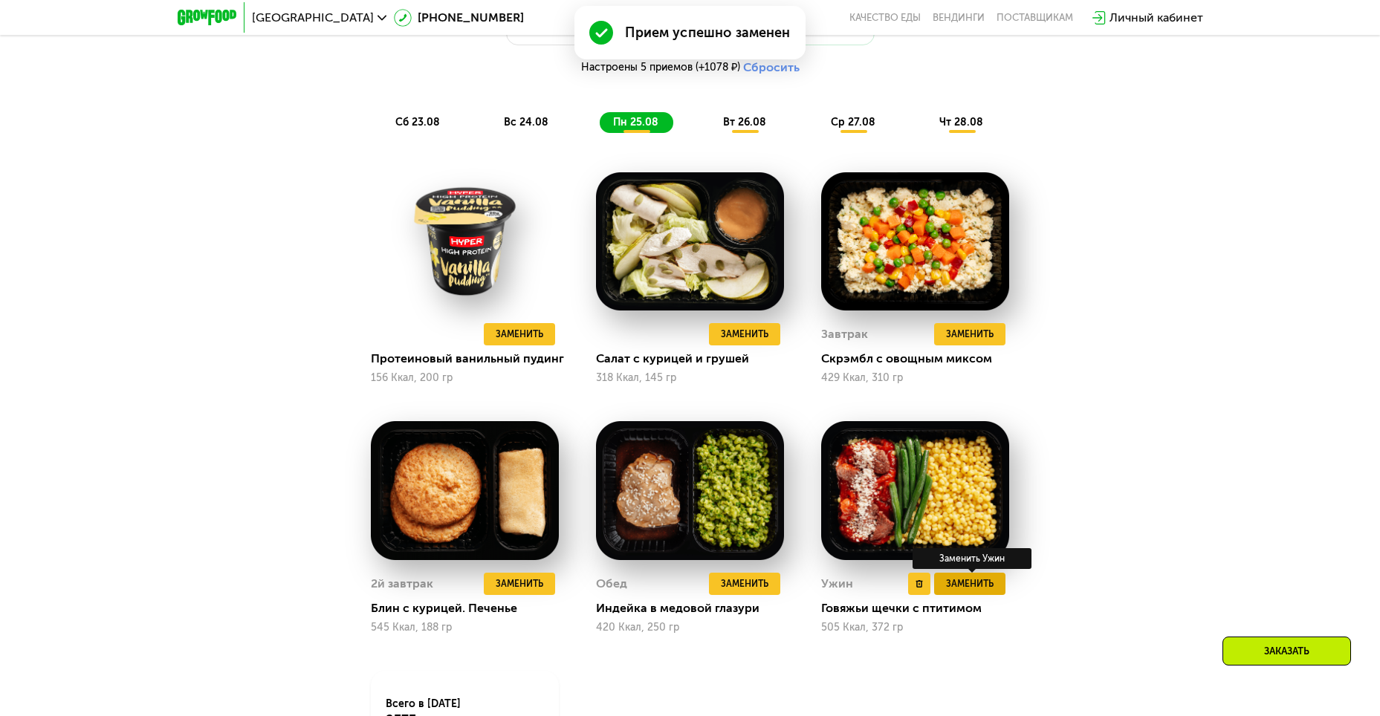
click at [979, 592] on span "Заменить" at bounding box center [970, 584] width 48 height 15
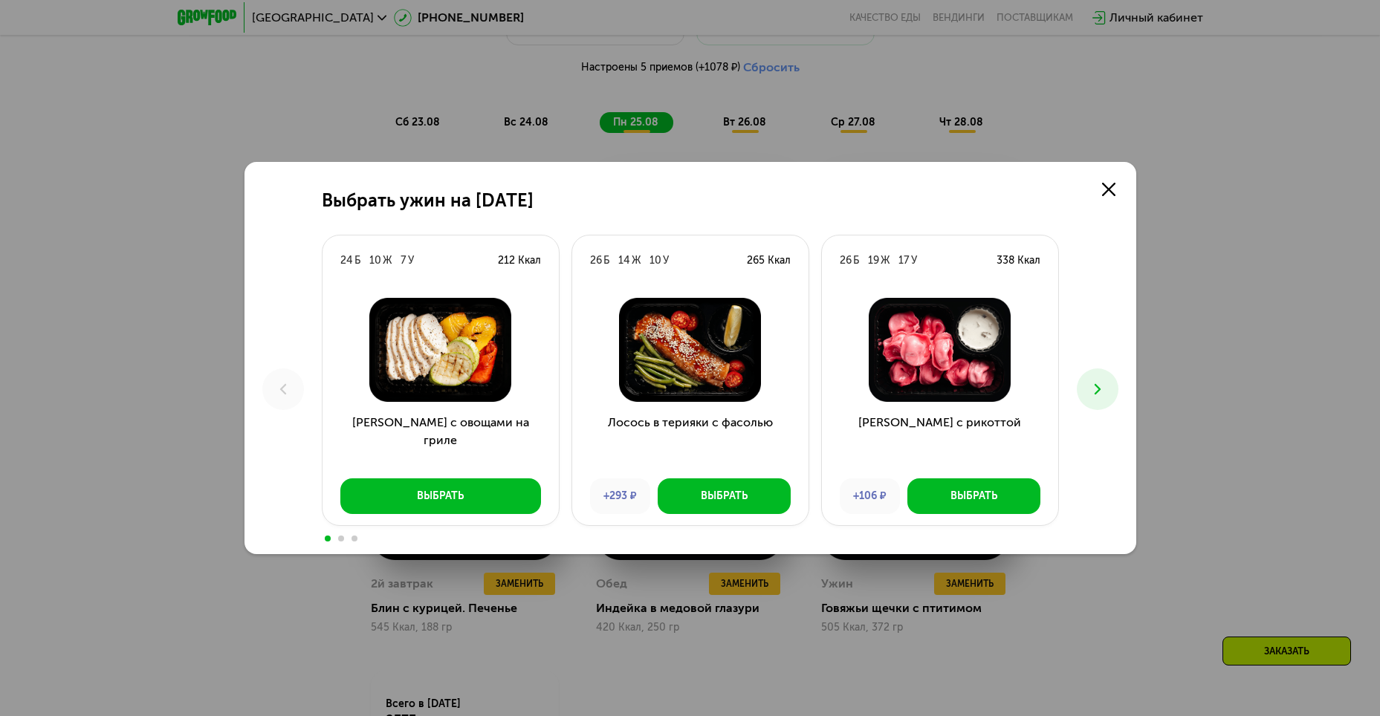
click at [1107, 392] on button at bounding box center [1098, 390] width 42 height 42
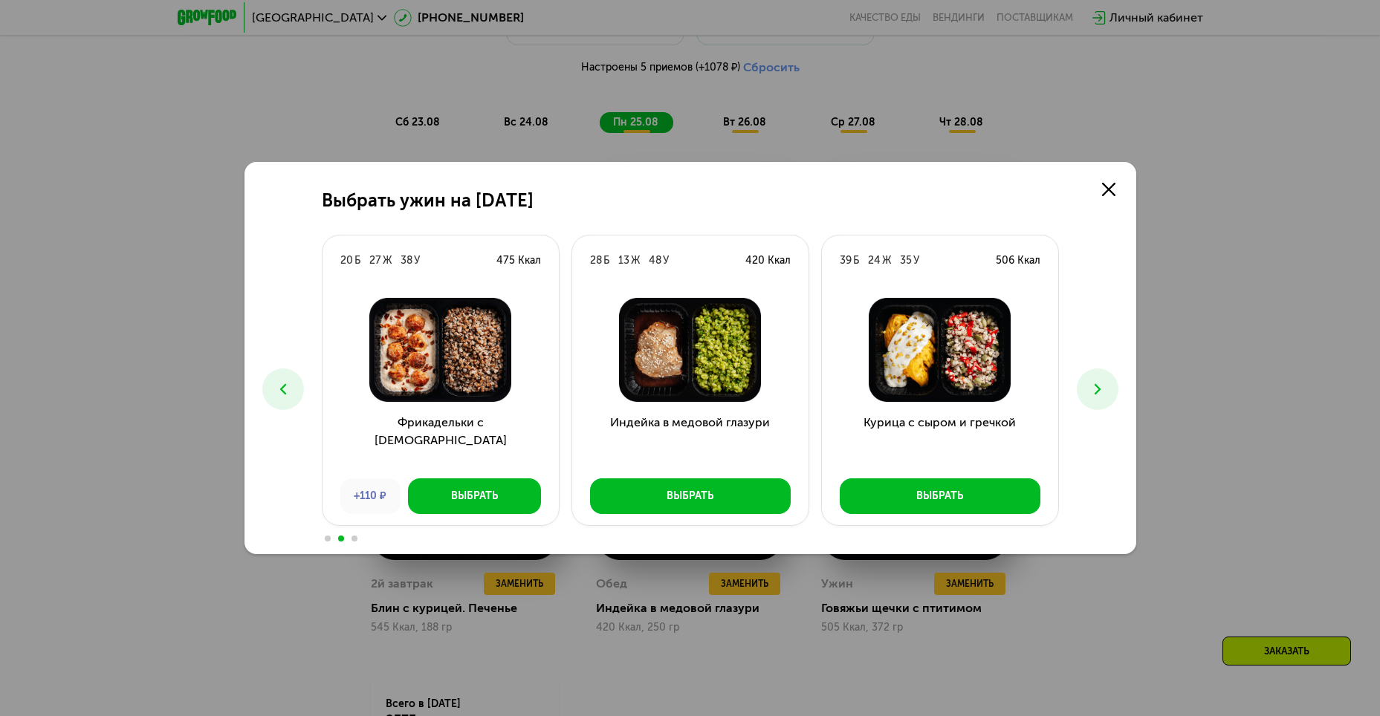
click at [1107, 392] on button at bounding box center [1098, 390] width 42 height 42
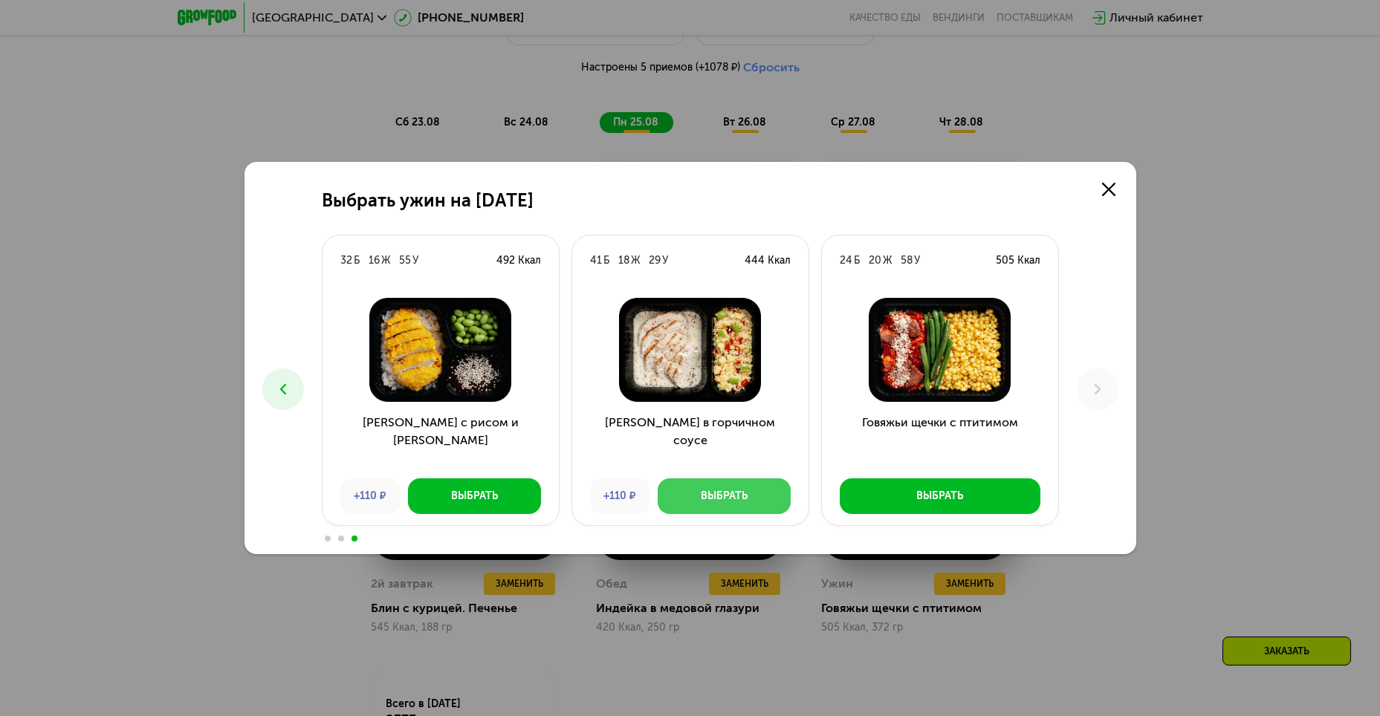
click at [708, 488] on button "Выбрать" at bounding box center [724, 497] width 133 height 36
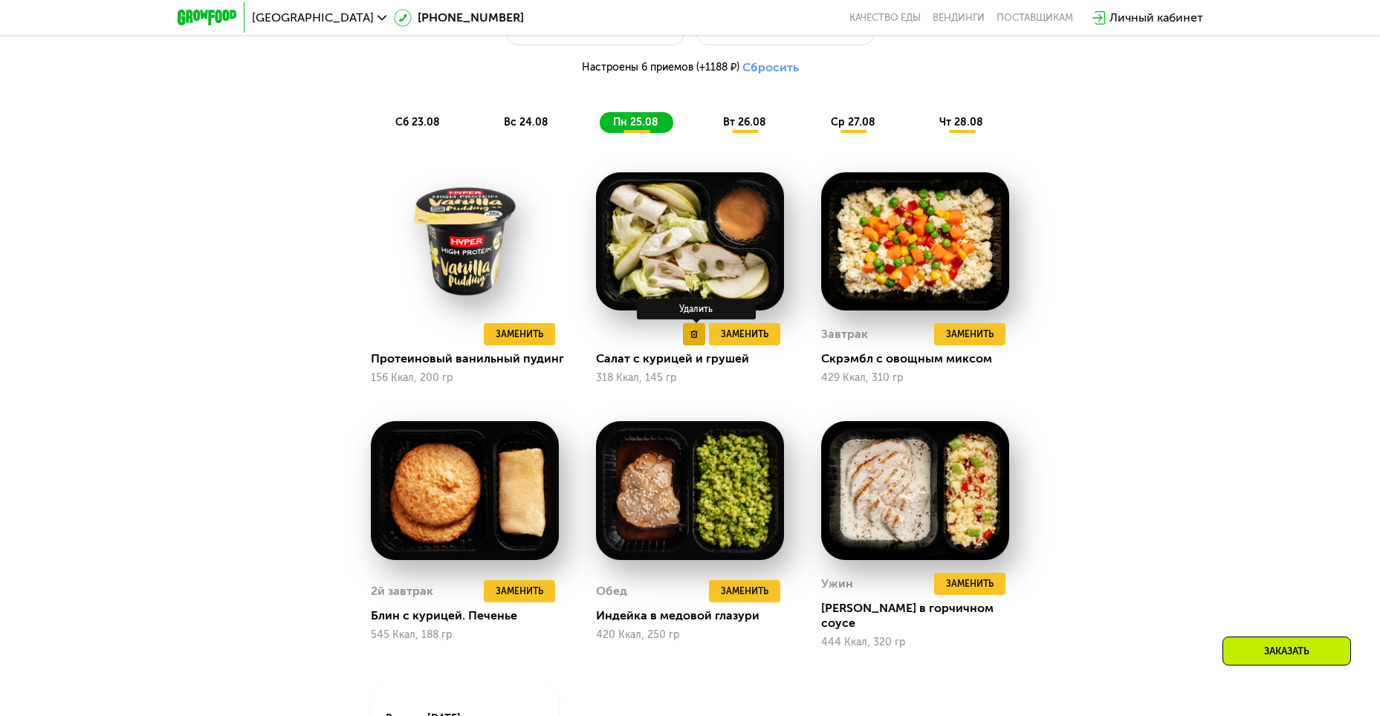
click at [683, 339] on button at bounding box center [694, 334] width 22 height 22
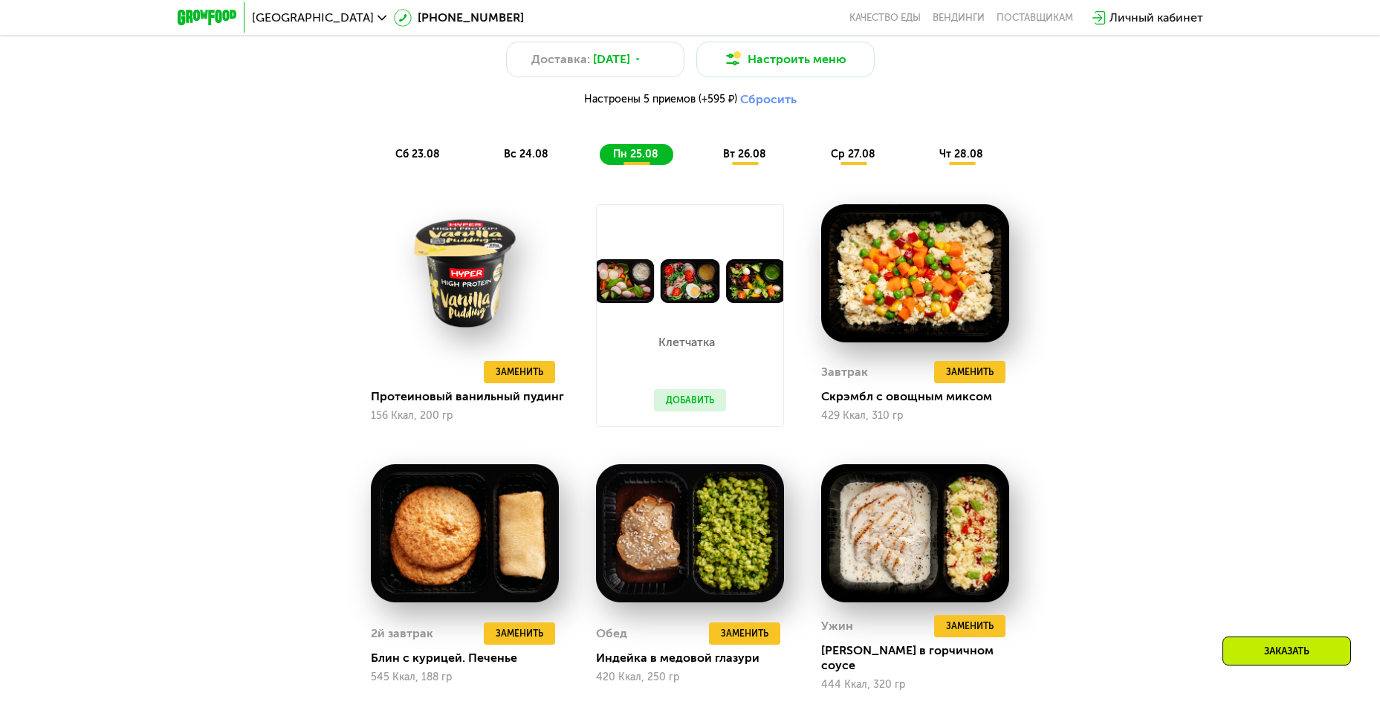
scroll to position [934, 0]
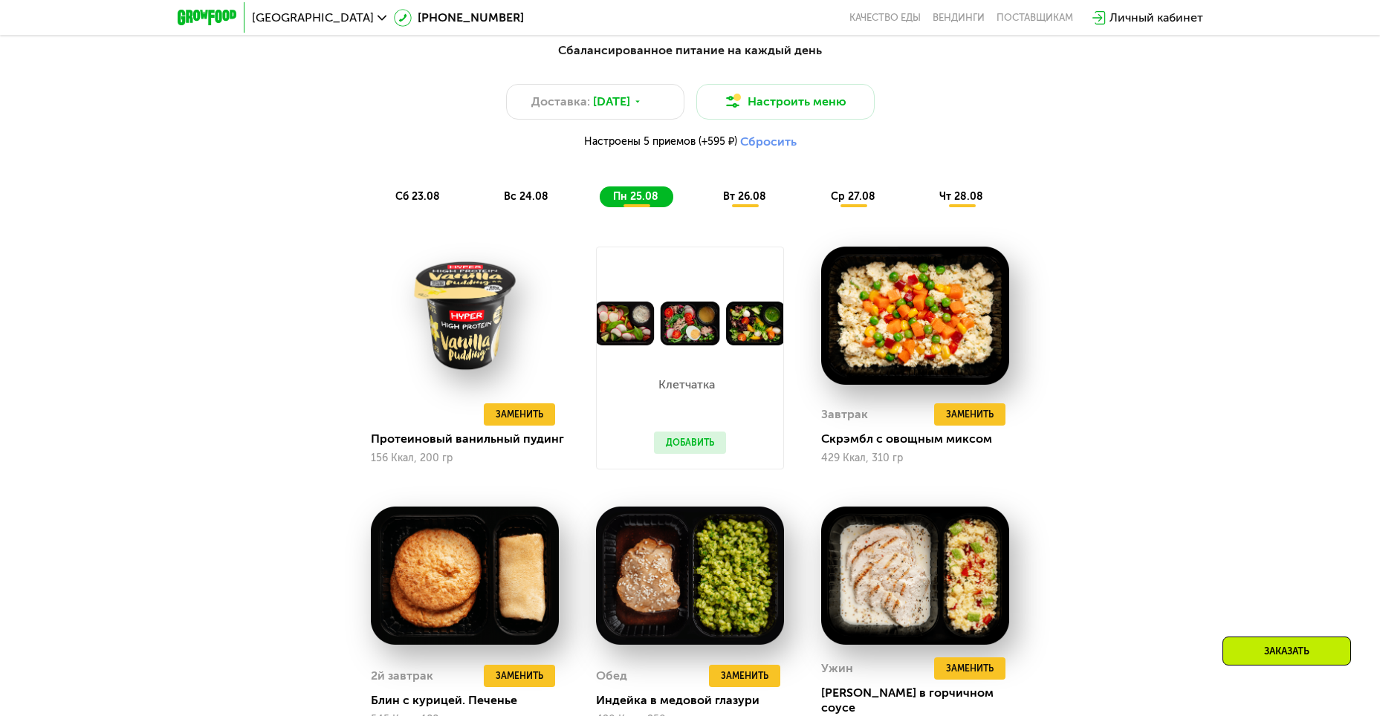
click at [702, 444] on button "Добавить" at bounding box center [690, 443] width 72 height 22
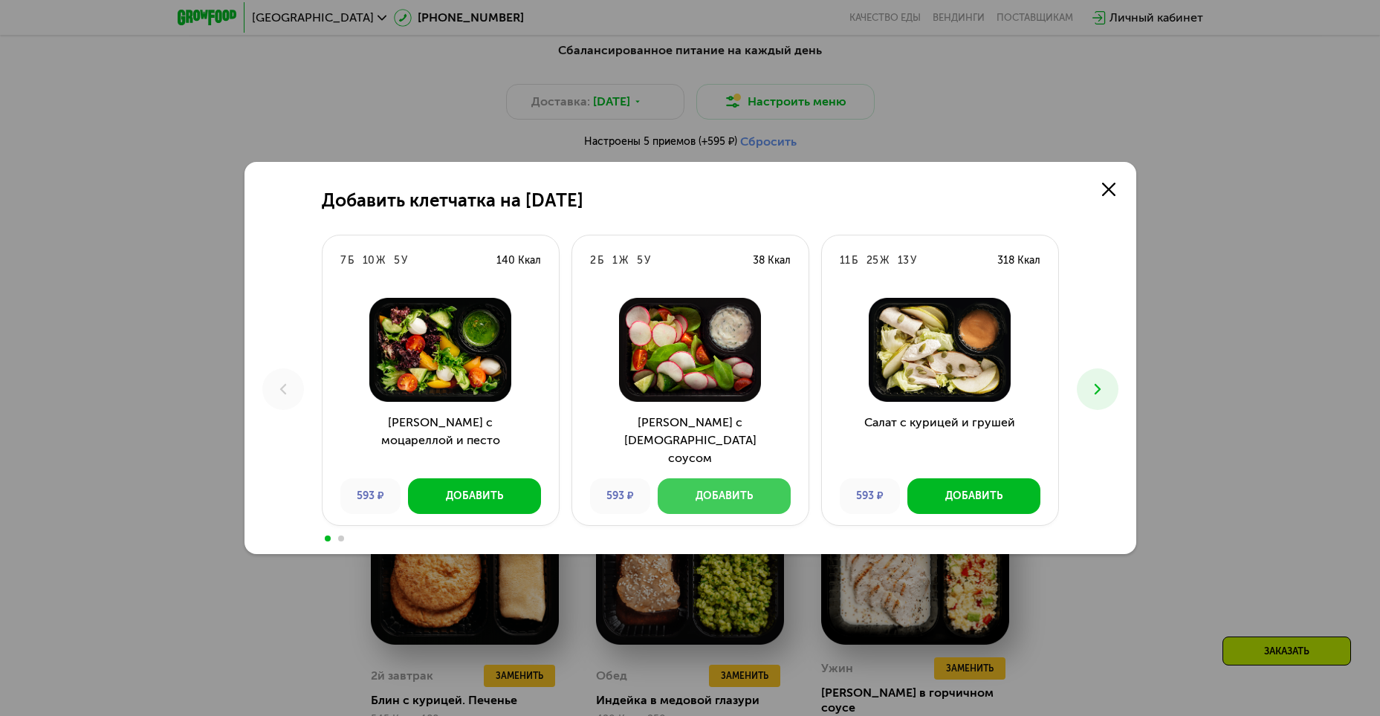
click at [717, 488] on button "Добавить" at bounding box center [724, 497] width 133 height 36
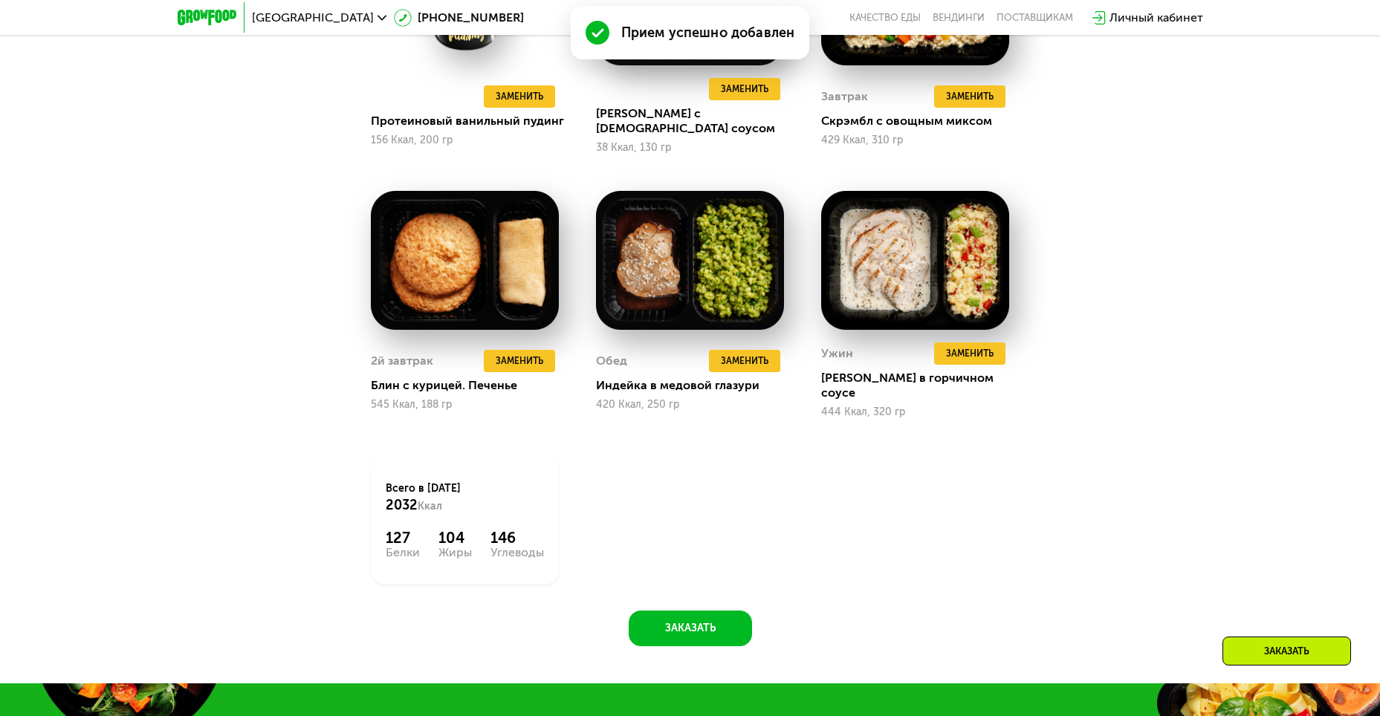
scroll to position [1008, 0]
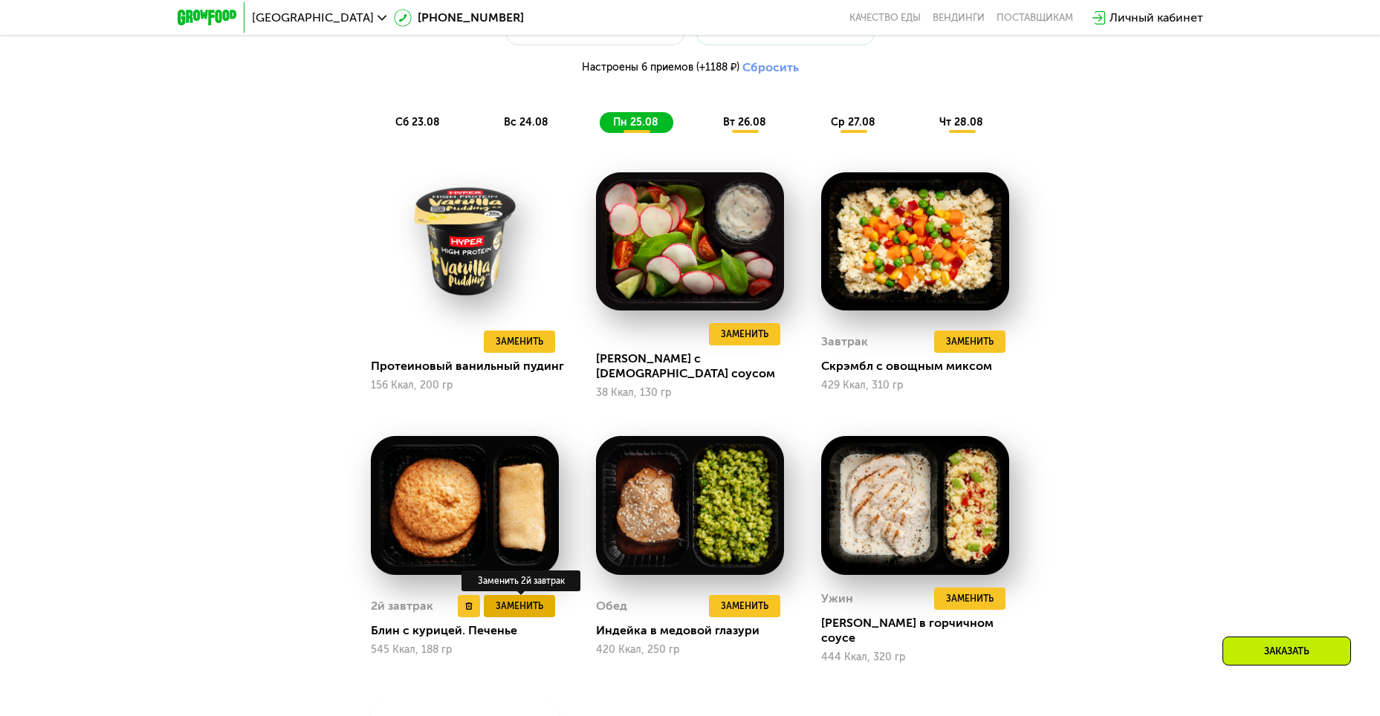
click at [527, 599] on span "Заменить" at bounding box center [520, 606] width 48 height 15
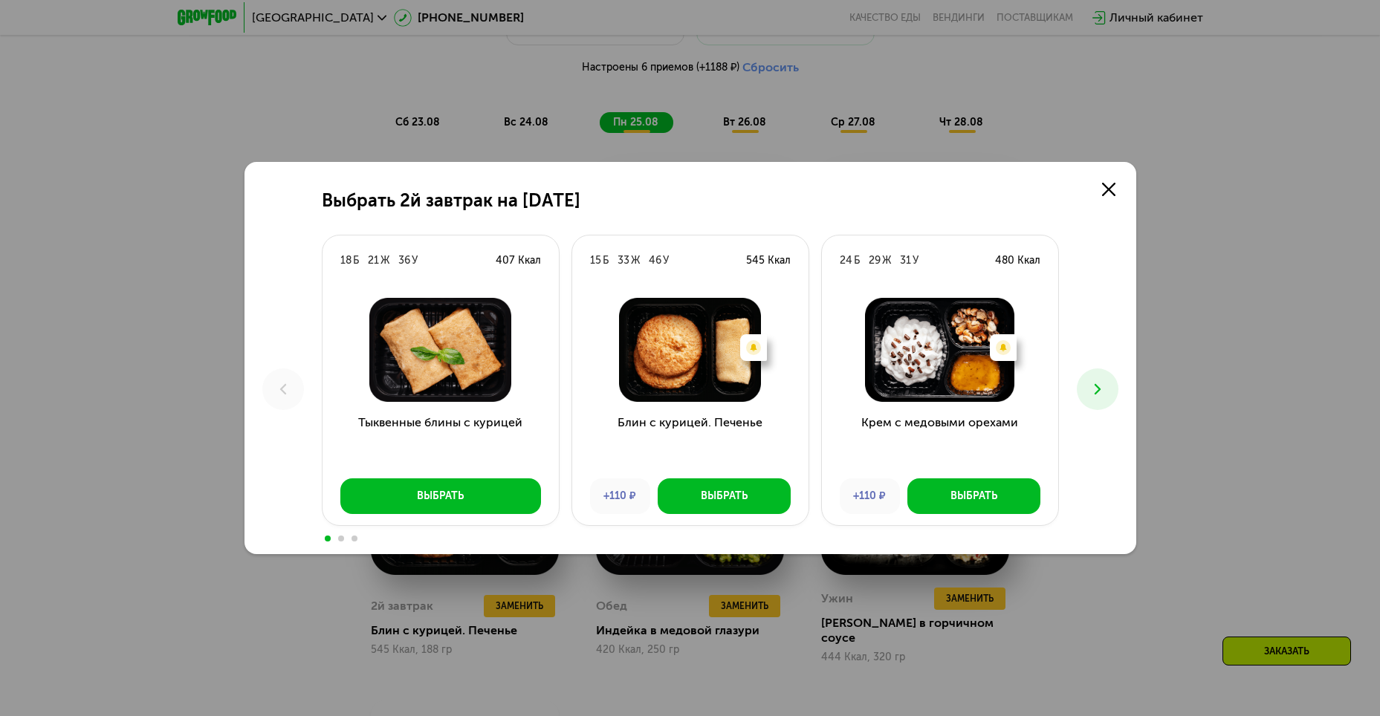
click at [1105, 395] on icon at bounding box center [1098, 390] width 18 height 18
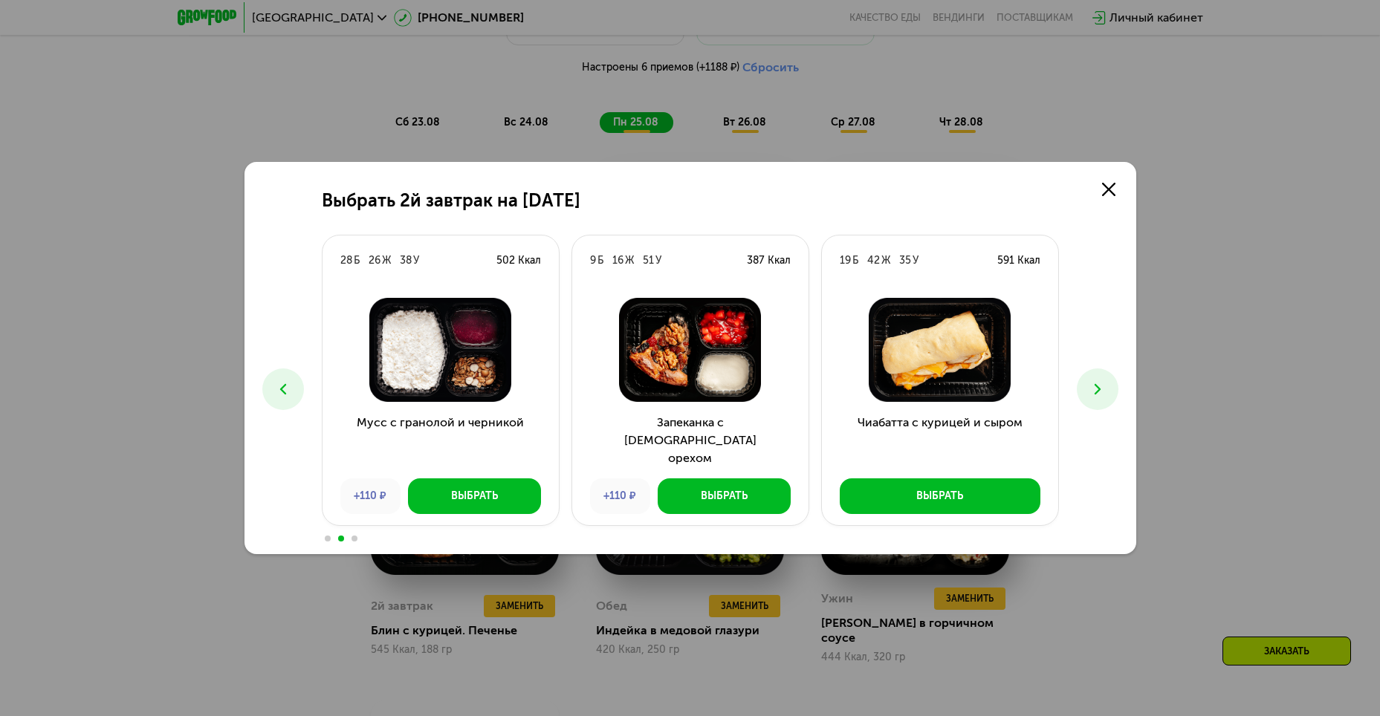
click at [1114, 384] on button at bounding box center [1098, 390] width 42 height 42
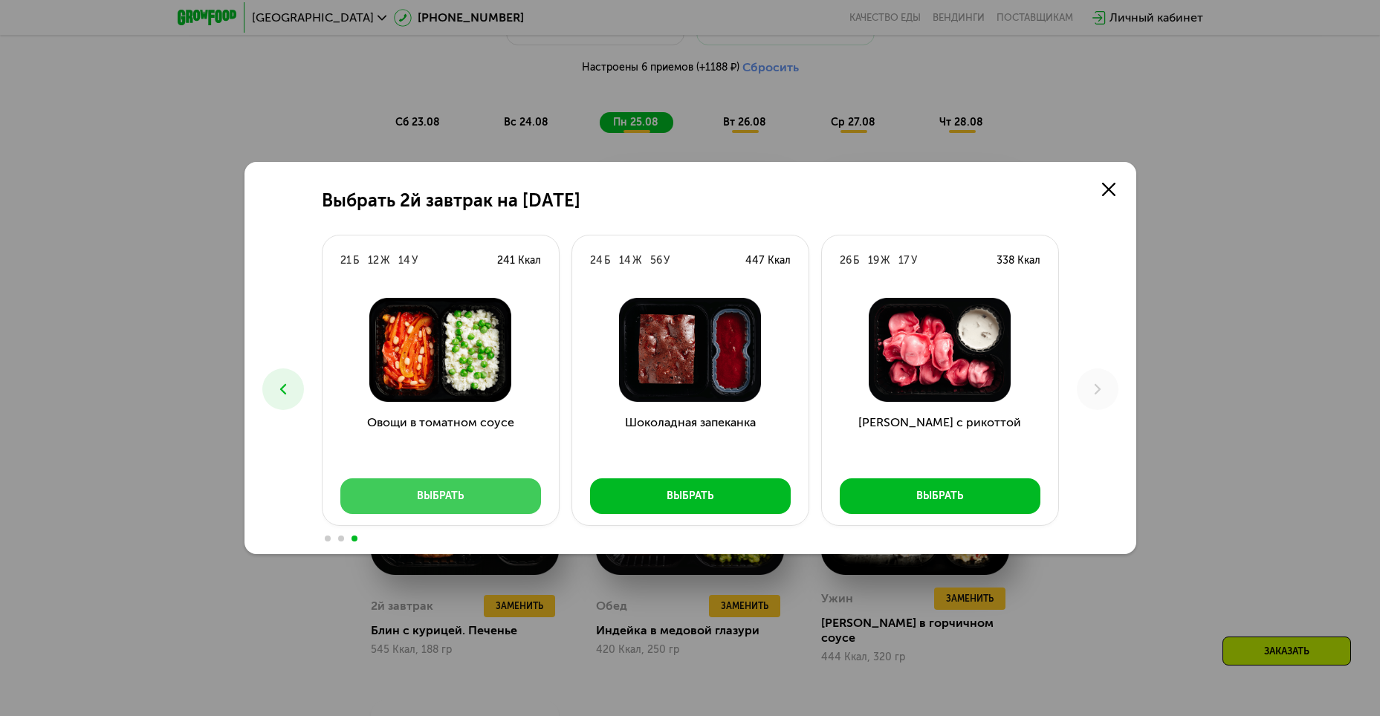
click at [455, 498] on div "Выбрать" at bounding box center [440, 496] width 47 height 15
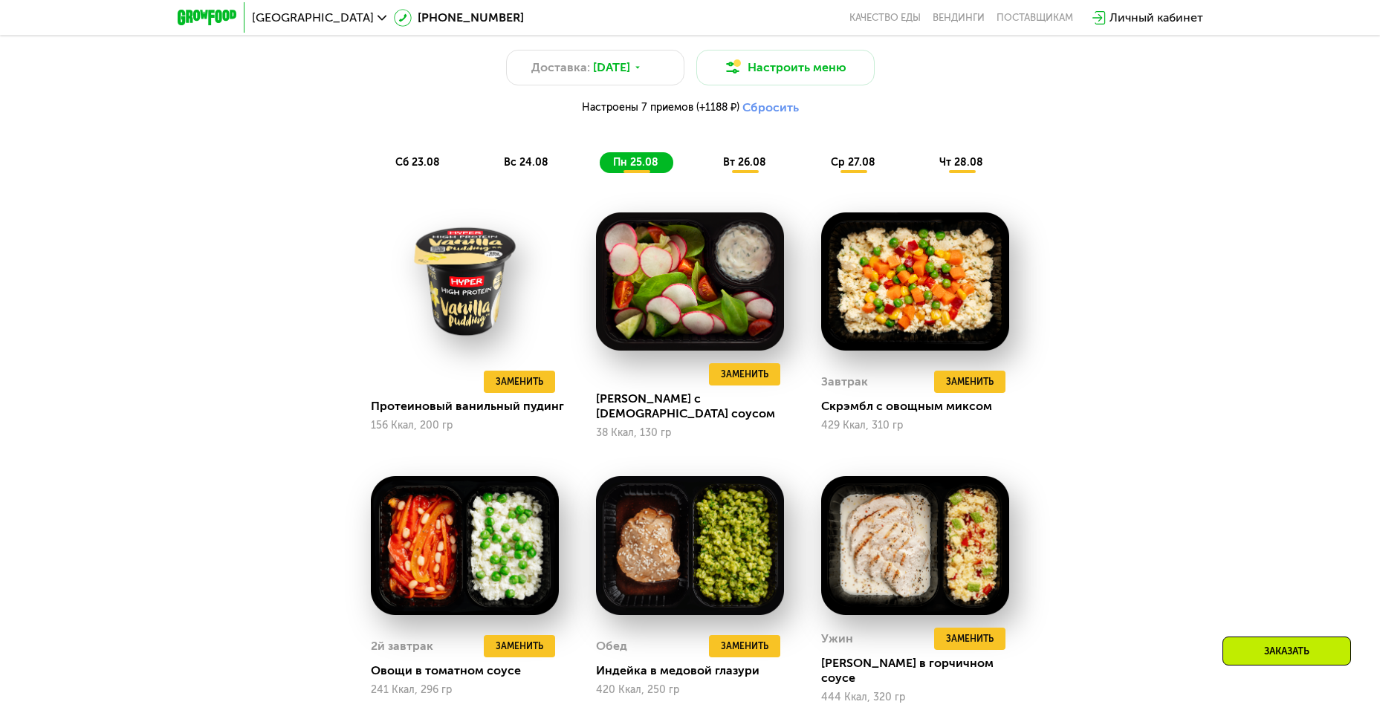
scroll to position [934, 0]
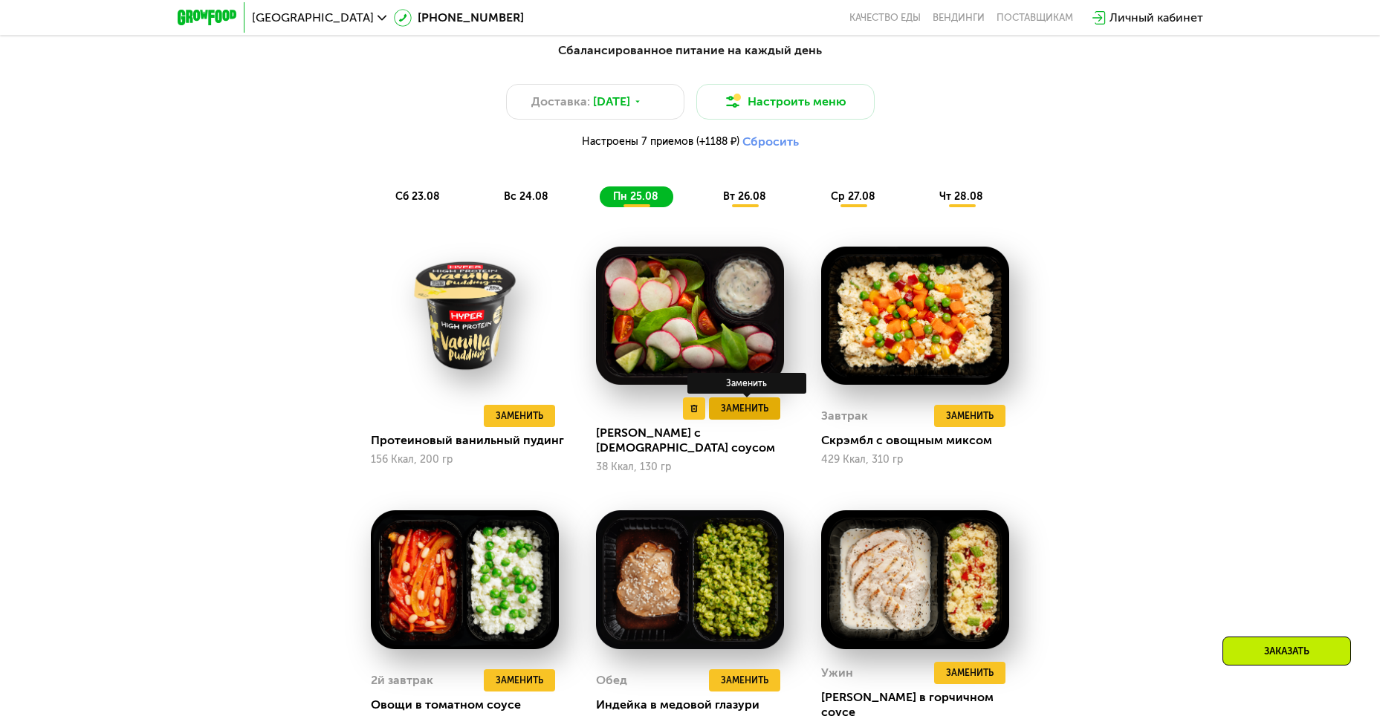
click at [742, 416] on span "Заменить" at bounding box center [745, 408] width 48 height 15
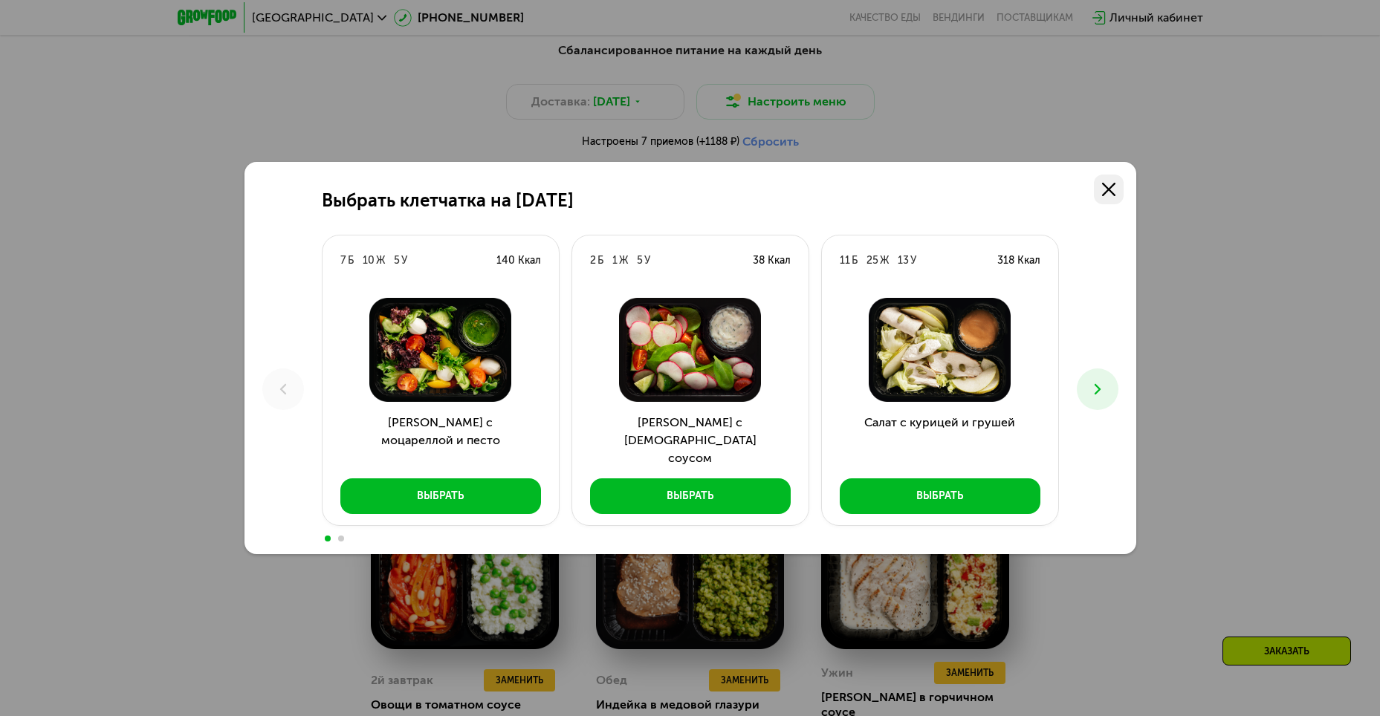
click at [1109, 189] on use at bounding box center [1108, 189] width 13 height 13
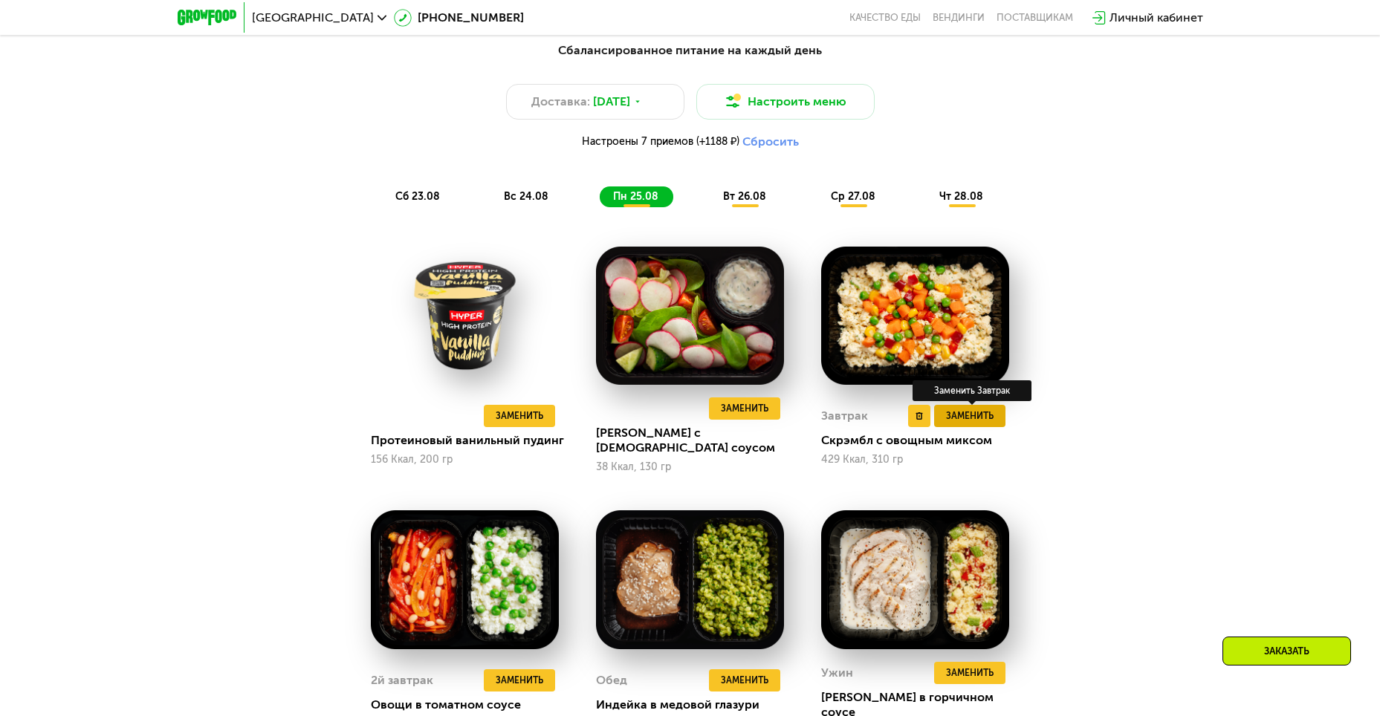
click at [977, 413] on span "Заменить" at bounding box center [970, 416] width 48 height 15
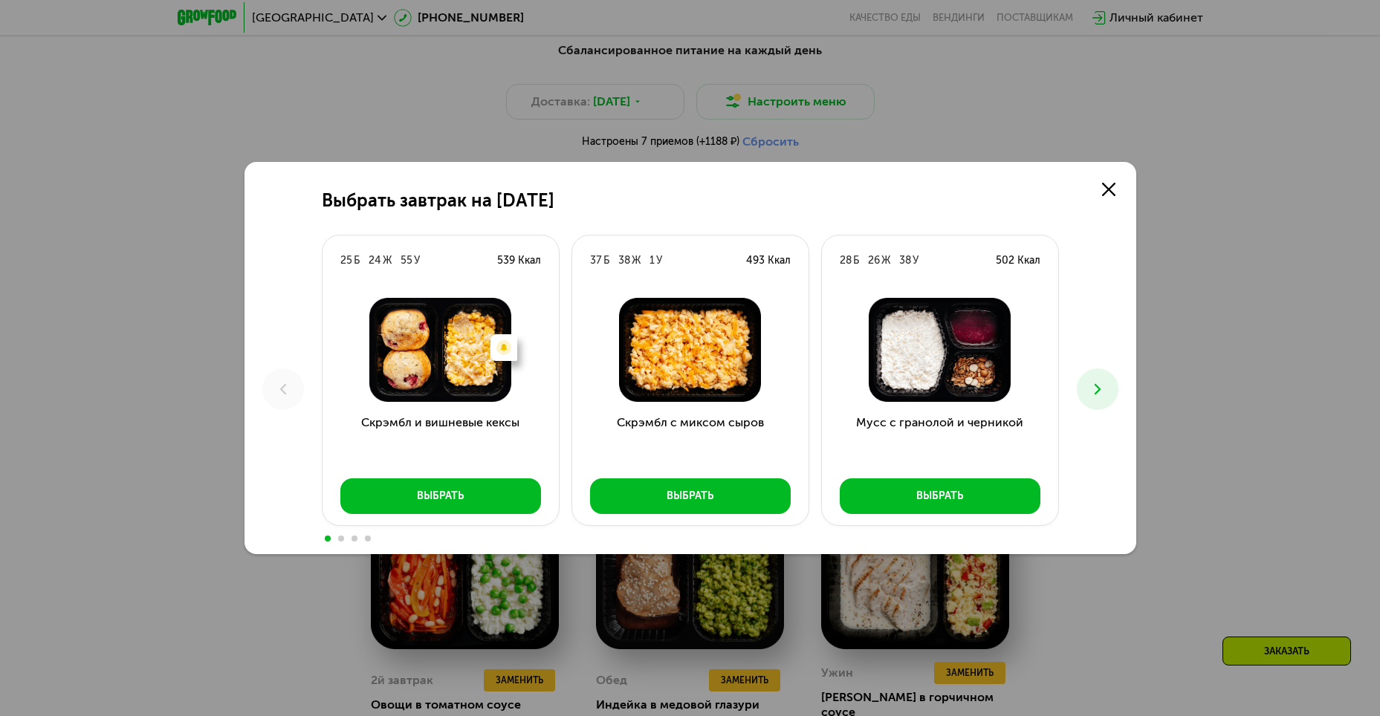
click at [1107, 389] on button at bounding box center [1098, 390] width 42 height 42
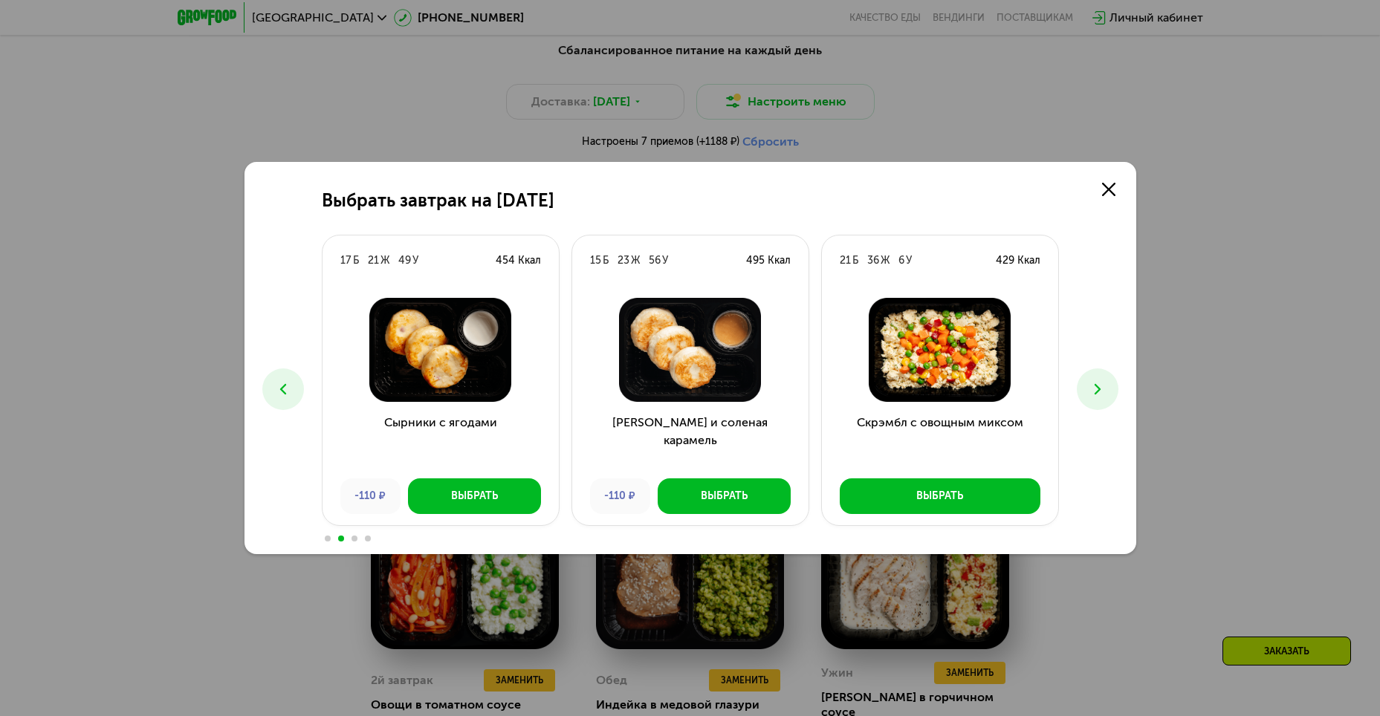
click at [1107, 389] on button at bounding box center [1098, 390] width 42 height 42
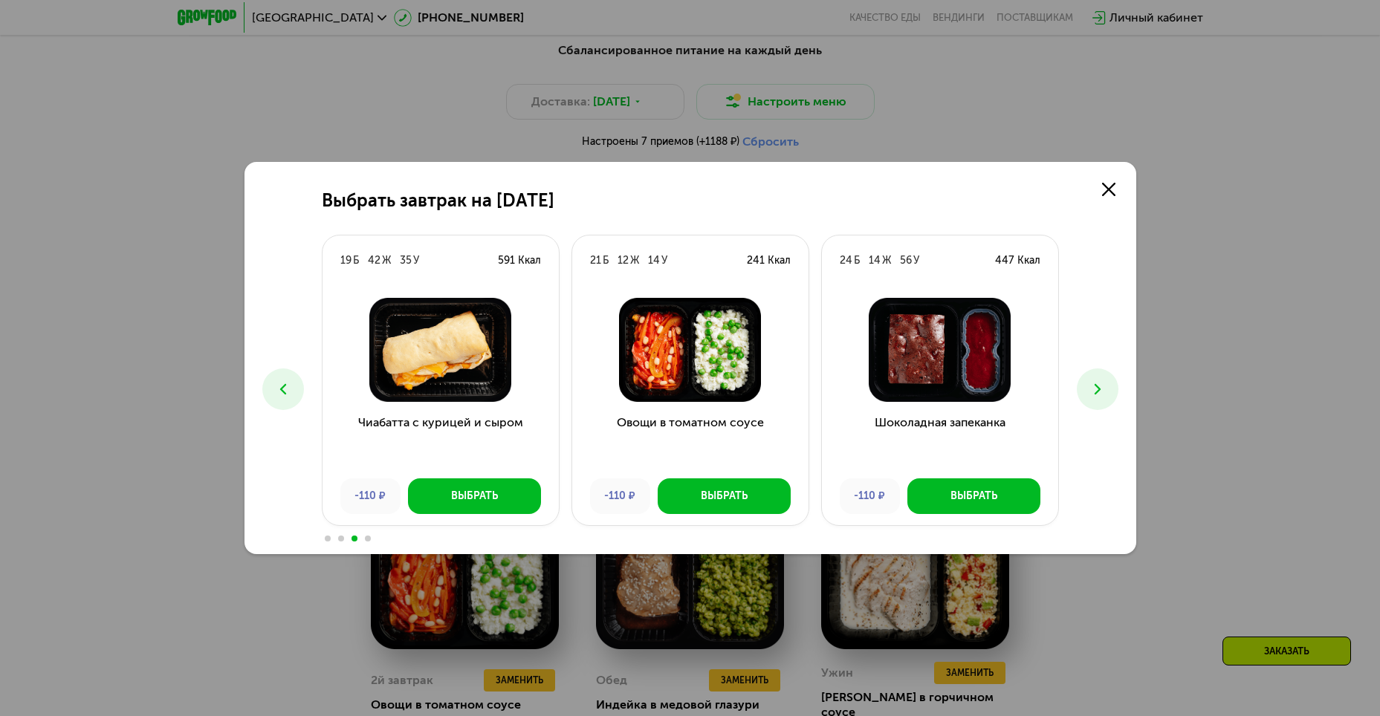
click at [1107, 389] on button at bounding box center [1098, 390] width 42 height 42
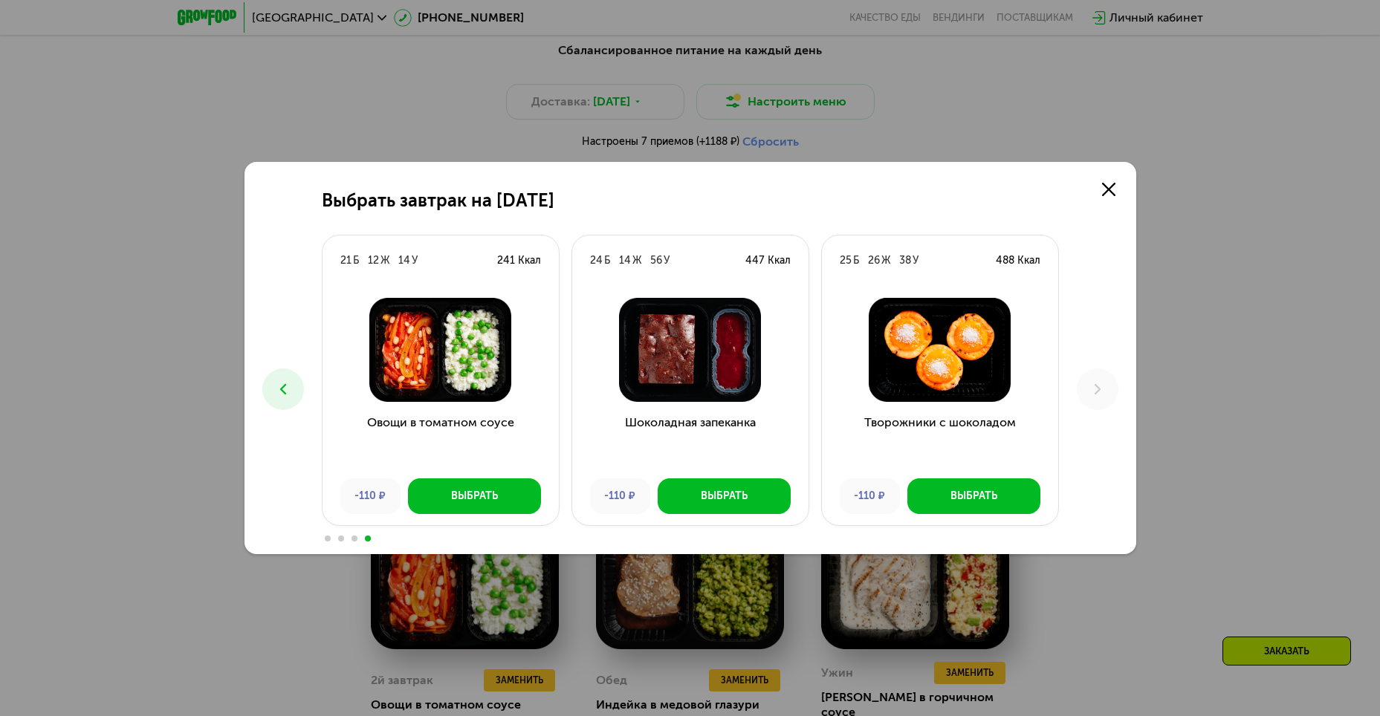
click at [281, 393] on icon at bounding box center [283, 390] width 18 height 18
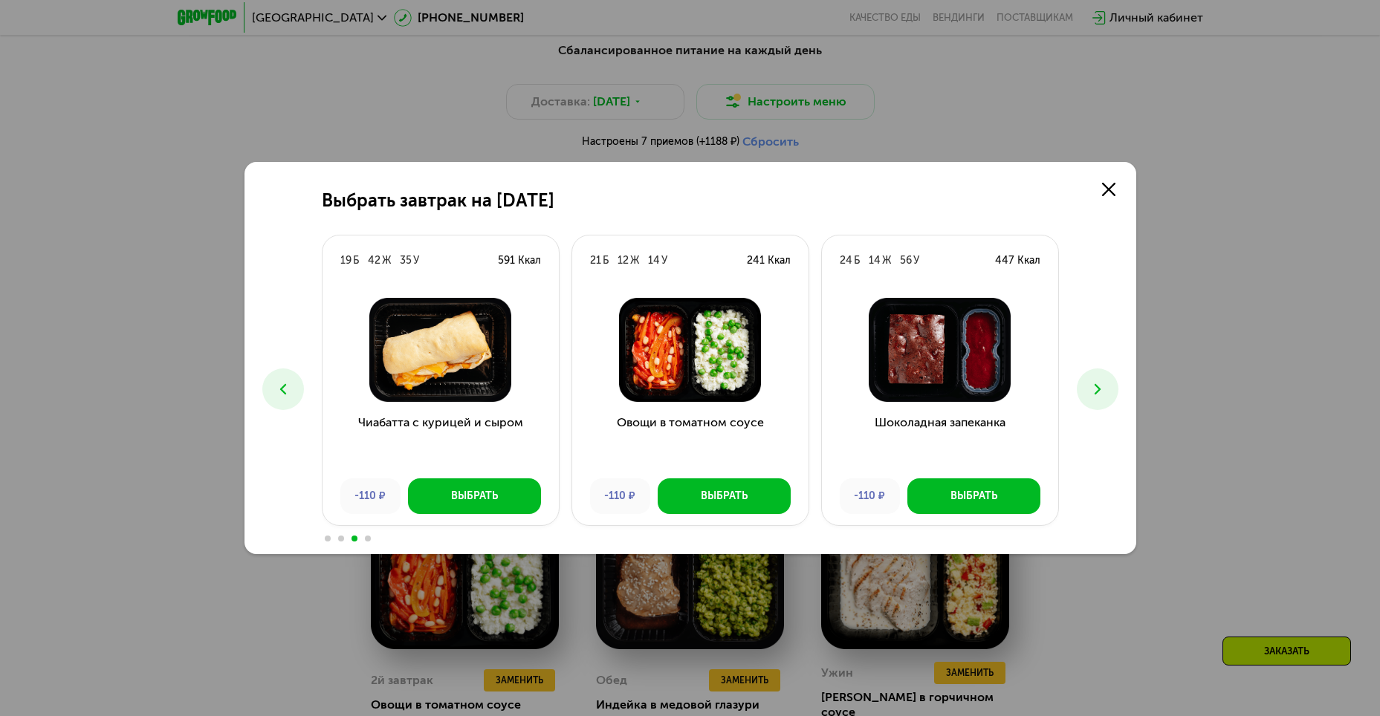
click at [282, 394] on icon at bounding box center [283, 390] width 18 height 18
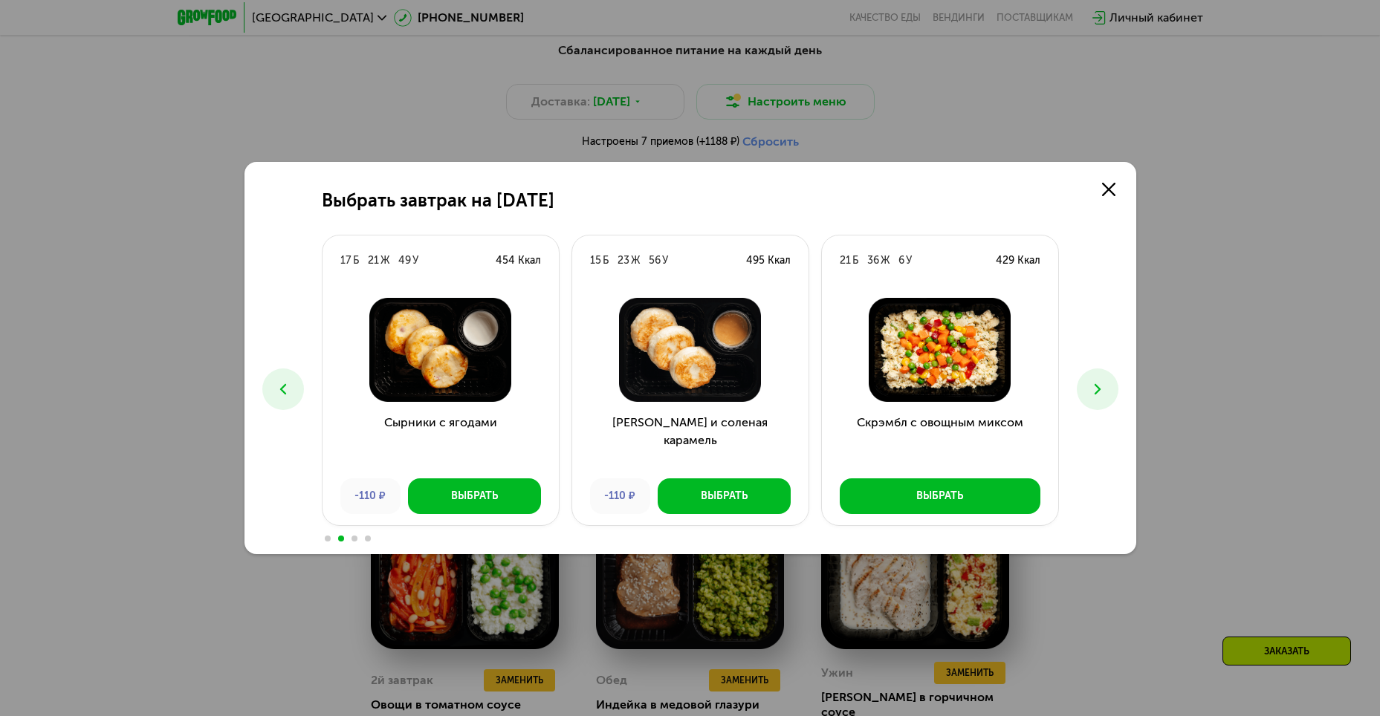
click at [281, 394] on icon at bounding box center [283, 390] width 18 height 18
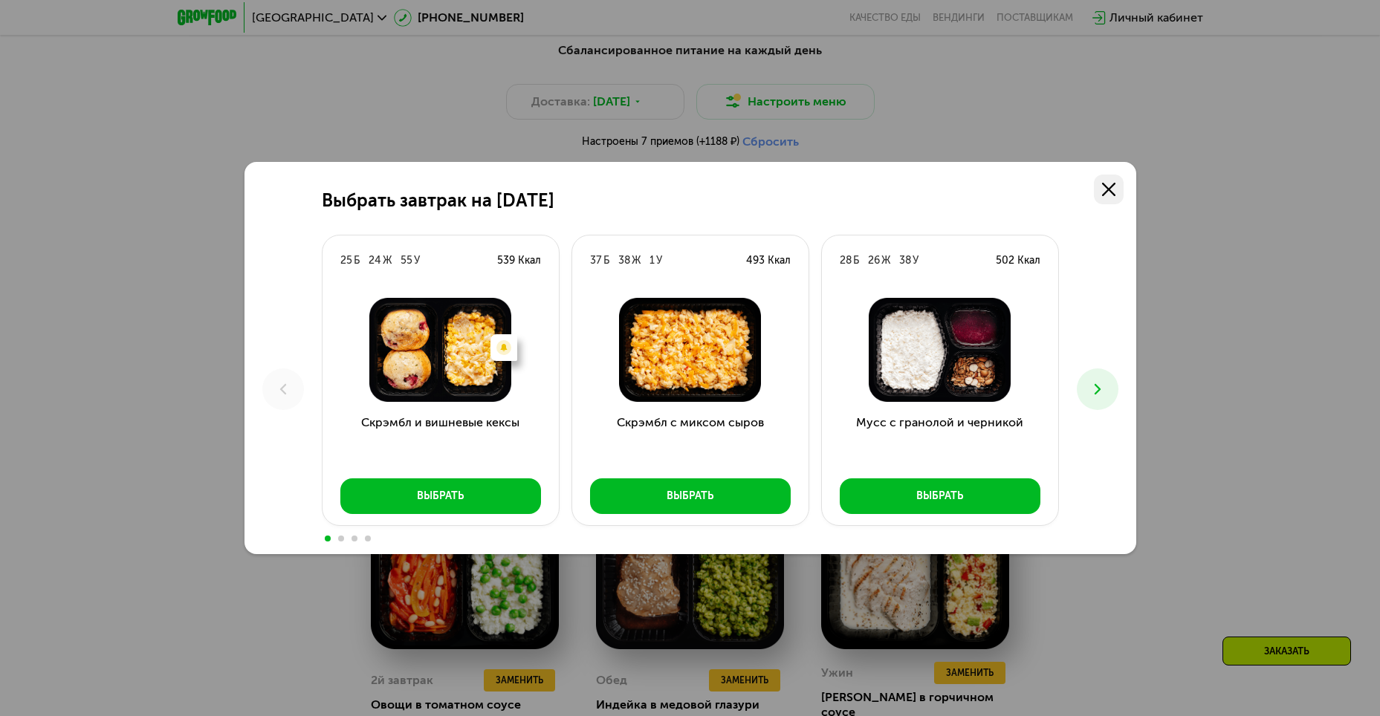
click at [1100, 191] on link at bounding box center [1109, 190] width 30 height 30
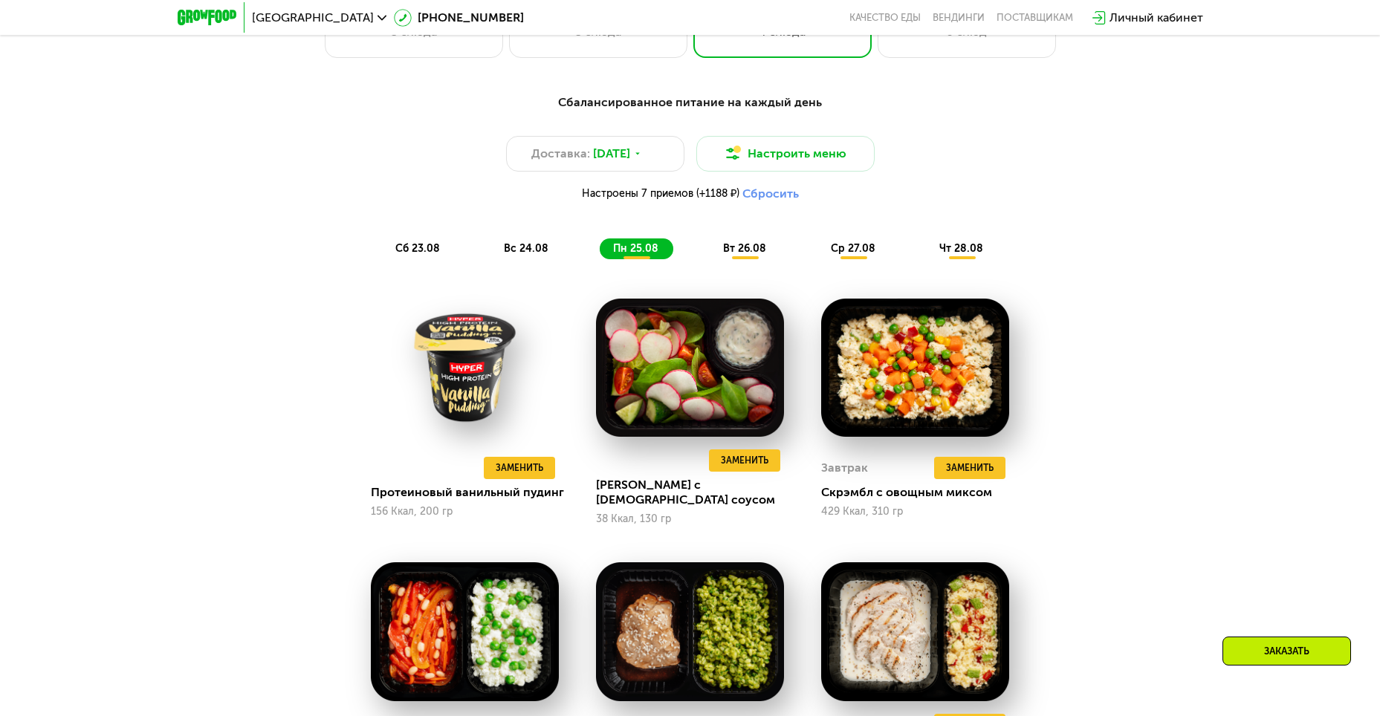
scroll to position [711, 0]
